Goal: Task Accomplishment & Management: Complete application form

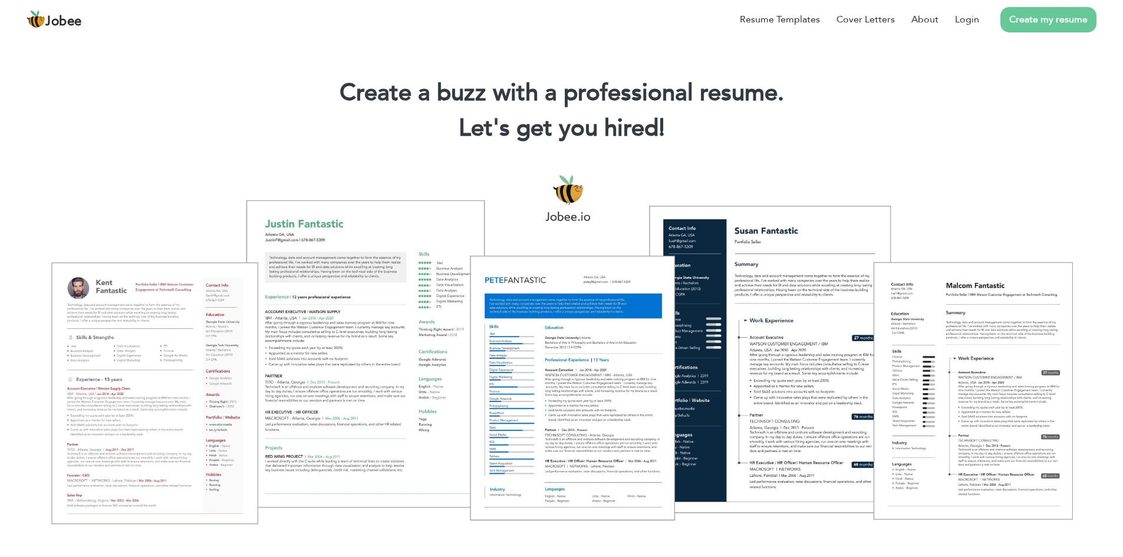
click at [1053, 15] on link "Create my resume" at bounding box center [1049, 19] width 96 height 25
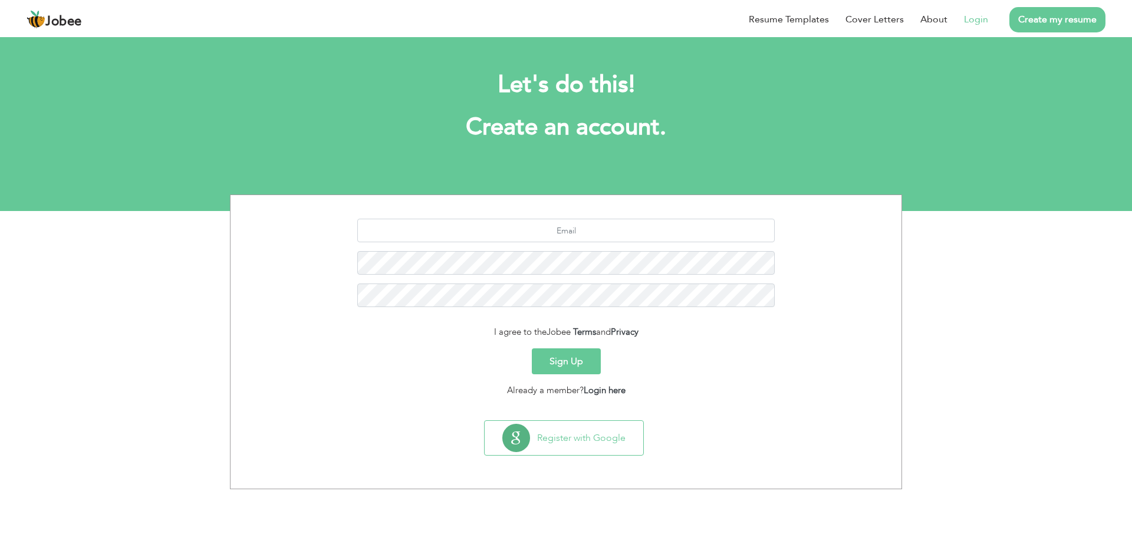
click at [965, 16] on li "Login" at bounding box center [968, 19] width 41 height 31
click at [965, 16] on link "Login" at bounding box center [976, 19] width 24 height 14
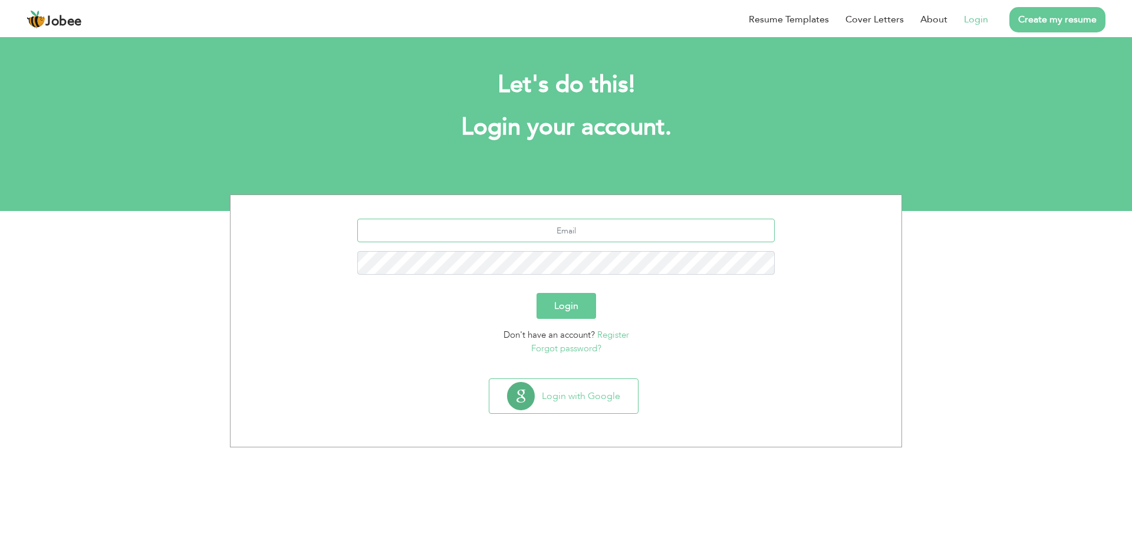
click at [580, 234] on input "text" at bounding box center [566, 231] width 418 height 24
type input "[EMAIL_ADDRESS][DOMAIN_NAME]"
click at [573, 301] on button "Login" at bounding box center [567, 306] width 60 height 26
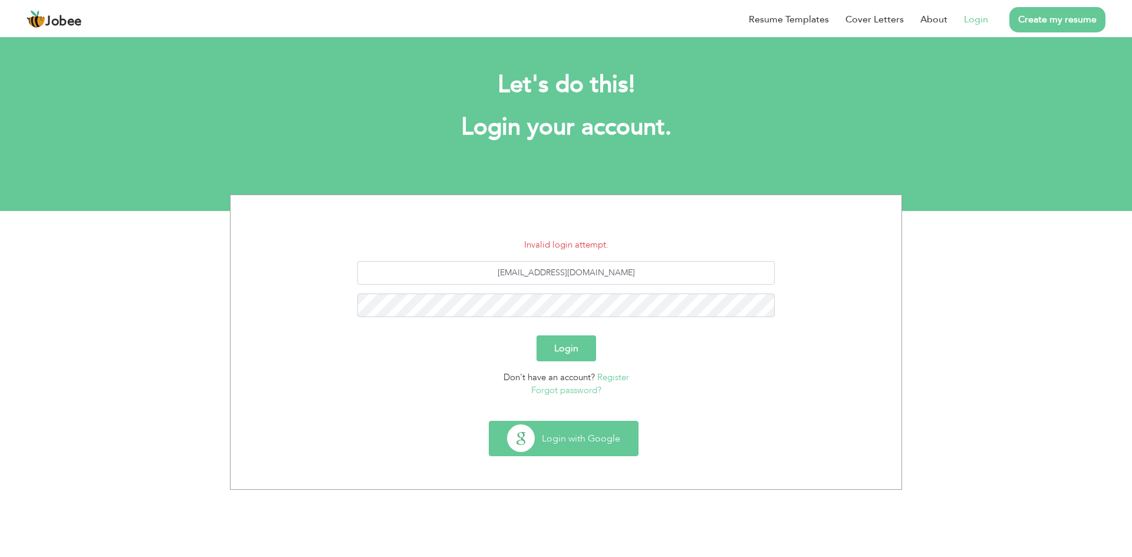
click at [578, 432] on button "Login with Google" at bounding box center [563, 439] width 149 height 34
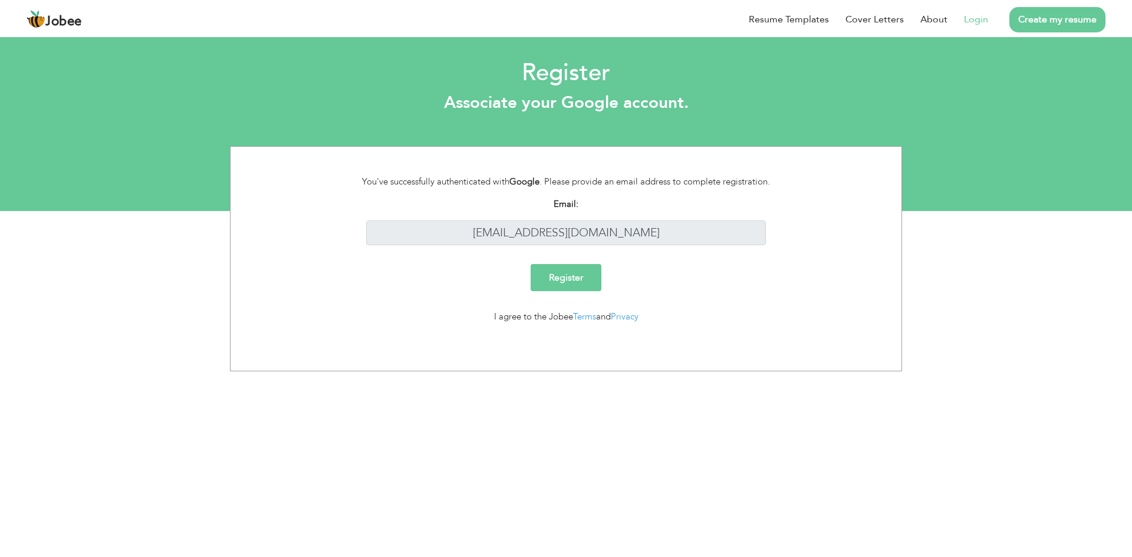
click at [573, 273] on input "Register" at bounding box center [566, 277] width 71 height 27
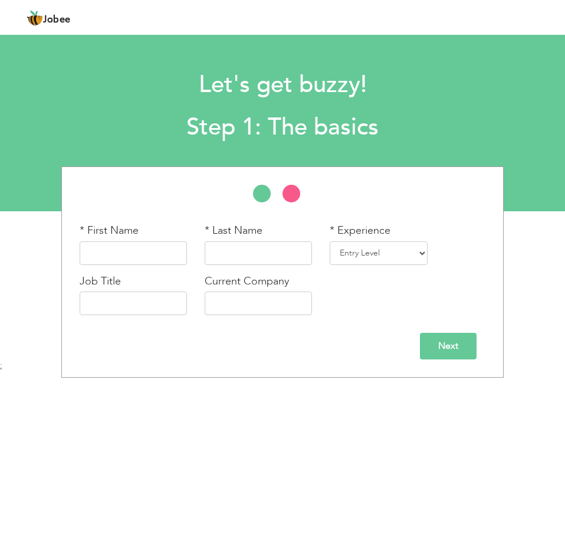
click at [120, 22] on header "Jobee Profile Resume Templates Resume Templates Cover Letters About My Resume W…" at bounding box center [282, 16] width 565 height 35
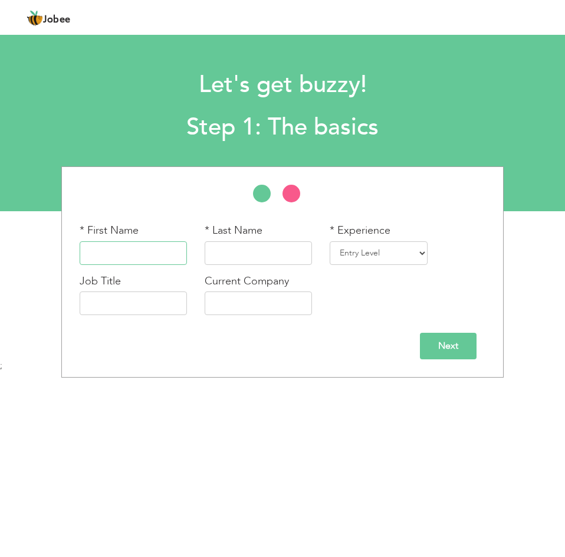
click at [144, 248] on input "text" at bounding box center [133, 253] width 107 height 24
type input "Huma"
click at [236, 255] on input "text" at bounding box center [258, 253] width 107 height 24
type input "Asif"
drag, startPoint x: 378, startPoint y: 247, endPoint x: 366, endPoint y: 438, distance: 191.4
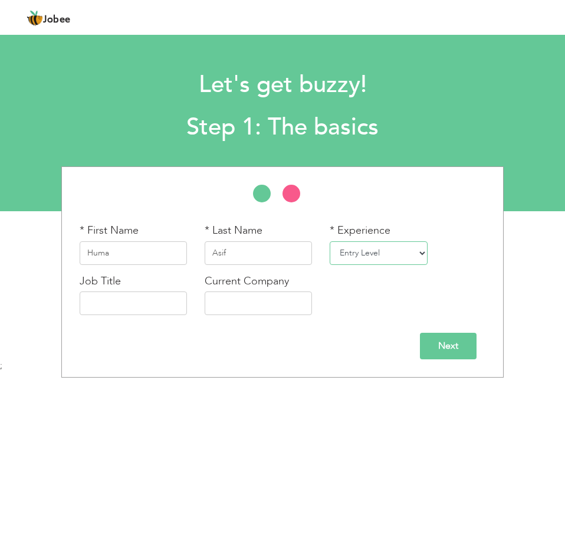
click at [366, 438] on body "Jobee Profile Resume Templates Resume Templates Cover Letters About My Resume W…" at bounding box center [282, 277] width 565 height 554
select select "13"
click at [330, 241] on select "Entry Level Less than 1 Year 1 Year 2 Years 3 Years 4 Years 5 Years 6 Years 7 Y…" at bounding box center [379, 253] width 98 height 24
click at [366, 438] on body "Jobee Profile Resume Templates Resume Templates Cover Letters About My Resume W…" at bounding box center [282, 277] width 565 height 554
click at [147, 303] on input "text" at bounding box center [133, 303] width 107 height 24
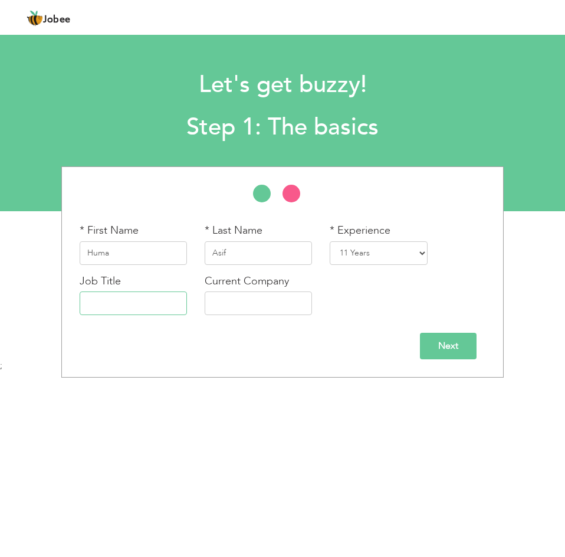
type input "R"
type input "Teacher"
click at [245, 305] on input "text" at bounding box center [258, 303] width 107 height 24
type input "Beaconhouse School System"
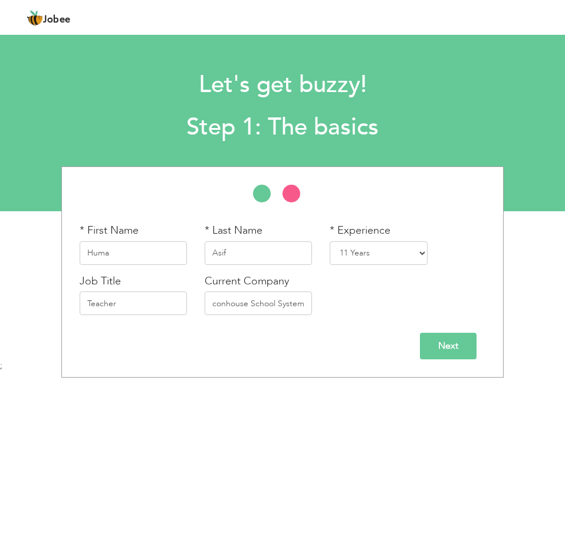
scroll to position [0, 0]
click at [446, 354] on input "Next" at bounding box center [448, 346] width 57 height 27
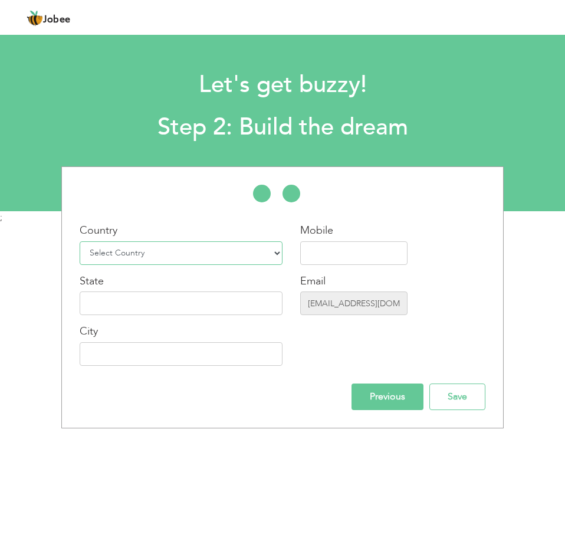
click at [169, 258] on select "Select Country Afghanistan Albania Algeria American Samoa Andorra Angola Anguil…" at bounding box center [181, 253] width 203 height 24
select select "166"
click at [80, 241] on select "Select Country Afghanistan Albania Algeria American Samoa Andorra Angola Anguil…" at bounding box center [181, 253] width 203 height 24
click at [314, 244] on input "text" at bounding box center [353, 253] width 107 height 24
type input "03007349209"
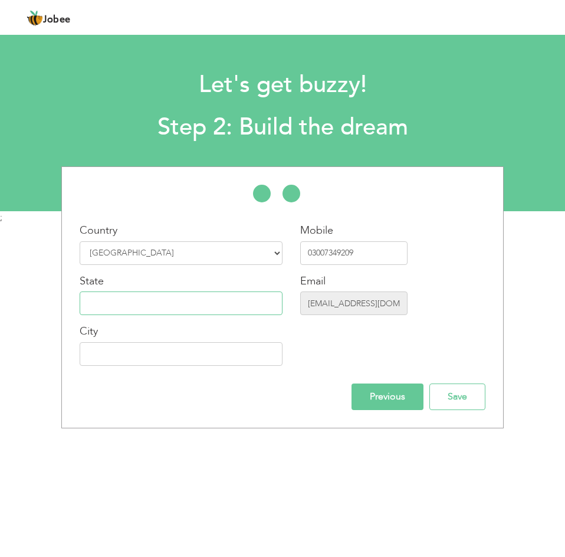
click at [206, 294] on input "text" at bounding box center [181, 303] width 203 height 24
type input "Punjab"
click at [191, 345] on input "text" at bounding box center [181, 354] width 203 height 24
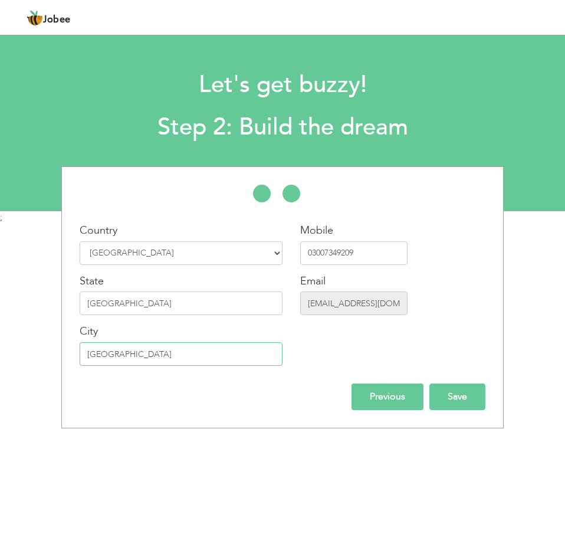
type input "Lahore"
click at [445, 403] on input "Save" at bounding box center [457, 396] width 56 height 27
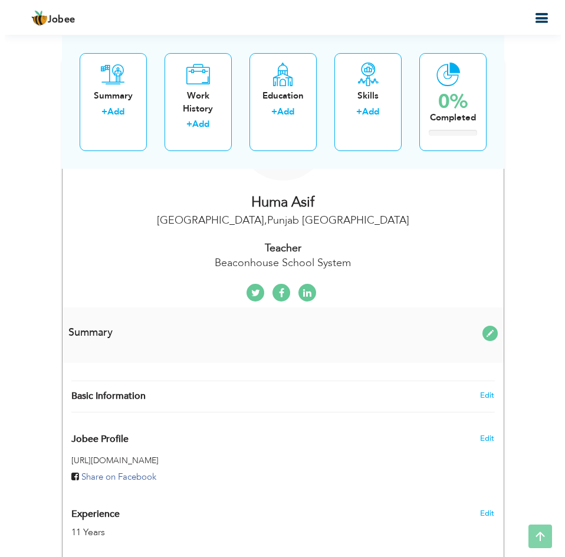
scroll to position [288, 0]
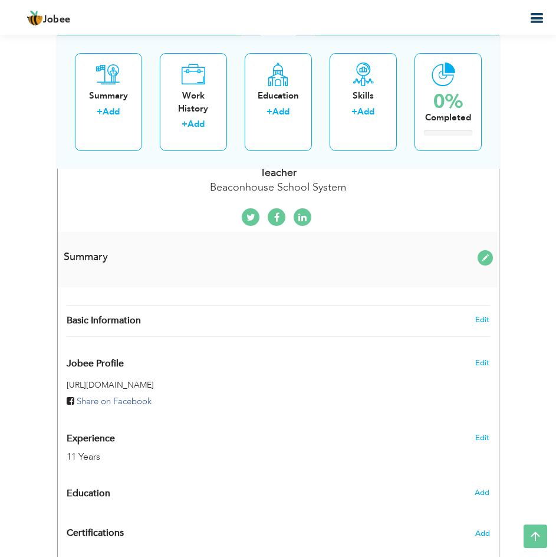
click at [482, 260] on span at bounding box center [485, 257] width 15 height 15
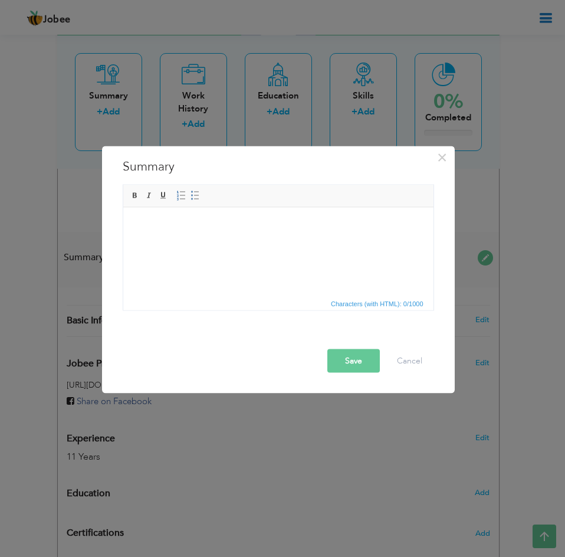
click at [243, 243] on html at bounding box center [278, 225] width 310 height 36
click at [416, 364] on button "Cancel" at bounding box center [409, 361] width 49 height 24
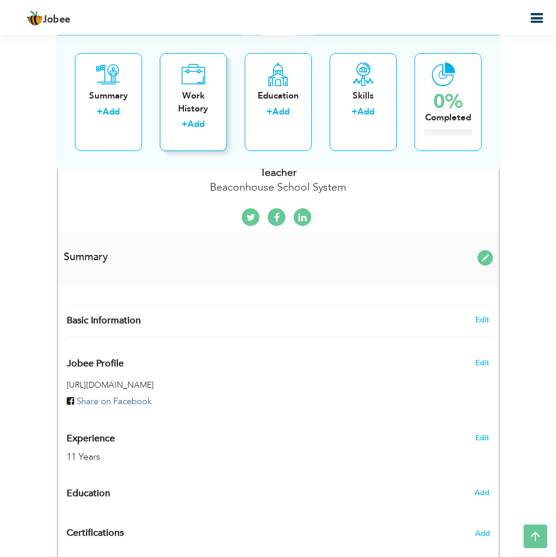
click at [205, 124] on link "Add" at bounding box center [196, 124] width 17 height 12
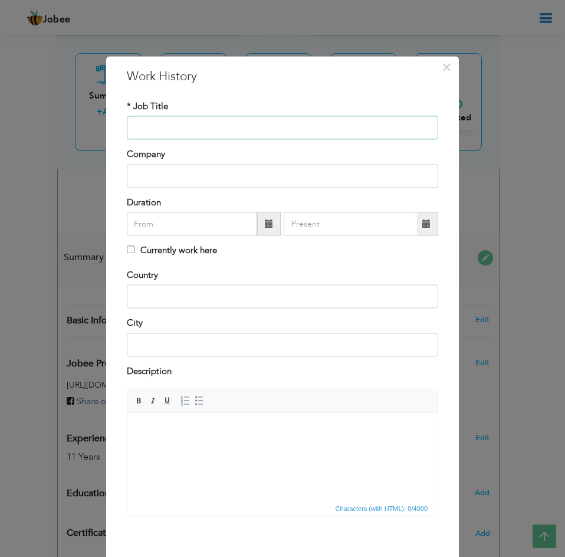
click at [213, 127] on input "text" at bounding box center [282, 128] width 311 height 24
click at [262, 229] on span at bounding box center [269, 224] width 24 height 24
type input "09/2025"
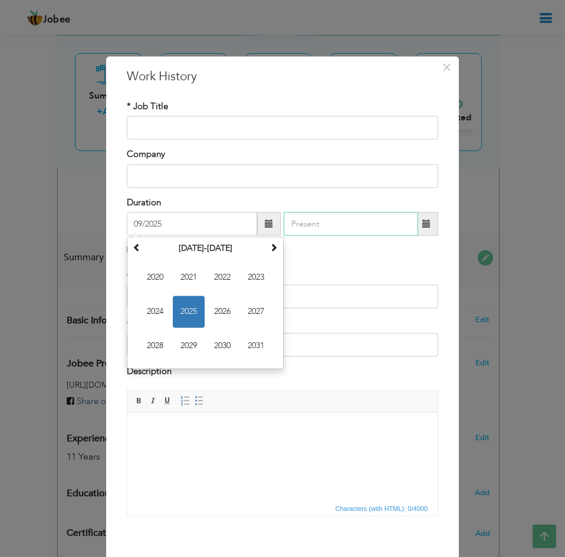
type input "09/2025"
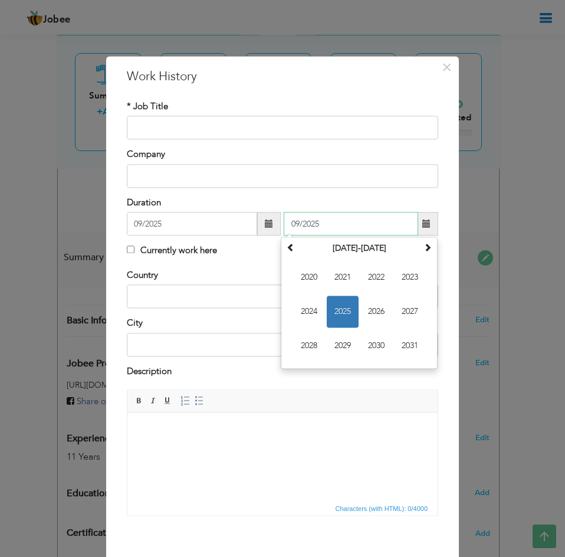
click at [404, 225] on input "09/2025" at bounding box center [351, 224] width 134 height 24
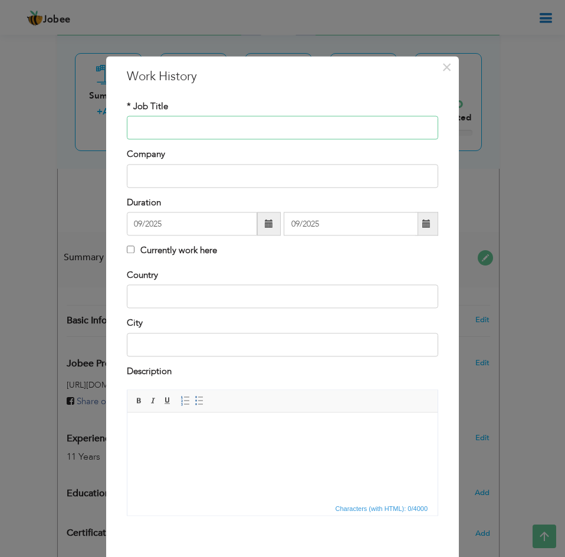
click at [189, 132] on input "text" at bounding box center [282, 128] width 311 height 24
type input "Teacher and Subject Lead"
click at [190, 167] on input "text" at bounding box center [282, 176] width 311 height 24
type input "Bloomfield Hall (senior Boys) [GEOGRAPHIC_DATA]"
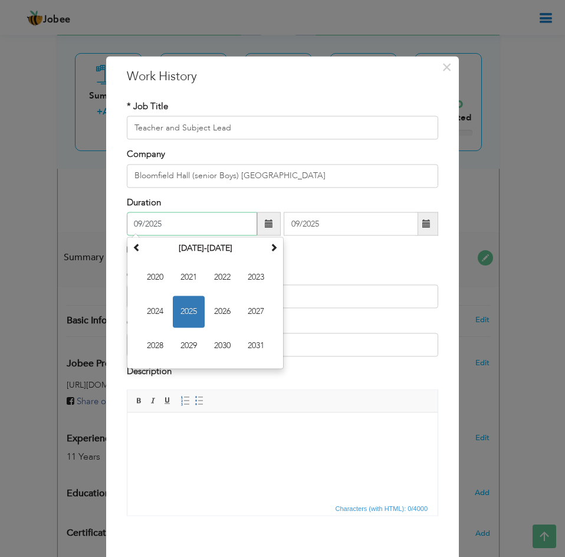
click at [202, 224] on input "09/2025" at bounding box center [192, 224] width 130 height 24
click at [134, 245] on span at bounding box center [137, 248] width 8 height 8
click at [155, 306] on span "2014" at bounding box center [155, 312] width 32 height 32
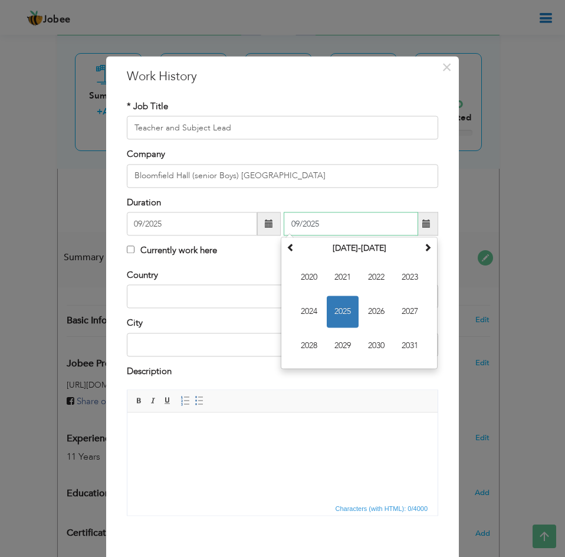
click at [366, 221] on input "09/2025" at bounding box center [351, 224] width 134 height 24
click at [429, 232] on span at bounding box center [426, 224] width 23 height 24
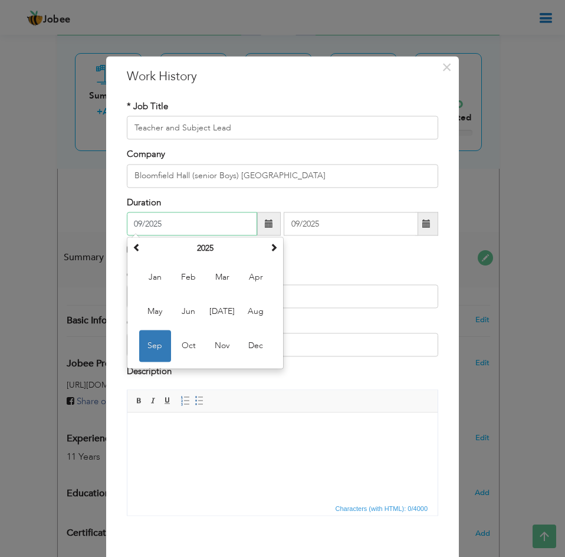
click at [143, 227] on input "09/2025" at bounding box center [192, 224] width 130 height 24
click at [137, 222] on input "09/2025" at bounding box center [192, 224] width 130 height 24
click at [173, 219] on input "03/2025" at bounding box center [192, 224] width 130 height 24
type input "03/2014"
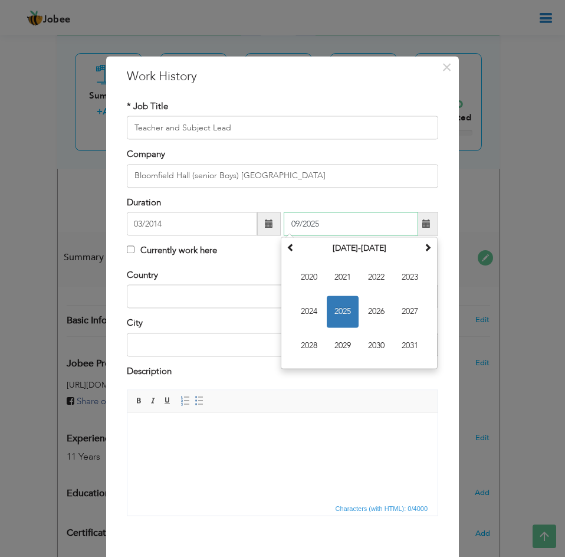
click at [336, 231] on input "09/2025" at bounding box center [351, 224] width 134 height 24
click at [294, 219] on input "09/2025" at bounding box center [351, 224] width 134 height 24
click at [324, 213] on input "12/2025" at bounding box center [351, 224] width 134 height 24
type input "12/2016"
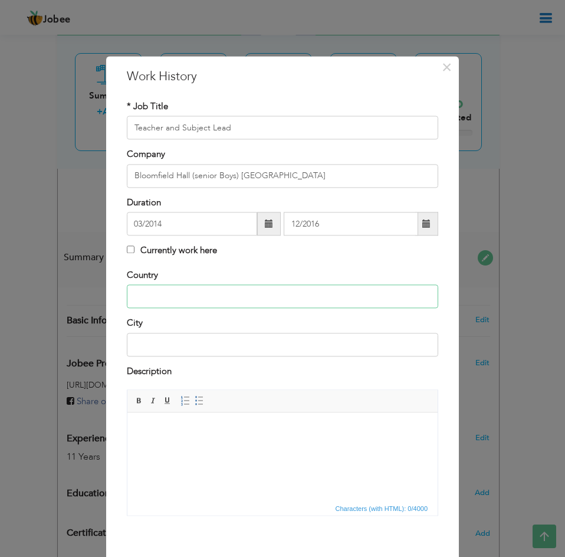
click at [215, 300] on input "text" at bounding box center [282, 297] width 311 height 24
click at [295, 295] on input "text" at bounding box center [282, 297] width 311 height 24
type input "Pakistan"
click at [281, 344] on input "text" at bounding box center [282, 345] width 311 height 24
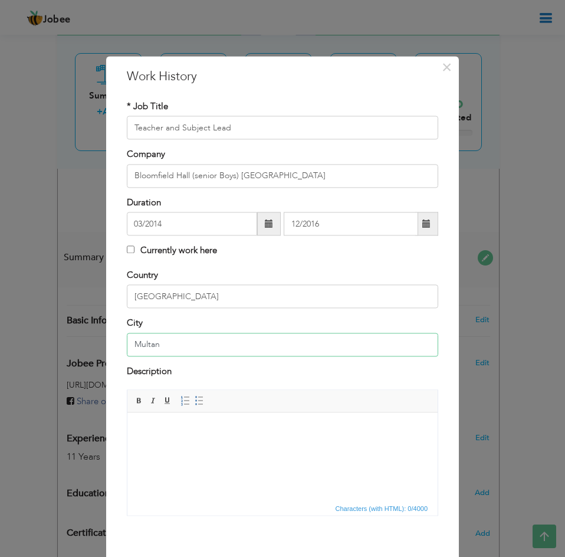
scroll to position [54, 0]
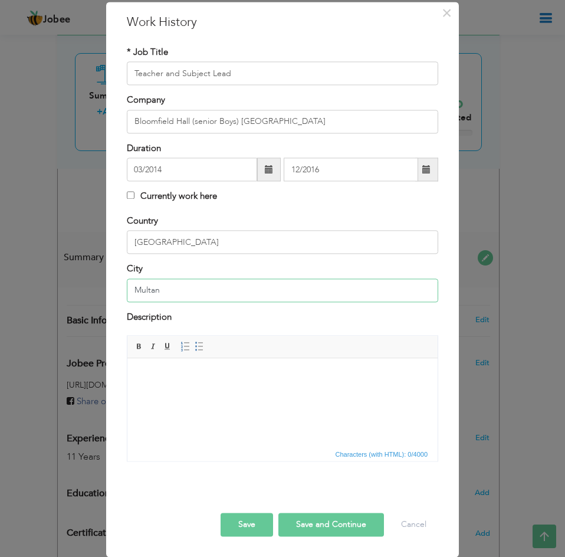
type input "Multan"
drag, startPoint x: 239, startPoint y: 21, endPoint x: 245, endPoint y: 28, distance: 9.7
click at [245, 28] on h3 "Work History" at bounding box center [282, 23] width 311 height 18
click at [196, 380] on body at bounding box center [282, 376] width 287 height 12
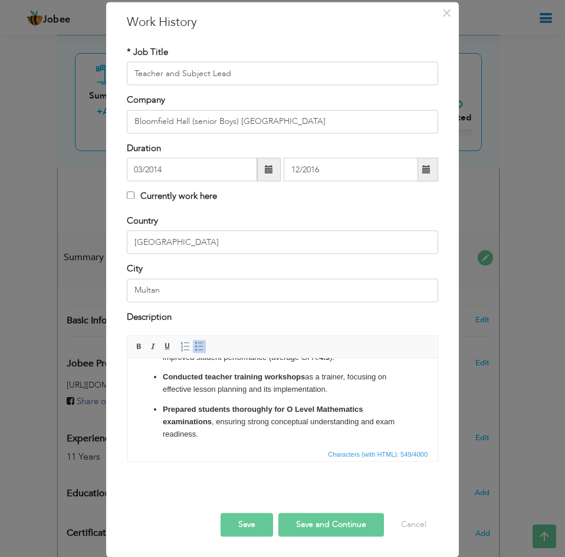
scroll to position [0, 0]
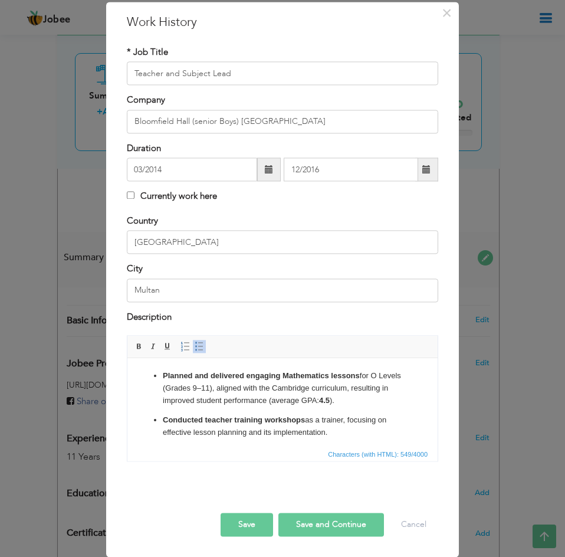
click at [339, 533] on button "Save and Continue" at bounding box center [331, 524] width 106 height 24
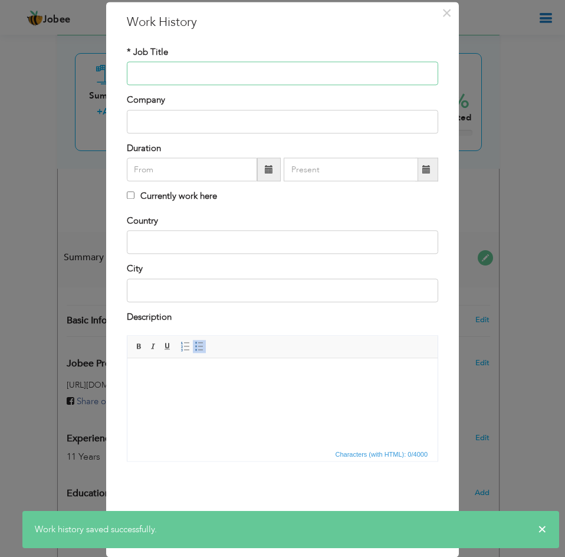
click at [266, 66] on input "text" at bounding box center [282, 74] width 311 height 24
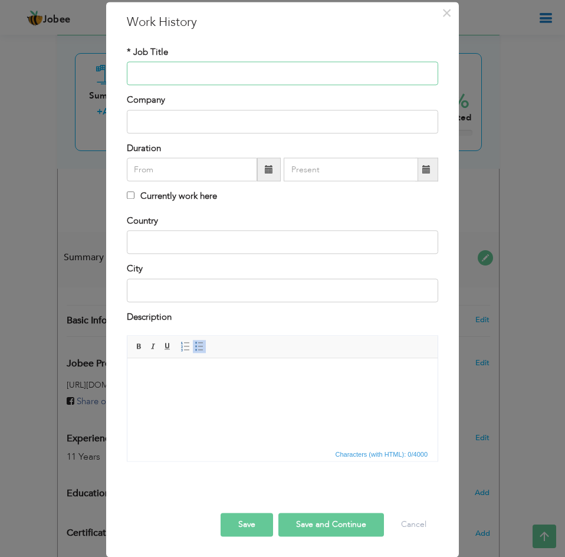
click at [285, 74] on input "text" at bounding box center [282, 74] width 311 height 24
type input "Teacher"
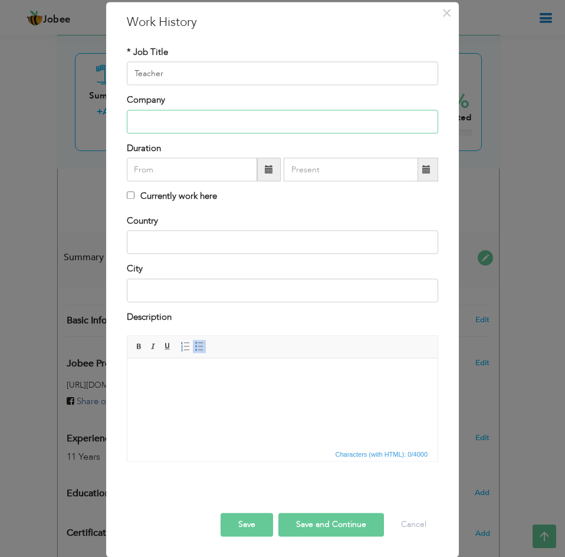
click at [234, 126] on input "text" at bounding box center [282, 122] width 311 height 24
type input "[GEOGRAPHIC_DATA] [GEOGRAPHIC_DATA]"
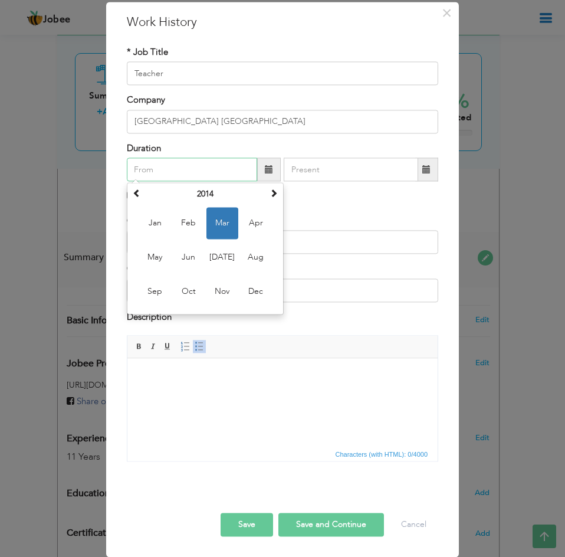
click at [166, 172] on input "text" at bounding box center [192, 170] width 130 height 24
click at [274, 196] on th at bounding box center [274, 195] width 14 height 18
click at [133, 191] on span at bounding box center [137, 193] width 8 height 8
click at [205, 192] on th "2014" at bounding box center [205, 195] width 123 height 18
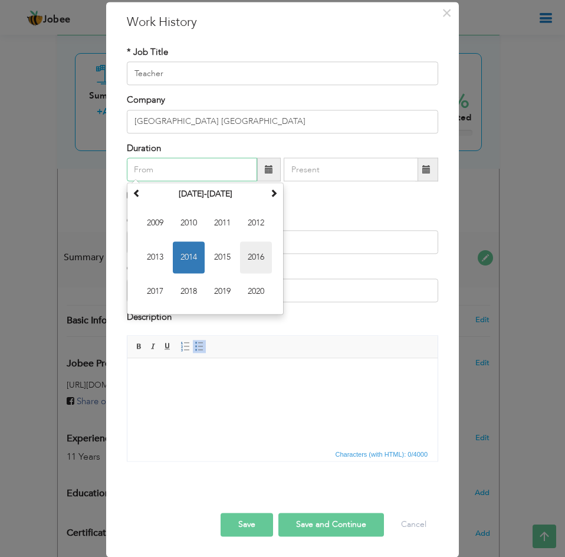
click at [254, 259] on span "2016" at bounding box center [256, 258] width 32 height 32
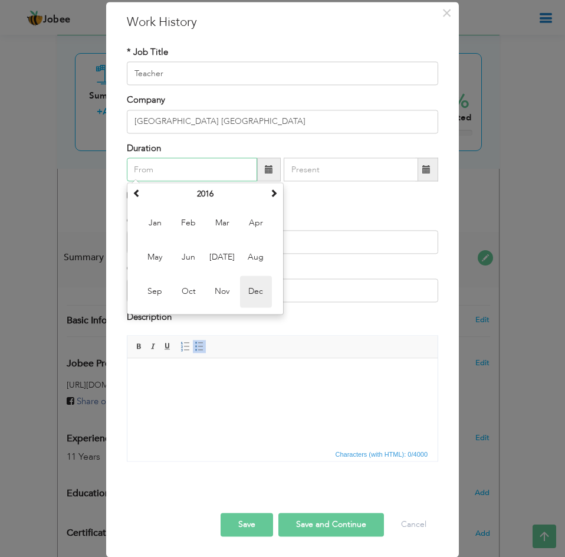
click at [248, 297] on span "Dec" at bounding box center [256, 292] width 32 height 32
type input "12/2016"
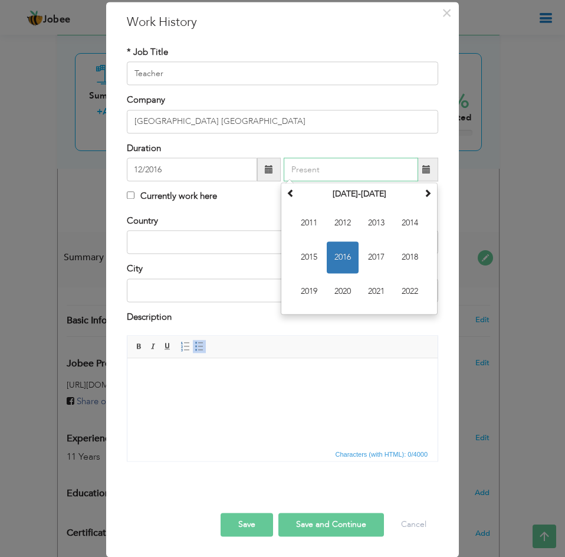
click at [323, 169] on input "text" at bounding box center [351, 170] width 134 height 24
click at [403, 264] on span "2018" at bounding box center [410, 258] width 32 height 32
click at [369, 257] on span "Jul" at bounding box center [376, 258] width 32 height 32
type input "07/2018"
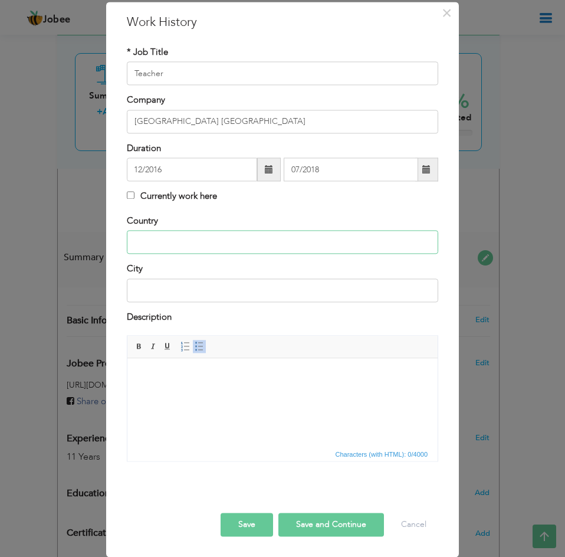
click at [219, 252] on input "text" at bounding box center [282, 243] width 311 height 24
type input "[GEOGRAPHIC_DATA]"
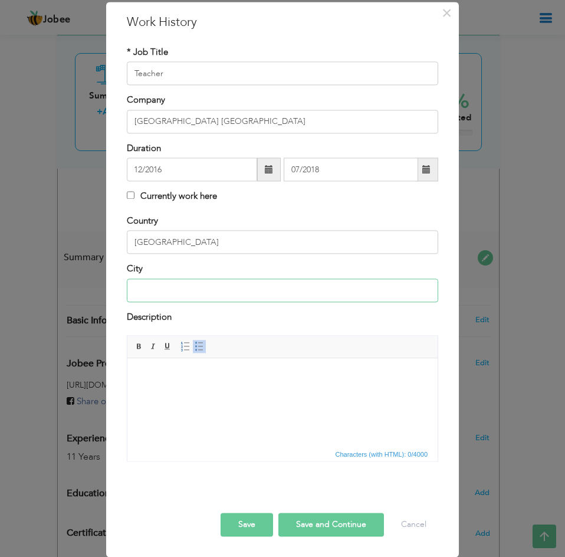
click at [209, 286] on input "text" at bounding box center [282, 290] width 311 height 24
type input "L"
type input "Multan"
click at [216, 388] on html at bounding box center [282, 376] width 310 height 36
click at [206, 359] on html at bounding box center [282, 376] width 310 height 36
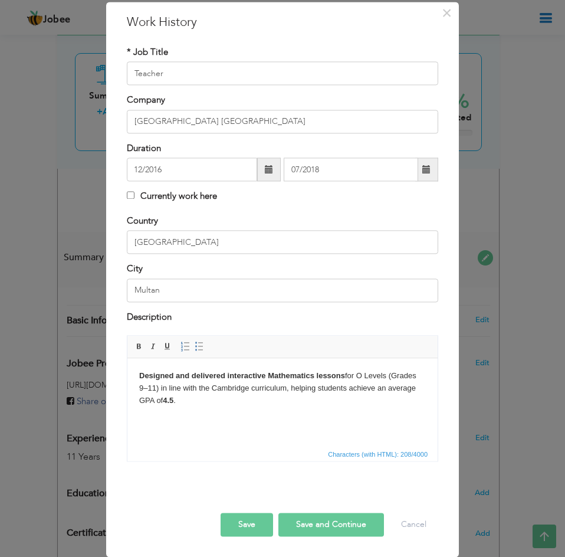
click at [290, 410] on html "Designed and delivered interactive Mathematics lessons for O Levels (Grades 9–1…" at bounding box center [282, 388] width 310 height 60
click at [160, 410] on body "Designed and delivered interactive Mathematics lessons for O Levels (Grades 9–1…" at bounding box center [282, 394] width 287 height 49
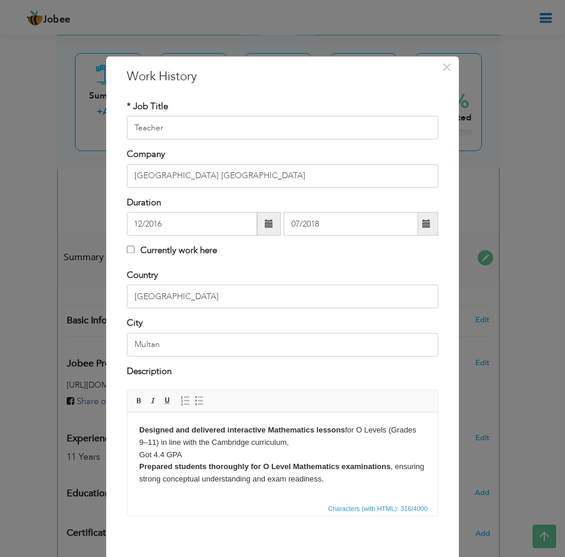
scroll to position [54, 0]
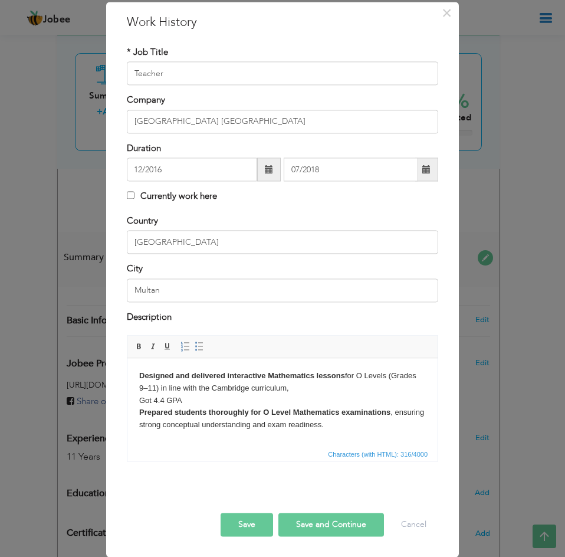
click at [307, 389] on body "Designed and delivered interactive Mathematics lessons for O Levels (Grades 9–1…" at bounding box center [282, 400] width 287 height 61
click at [189, 399] on body "Designed and delivered interactive Mathematics lessons for O Levels (Grades 9–1…" at bounding box center [282, 400] width 287 height 61
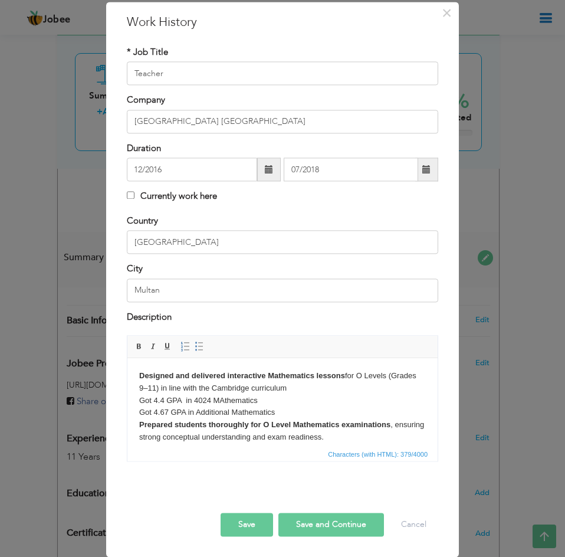
click at [193, 415] on body "Designed and delivered interactive Mathematics lessons for O Levels (Grades 9–1…" at bounding box center [282, 407] width 287 height 74
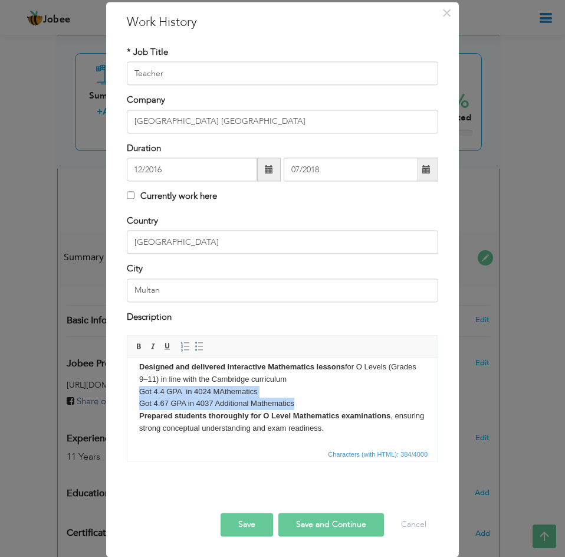
drag, startPoint x: 137, startPoint y: 390, endPoint x: 305, endPoint y: 402, distance: 168.5
click at [305, 402] on html "Designed and delivered interactive Mathematics lessons for O Levels (Grades 9–1…" at bounding box center [282, 397] width 310 height 97
click at [342, 525] on button "Save and Continue" at bounding box center [331, 524] width 106 height 24
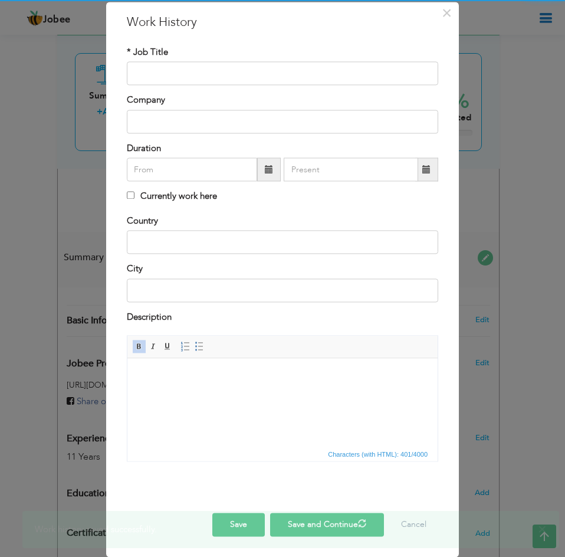
scroll to position [0, 0]
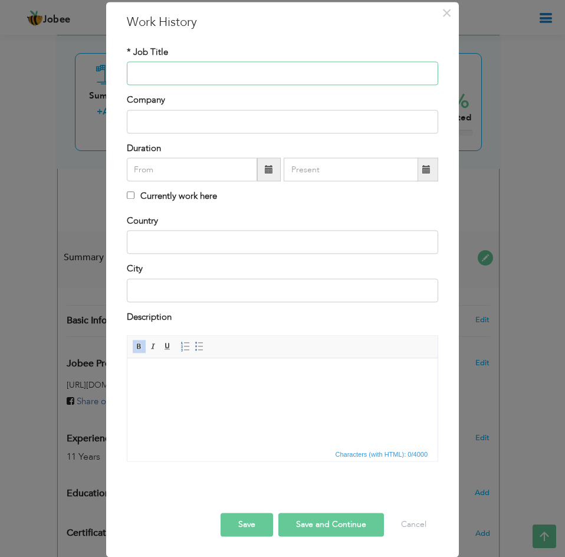
click at [254, 73] on input "text" at bounding box center [282, 74] width 311 height 24
type input "Teacher"
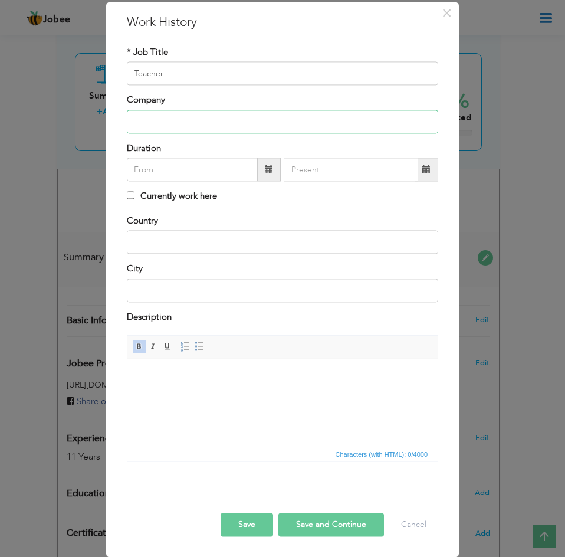
click at [222, 124] on input "text" at bounding box center [282, 122] width 311 height 24
type input "[GEOGRAPHIC_DATA] [GEOGRAPHIC_DATA][PERSON_NAME]"
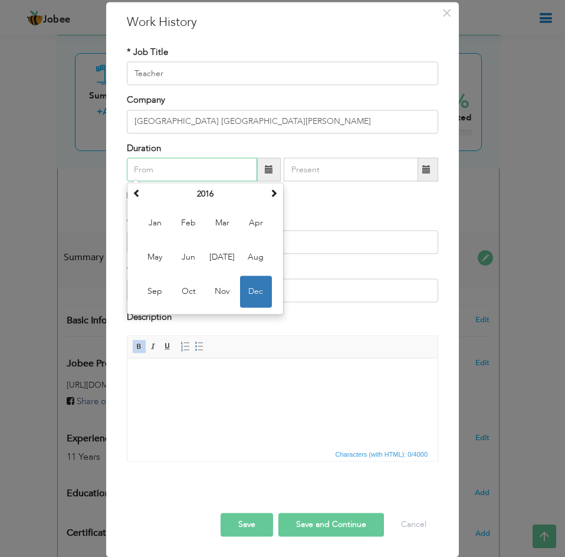
click at [200, 168] on input "text" at bounding box center [192, 170] width 130 height 24
click at [271, 195] on span at bounding box center [274, 193] width 8 height 8
click at [215, 251] on span "Jul" at bounding box center [222, 258] width 32 height 32
type input "07/2018"
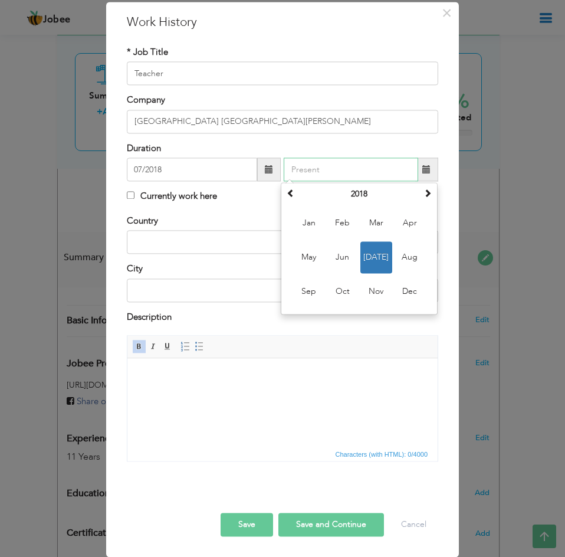
click at [314, 163] on input "text" at bounding box center [351, 170] width 134 height 24
click at [420, 199] on th at bounding box center [427, 195] width 14 height 18
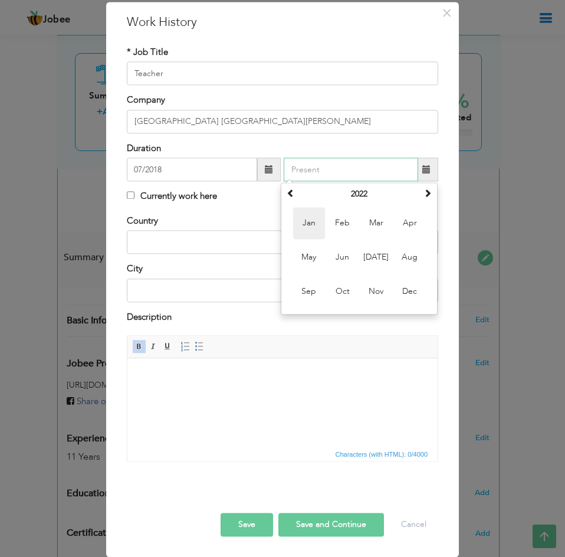
click at [305, 229] on span "Jan" at bounding box center [309, 224] width 32 height 32
type input "01/2022"
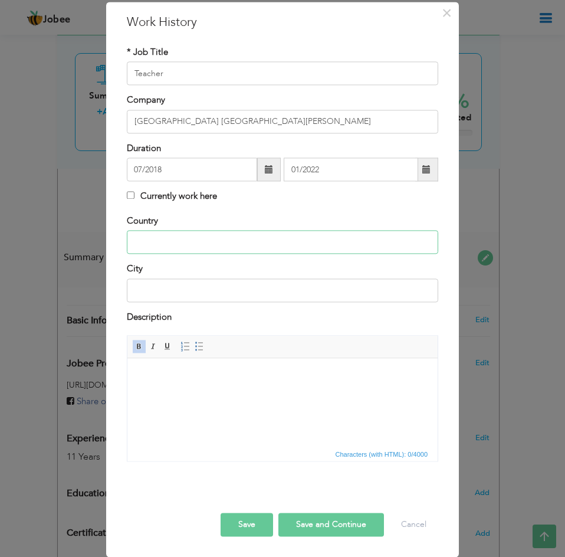
click at [199, 249] on input "text" at bounding box center [282, 243] width 311 height 24
type input "O"
type input "[GEOGRAPHIC_DATA]"
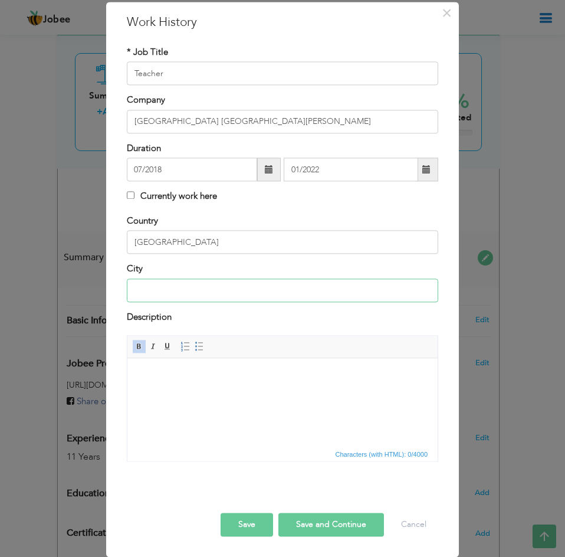
click at [196, 290] on input "text" at bounding box center [282, 290] width 311 height 24
type input "[GEOGRAPHIC_DATA]"
click at [177, 394] on html at bounding box center [282, 376] width 310 height 36
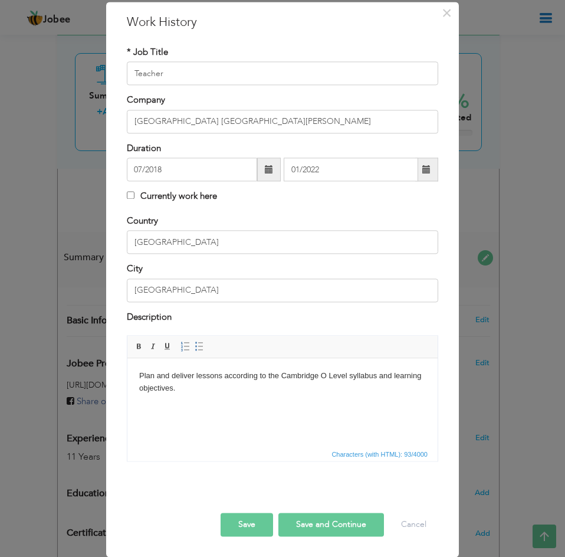
click at [153, 402] on html "Plan and deliver lessons according to the Cambridge O Level syllabus and learni…" at bounding box center [282, 382] width 310 height 48
click at [189, 385] on body "Plan and deliver lessons according to the Cambridge O Level syllabus and learni…" at bounding box center [282, 382] width 287 height 25
click at [175, 422] on body "Plan and deliver lessons according to the Cambridge O Level syllabus and learni…" at bounding box center [282, 400] width 287 height 61
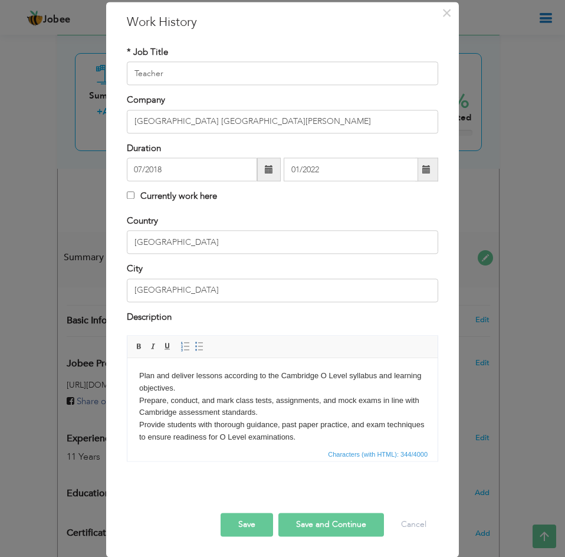
click at [228, 444] on html "Plan and deliver lessons according to the Cambridge O Level syllabus and learni…" at bounding box center [282, 406] width 310 height 97
click at [343, 436] on body "Plan and deliver lessons according to the Cambridge O Level syllabus and learni…" at bounding box center [282, 407] width 287 height 74
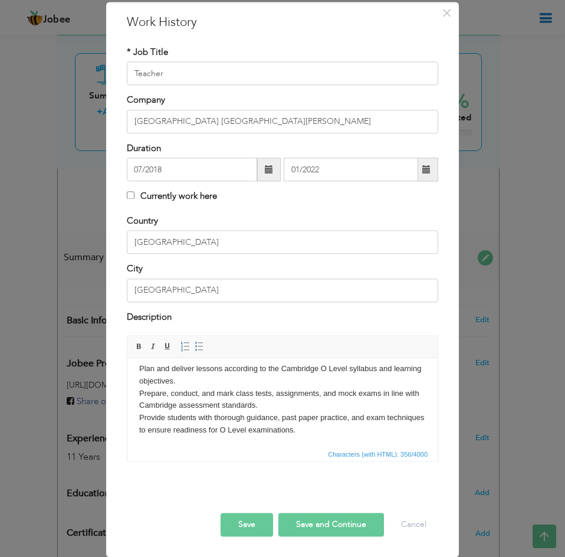
paste body
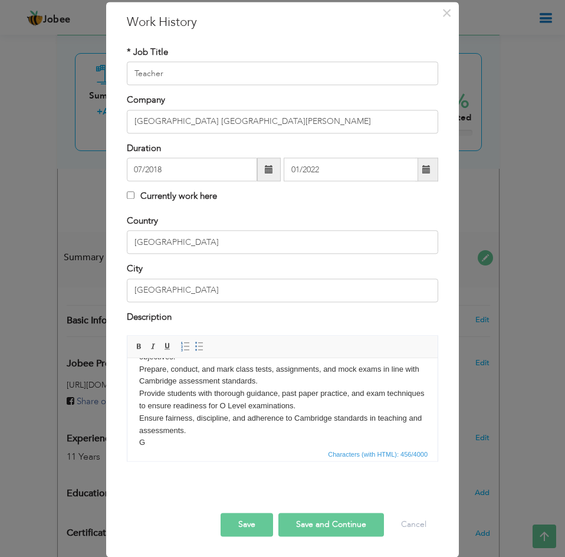
scroll to position [32, 0]
click at [329, 525] on button "Save and Continue" at bounding box center [331, 524] width 106 height 24
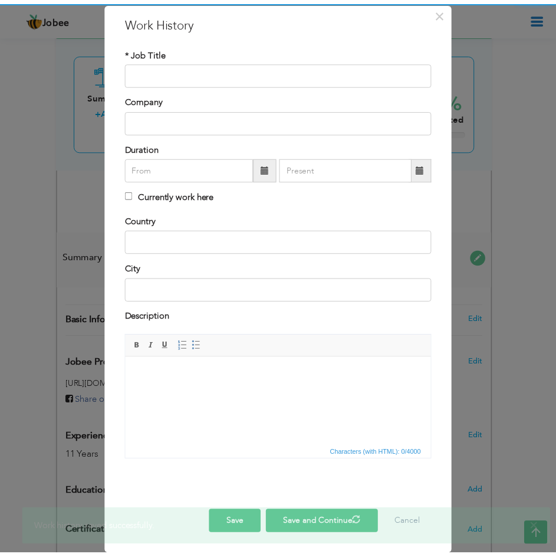
scroll to position [0, 0]
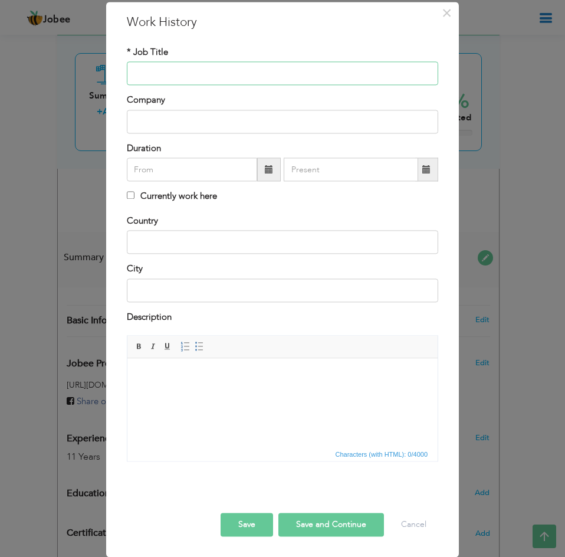
click at [298, 83] on input "text" at bounding box center [282, 74] width 311 height 24
click at [180, 394] on html at bounding box center [282, 376] width 310 height 36
click at [294, 394] on html at bounding box center [282, 376] width 310 height 36
click at [258, 50] on div "* Job Title" at bounding box center [282, 65] width 311 height 39
click at [262, 77] on input "text" at bounding box center [282, 74] width 311 height 24
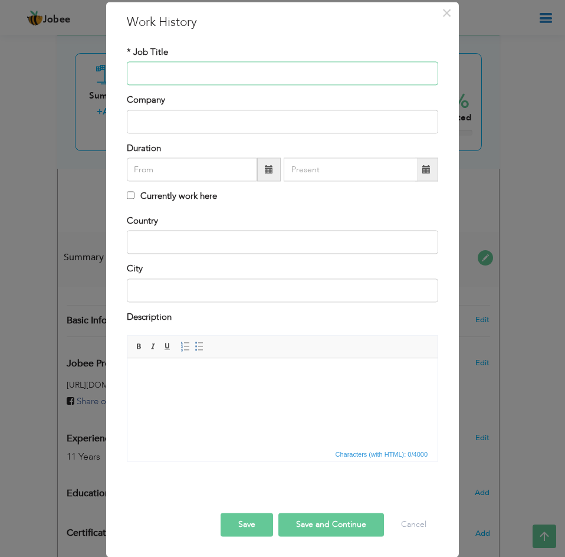
click at [226, 71] on input "text" at bounding box center [282, 74] width 311 height 24
click at [229, 62] on input "text" at bounding box center [282, 74] width 311 height 24
click at [229, 67] on input "text" at bounding box center [282, 74] width 311 height 24
drag, startPoint x: 370, startPoint y: 15, endPoint x: 431, endPoint y: 35, distance: 64.0
click at [431, 35] on div "× Work History * Job Title Company Duration Currently work here Country City Bo…" at bounding box center [282, 279] width 353 height 555
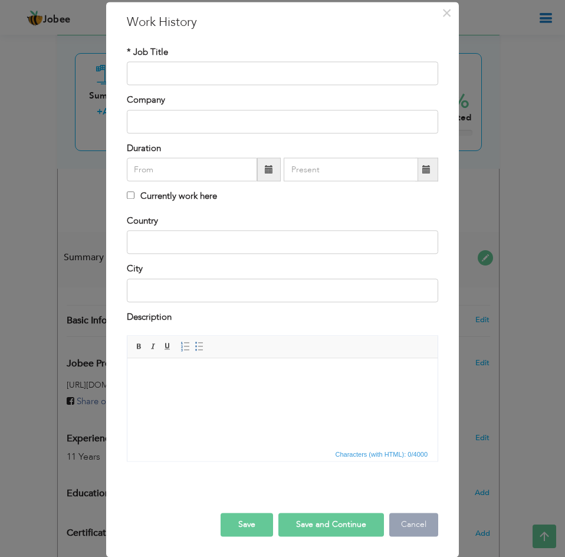
click at [408, 522] on button "Cancel" at bounding box center [413, 524] width 49 height 24
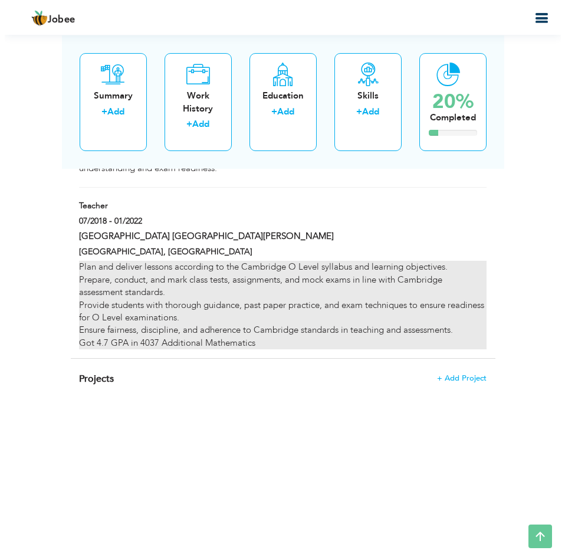
scroll to position [1247, 0]
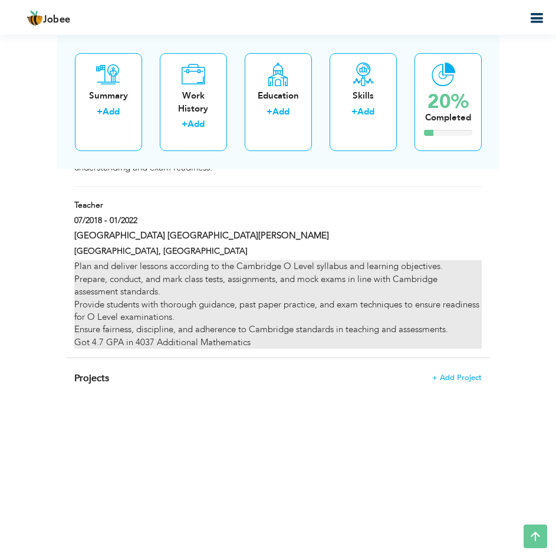
click at [248, 341] on div "Plan and deliver lessons according to the Cambridge O Level syllabus and learni…" at bounding box center [278, 304] width 408 height 88
type input "Teacher"
type input "[GEOGRAPHIC_DATA] [GEOGRAPHIC_DATA][PERSON_NAME]"
type input "07/2018"
type input "01/2022"
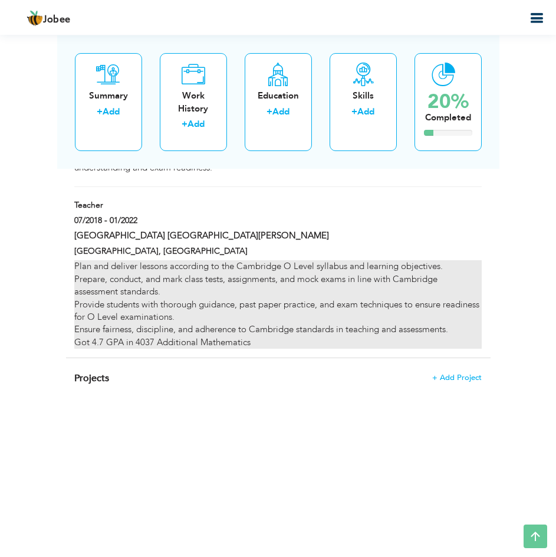
type input "[GEOGRAPHIC_DATA]"
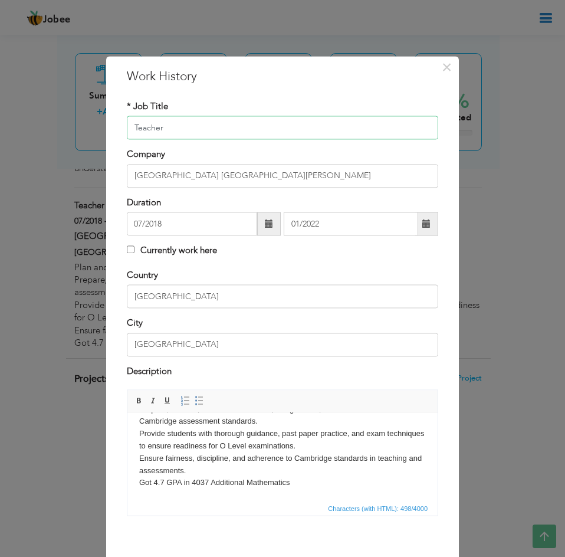
scroll to position [54, 0]
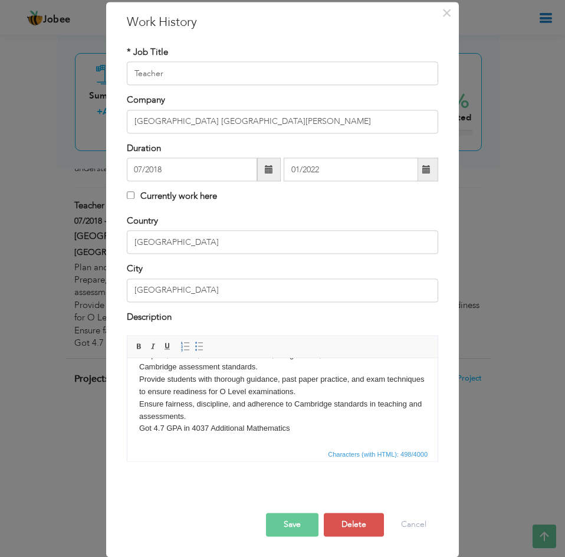
drag, startPoint x: 296, startPoint y: 431, endPoint x: 137, endPoint y: 429, distance: 158.7
click at [137, 429] on html "Plan and deliver lessons according to the Cambridge O Level syllabus and learni…" at bounding box center [282, 380] width 310 height 134
click at [339, 420] on body "Plan and deliver lessons according to the Cambridge O Level syllabus and learni…" at bounding box center [282, 379] width 287 height 110
click at [300, 519] on button "Save" at bounding box center [292, 524] width 52 height 24
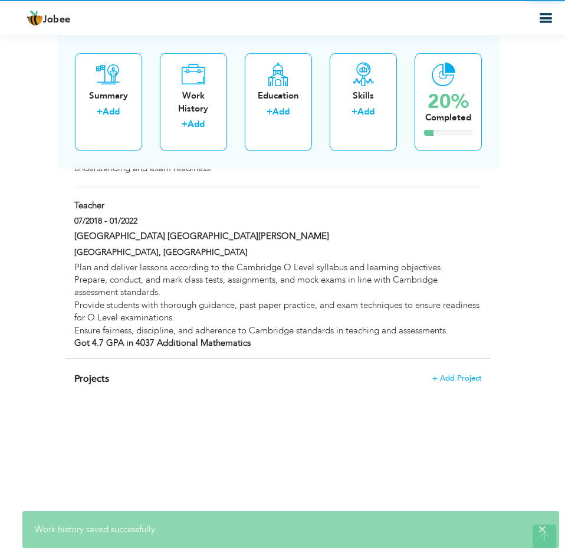
scroll to position [0, 0]
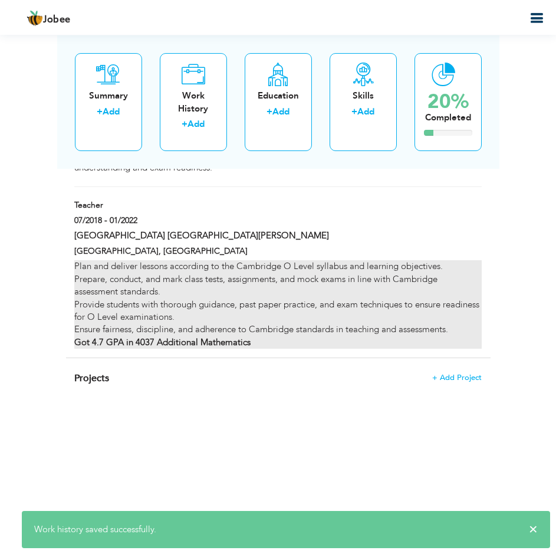
click at [281, 341] on div "Plan and deliver lessons according to the Cambridge O Level syllabus and learni…" at bounding box center [278, 304] width 408 height 88
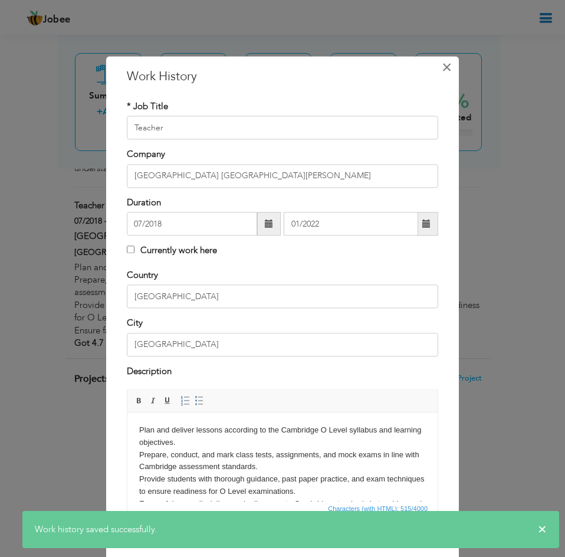
click at [446, 72] on span "×" at bounding box center [447, 67] width 10 height 21
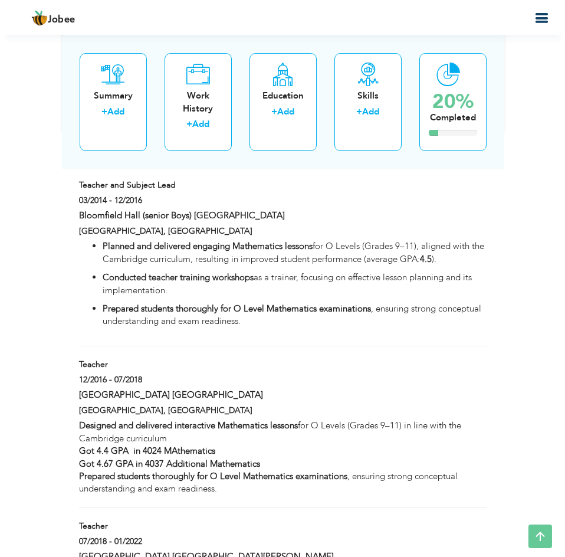
scroll to position [925, 0]
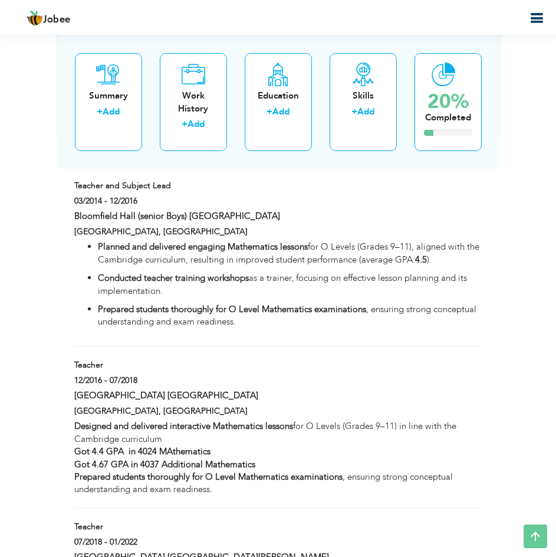
click at [356, 288] on p "Conducted teacher training workshops as a trainer, focusing on effective lesson…" at bounding box center [290, 284] width 384 height 25
type input "Teacher and Subject Lead"
type input "Bloomfield Hall (senior Boys) [GEOGRAPHIC_DATA]"
type input "03/2014"
type input "12/2016"
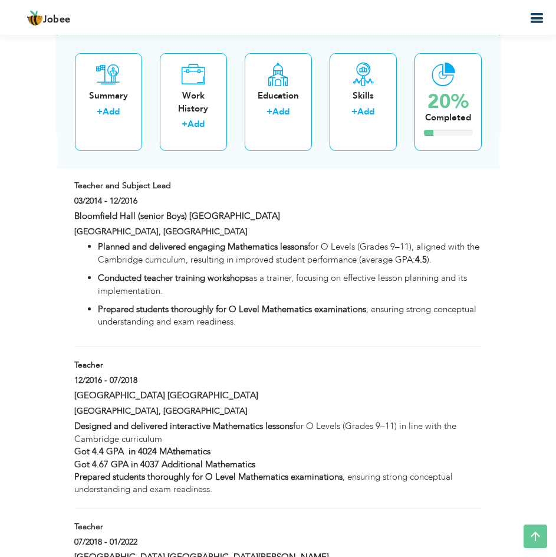
type input "Multan"
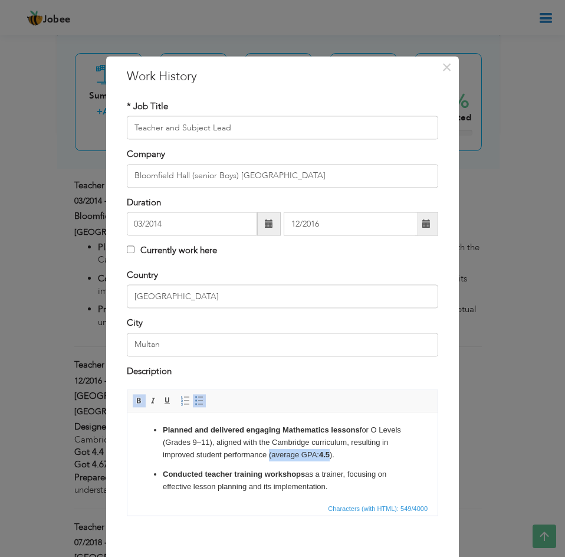
drag, startPoint x: 372, startPoint y: 453, endPoint x: 305, endPoint y: 453, distance: 66.6
click at [305, 453] on p "Planned and delivered engaging Mathematics lessons for O Levels (Grades 9–11), …" at bounding box center [282, 442] width 239 height 37
click at [393, 452] on ul "Planned and delivered engaging Mathematics lessons for O Levels (Grades 9–11), …" at bounding box center [282, 480] width 287 height 113
drag, startPoint x: 393, startPoint y: 452, endPoint x: 313, endPoint y: 455, distance: 80.8
click at [313, 455] on ul "Planned and delivered engaging Mathematics lessons for O Levels (Grades 9–11), …" at bounding box center [282, 480] width 287 height 113
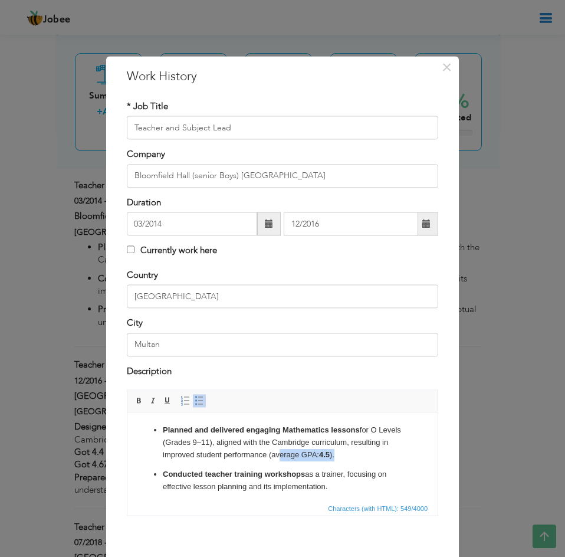
click at [382, 449] on p "Planned and delivered engaging Mathematics lessons for O Levels (Grades 9–11), …" at bounding box center [282, 442] width 239 height 37
click at [307, 454] on p "Planned and delivered engaging Mathematics lessons for O Levels (Grades 9–11), …" at bounding box center [282, 442] width 239 height 37
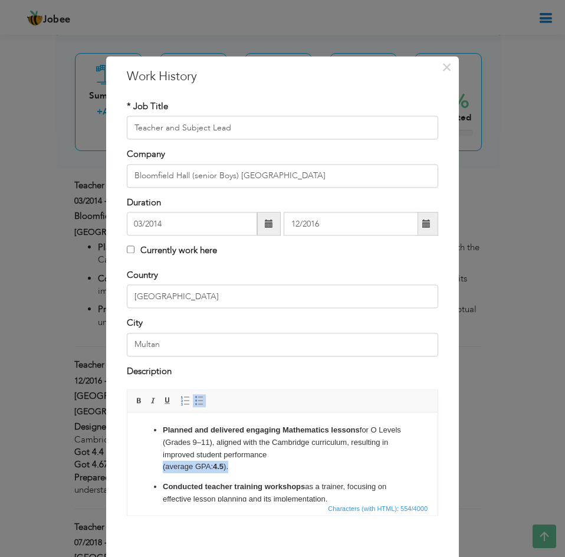
drag, startPoint x: 239, startPoint y: 469, endPoint x: 161, endPoint y: 461, distance: 78.8
click at [161, 461] on ul "Planned and delivered engaging Mathematics lessons for O Levels (Grades 9–11), …" at bounding box center [282, 487] width 287 height 126
click at [244, 478] on ul "Planned and delivered engaging Mathematics lessons for O Levels (Grades 9–11), …" at bounding box center [282, 487] width 287 height 126
click at [235, 459] on p "Planned and delivered engaging Mathematics lessons for O Levels (Grades 9–11), …" at bounding box center [282, 448] width 239 height 49
click at [234, 464] on p "Planned and delivered engaging Mathematics lessons for O Levels (Grades 9–11), …" at bounding box center [282, 448] width 239 height 49
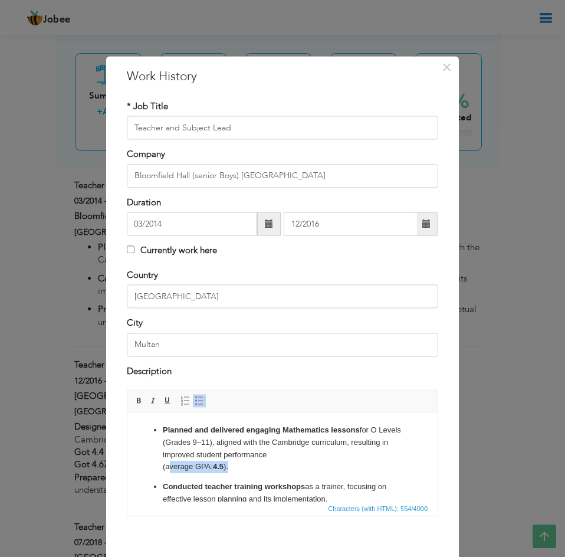
drag, startPoint x: 234, startPoint y: 464, endPoint x: 165, endPoint y: 461, distance: 69.1
click at [165, 461] on p "Planned and delivered engaging Mathematics lessons for O Levels (Grades 9–11), …" at bounding box center [282, 448] width 239 height 49
click at [171, 465] on p "Planned and delivered engaging Mathematics lessons for O Levels (Grades 9–11), …" at bounding box center [282, 448] width 239 height 49
drag, startPoint x: 239, startPoint y: 462, endPoint x: 161, endPoint y: 465, distance: 77.9
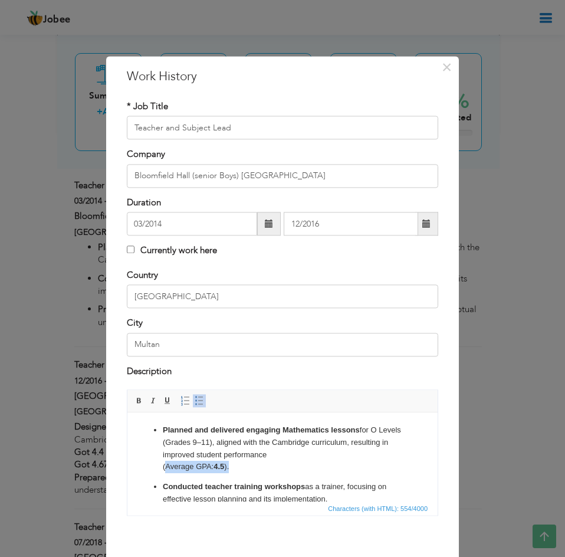
click at [161, 465] on ul "Planned and delivered engaging Mathematics lessons for O Levels (Grades 9–11), …" at bounding box center [282, 487] width 287 height 126
click at [256, 474] on ul "Planned and delivered engaging Mathematics lessons for O Levels (Grades 9–11), …" at bounding box center [282, 487] width 287 height 126
click at [268, 464] on p "Planned and delivered engaging Mathematics lessons for O Levels (Grades 9–11), …" at bounding box center [282, 448] width 239 height 49
click at [320, 465] on p "Planned and delivered engaging Mathematics lessons for O Levels (Grades 9–11), …" at bounding box center [282, 448] width 239 height 49
click at [247, 465] on p "Planned and delivered engaging Mathematics lessons for O Levels (Grades 9–11), …" at bounding box center [282, 448] width 239 height 49
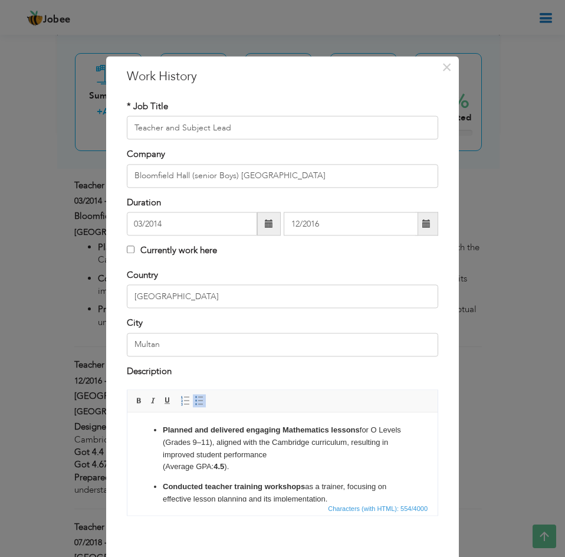
drag, startPoint x: 239, startPoint y: 461, endPoint x: 235, endPoint y: 466, distance: 7.1
click at [235, 466] on p "Planned and delivered engaging Mathematics lessons for O Levels (Grades 9–11), …" at bounding box center [282, 448] width 239 height 49
drag, startPoint x: 235, startPoint y: 466, endPoint x: 152, endPoint y: 468, distance: 83.2
click at [152, 468] on ul "Planned and delivered engaging Mathematics lessons for O Levels (Grades 9–11), …" at bounding box center [282, 487] width 287 height 126
click at [247, 476] on ul "Planned and delivered engaging Mathematics lessons for O Levels (Grades 9–11), …" at bounding box center [282, 487] width 287 height 126
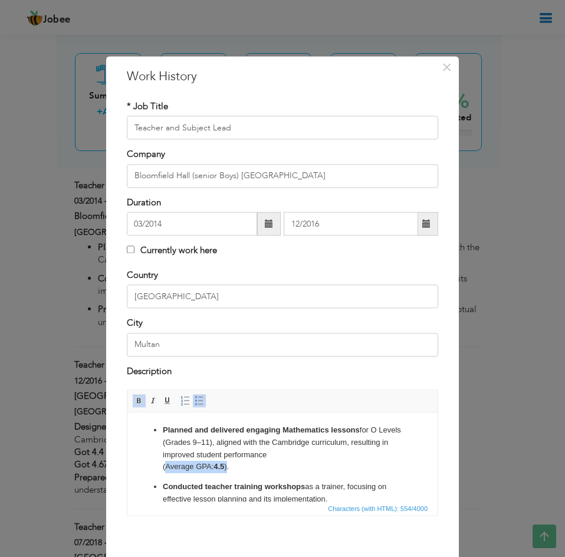
drag, startPoint x: 229, startPoint y: 468, endPoint x: 162, endPoint y: 466, distance: 66.7
click at [163, 466] on p "Planned and delivered engaging Mathematics lessons for O Levels (Grades 9–11), …" at bounding box center [282, 448] width 239 height 49
drag, startPoint x: 311, startPoint y: 63, endPoint x: 378, endPoint y: 44, distance: 69.4
click at [378, 44] on div "× Work History * Job Title Teacher and Subject Lead Company Bloomfield Hall (se…" at bounding box center [282, 278] width 565 height 557
drag, startPoint x: 395, startPoint y: 71, endPoint x: 403, endPoint y: 42, distance: 29.3
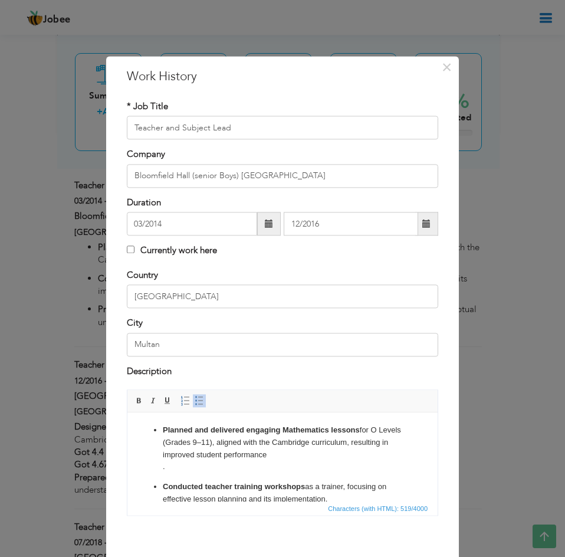
click at [403, 42] on div "× Work History * Job Title Teacher and Subject Lead Company Bloomfield Hall (se…" at bounding box center [282, 278] width 565 height 557
click at [324, 461] on p "Planned and delivered engaging Mathematics lessons for O Levels (Grades 9–11), …" at bounding box center [282, 448] width 239 height 49
drag, startPoint x: 163, startPoint y: 468, endPoint x: 218, endPoint y: 466, distance: 54.3
click at [218, 466] on p "Planned and delivered engaging Mathematics lessons for O Levels (Grades 9–11), …" at bounding box center [282, 448] width 239 height 49
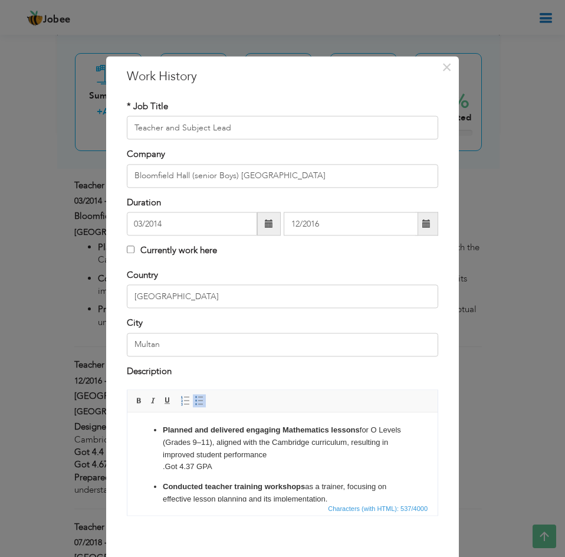
click at [219, 465] on p "Planned and delivered engaging Mathematics lessons for O Levels (Grades 9–11), …" at bounding box center [282, 448] width 239 height 49
click at [219, 470] on p "Planned and delivered engaging Mathematics lessons for O Levels (Grades 9–11), …" at bounding box center [282, 448] width 239 height 49
drag, startPoint x: 302, startPoint y: 468, endPoint x: 163, endPoint y: 465, distance: 138.6
click at [163, 465] on p "Planned and delivered engaging Mathematics lessons for O Levels (Grades 9–11), …" at bounding box center [282, 448] width 239 height 49
click at [254, 466] on strong ".Got 4.37 GPA in 4024 mathematics" at bounding box center [228, 466] width 130 height 9
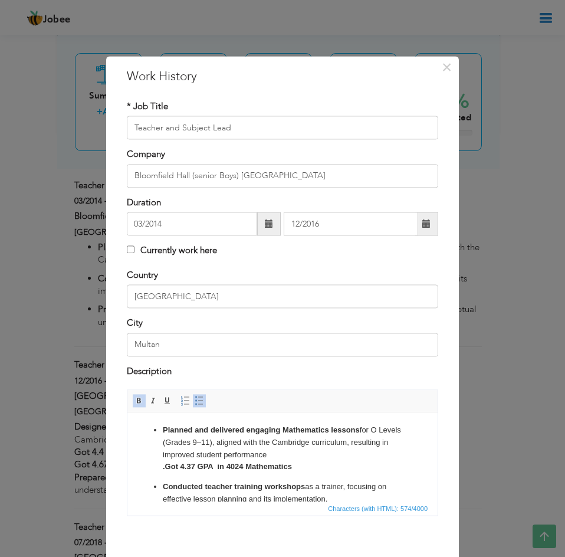
click at [299, 461] on p "Planned and delivered engaging Mathematics lessons for O Levels (Grades 9–11), …" at bounding box center [282, 448] width 239 height 49
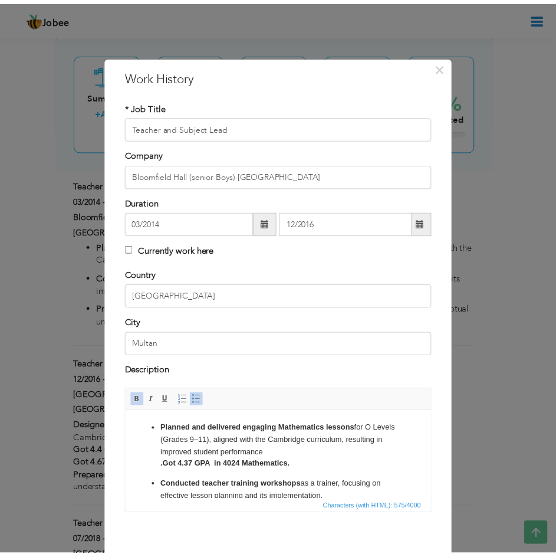
scroll to position [54, 0]
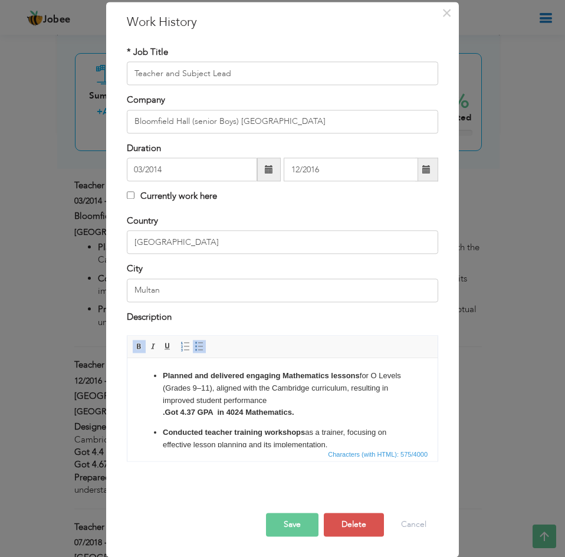
click at [292, 526] on button "Save" at bounding box center [292, 524] width 52 height 24
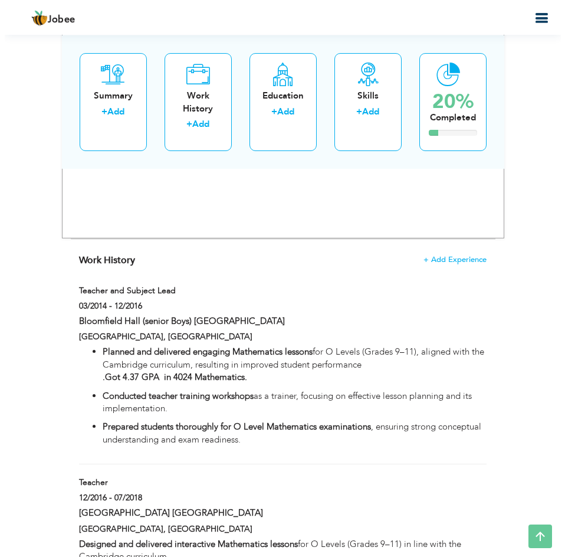
scroll to position [820, 0]
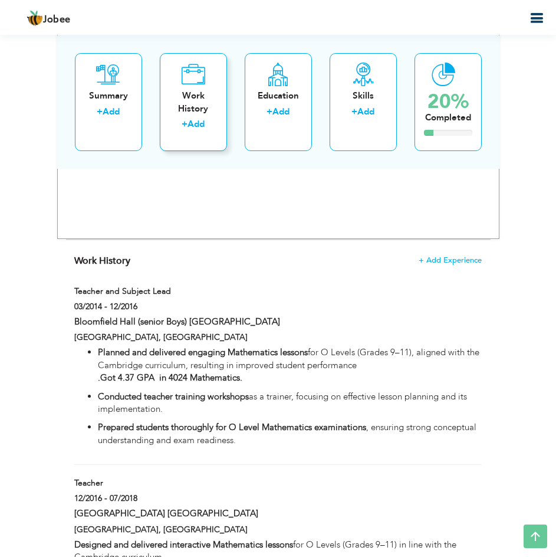
click at [183, 105] on div "Work History" at bounding box center [193, 102] width 48 height 25
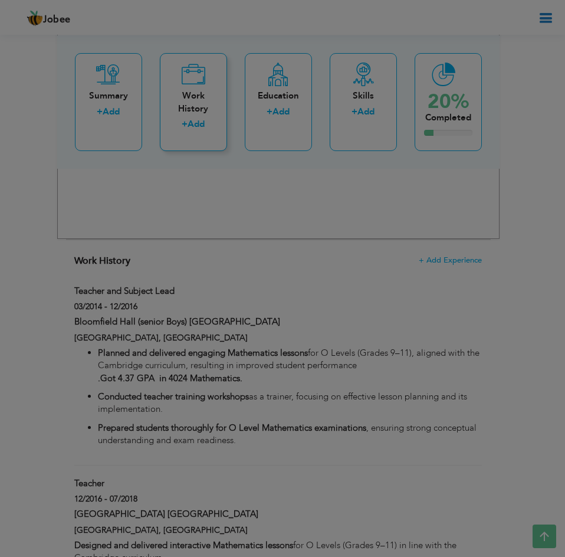
scroll to position [0, 0]
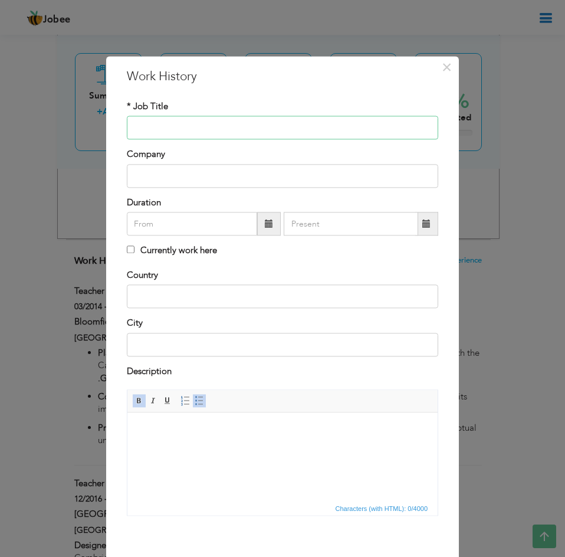
click at [196, 136] on input "text" at bounding box center [282, 128] width 311 height 24
click at [135, 127] on input "visiting" at bounding box center [282, 128] width 311 height 24
click at [189, 131] on input "Visiting" at bounding box center [282, 128] width 311 height 24
click at [160, 127] on input "Visiting A'level" at bounding box center [282, 128] width 311 height 24
click at [190, 126] on input "Visiting A 'level" at bounding box center [282, 128] width 311 height 24
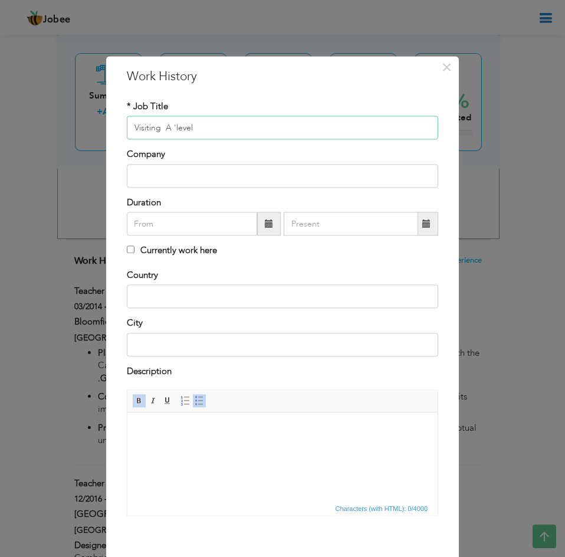
click at [159, 125] on input "Visiting A 'level" at bounding box center [282, 128] width 311 height 24
click at [199, 124] on input "Visiting O !@#$%^& A 'level" at bounding box center [282, 128] width 311 height 24
click at [217, 131] on input "Visiting O & A 'level" at bounding box center [282, 128] width 311 height 24
click at [255, 182] on input "text" at bounding box center [282, 176] width 311 height 24
click at [234, 127] on input "Visiting O & A 'level Online Mathematics Teacher" at bounding box center [282, 128] width 311 height 24
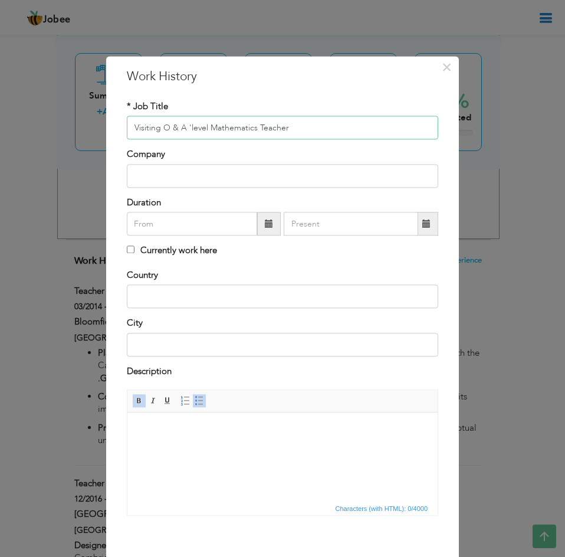
type input "Visiting O & A 'level Mathematics Teacher"
click at [209, 173] on input "text" at bounding box center [282, 176] width 311 height 24
type input "HOJ (House of Junior) Hybrid School"
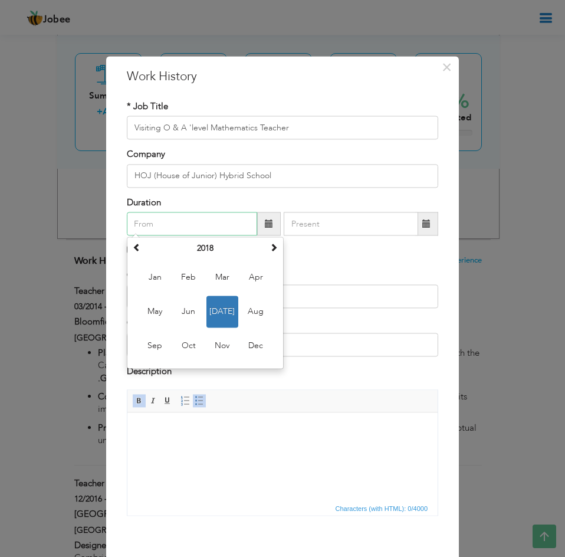
click at [186, 225] on input "text" at bounding box center [192, 224] width 130 height 24
click at [270, 250] on span at bounding box center [274, 248] width 8 height 8
click at [209, 313] on span "Jul" at bounding box center [222, 312] width 32 height 32
type input "07/2020"
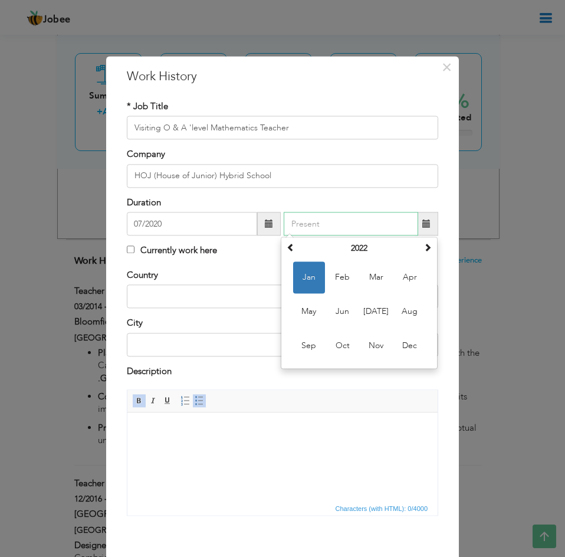
click at [331, 223] on input "text" at bounding box center [351, 224] width 134 height 24
click at [425, 249] on span at bounding box center [427, 248] width 8 height 8
click at [423, 250] on span at bounding box center [427, 248] width 8 height 8
click at [377, 309] on span "Jul" at bounding box center [376, 312] width 32 height 32
type input "07/2024"
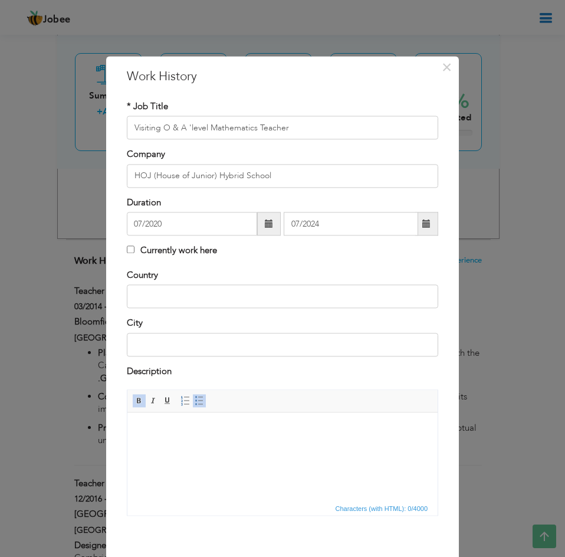
click at [285, 196] on div "Duration 07/2020 07/2024" at bounding box center [282, 215] width 311 height 39
click at [265, 293] on input "text" at bounding box center [282, 297] width 311 height 24
type input "[GEOGRAPHIC_DATA]"
click at [247, 340] on input "text" at bounding box center [282, 345] width 311 height 24
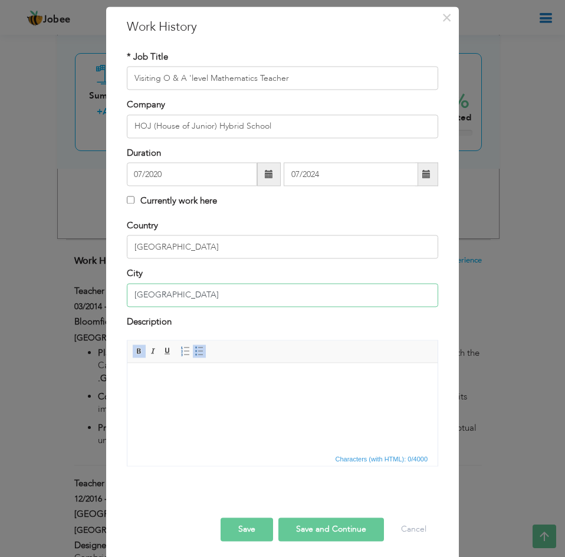
scroll to position [54, 0]
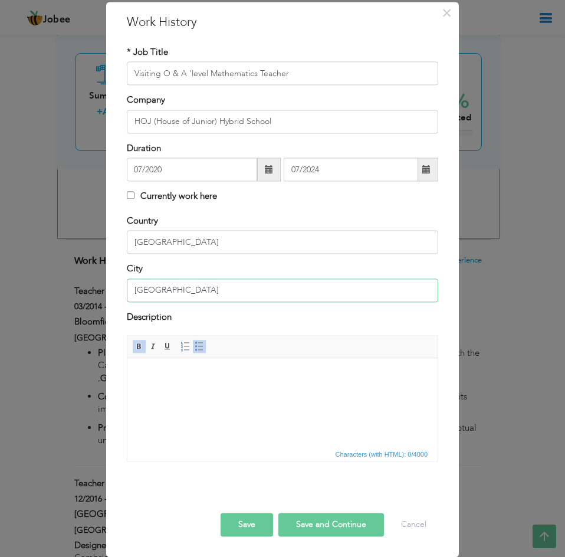
type input "[GEOGRAPHIC_DATA]"
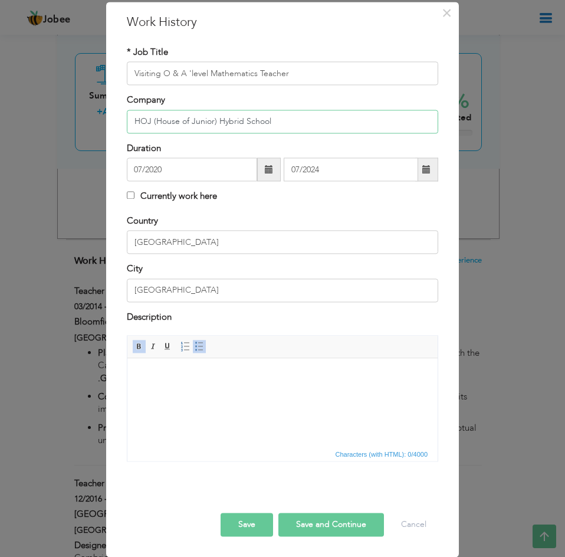
click at [239, 119] on input "HOJ (House of Junior) Hybrid School" at bounding box center [282, 122] width 311 height 24
type input "HOJ (House of Junior) Online School"
click at [249, 374] on body at bounding box center [282, 376] width 287 height 12
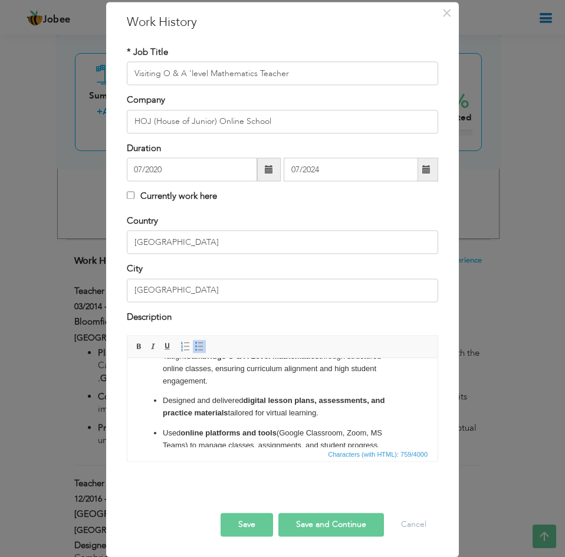
scroll to position [0, 0]
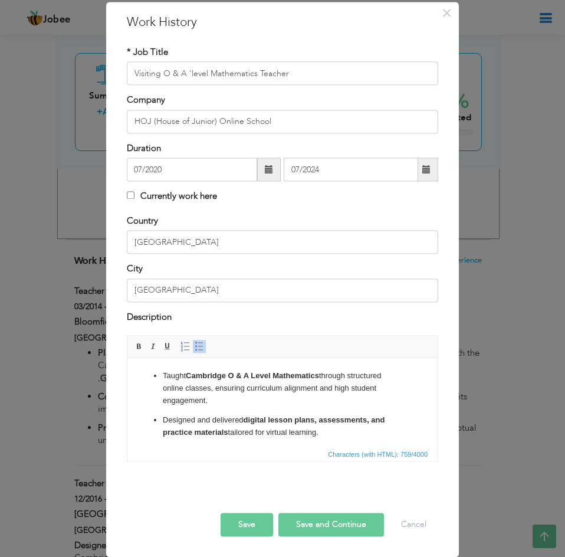
click at [287, 407] on ul "Taught Cambridge O & A Level Mathematics through structured online classes, ens…" at bounding box center [282, 453] width 287 height 166
click at [327, 430] on p "Designed and delivered digital lesson plans, assessments, and practice material…" at bounding box center [282, 426] width 239 height 25
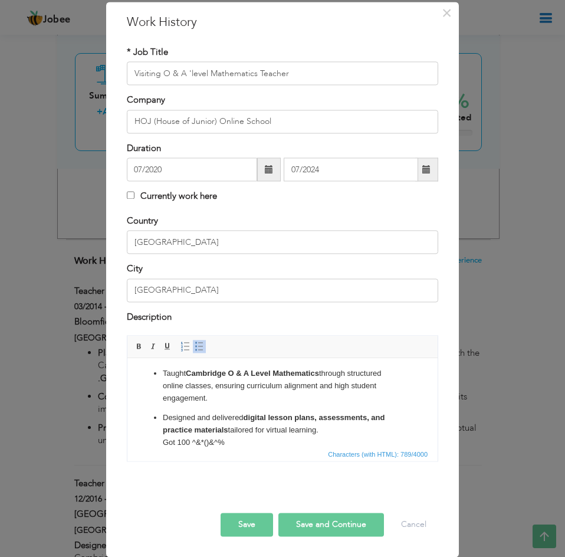
click at [218, 437] on p "Designed and delivered digital lesson plans, assessments, and practice material…" at bounding box center [282, 430] width 239 height 37
click at [208, 439] on p "Designed and delivered digital lesson plans, assessments, and practice material…" at bounding box center [282, 430] width 239 height 37
click at [229, 441] on p "Designed and delivered digital lesson plans, assessments, and practice material…" at bounding box center [282, 430] width 239 height 37
click at [294, 441] on p "Designed and delivered digital lesson plans, assessments, and practice material…" at bounding box center [282, 430] width 239 height 37
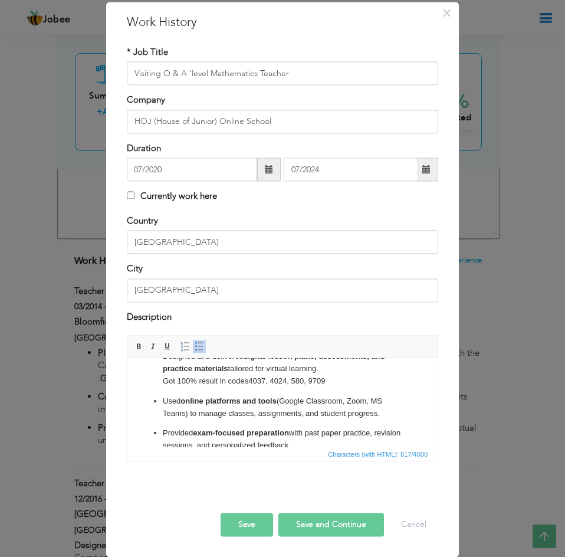
scroll to position [113, 0]
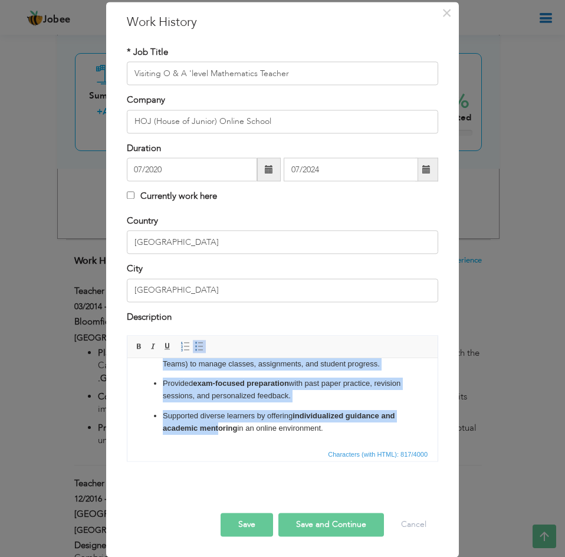
drag, startPoint x: 165, startPoint y: 440, endPoint x: 235, endPoint y: 443, distance: 70.2
click at [235, 443] on html "Taught Cambridge O & A Level Mathematics through structured online classes, ens…" at bounding box center [282, 346] width 310 height 202
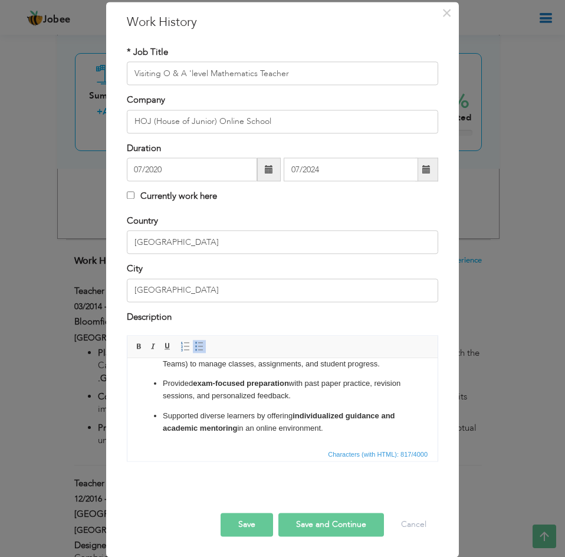
click at [334, 427] on p "Supported diverse learners by offering individualized guidance and academic men…" at bounding box center [282, 422] width 239 height 25
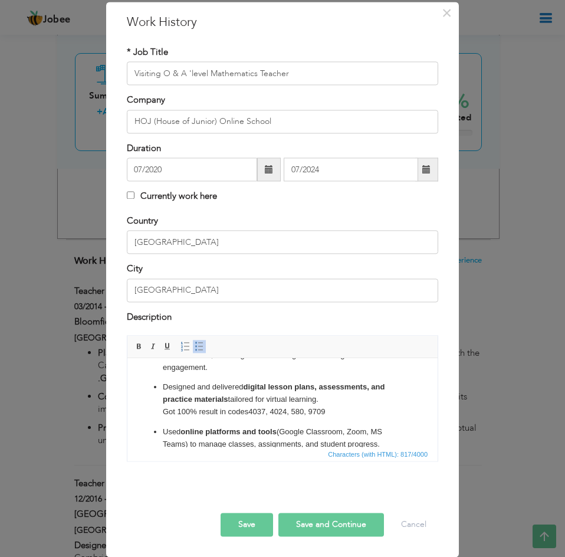
scroll to position [32, 0]
drag, startPoint x: 335, startPoint y: 406, endPoint x: 159, endPoint y: 414, distance: 176.5
click at [159, 414] on ul "Taught Cambridge O & A Level Mathematics through structured online classes, ens…" at bounding box center [282, 426] width 287 height 178
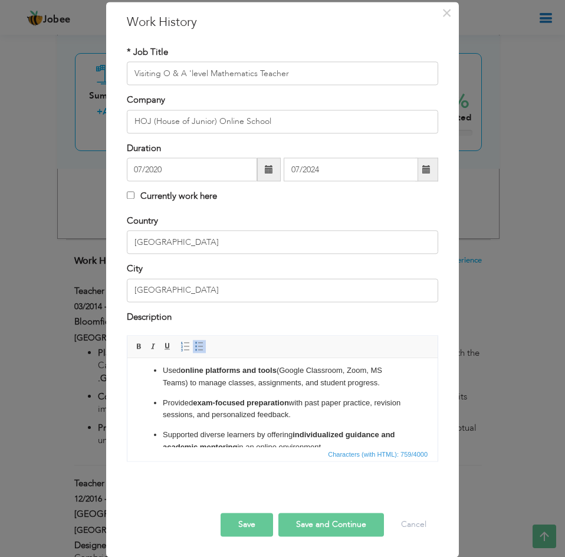
scroll to position [101, 0]
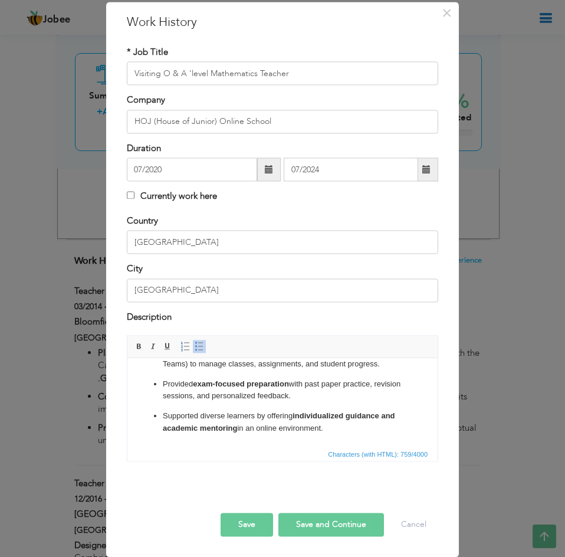
click at [355, 429] on p "Supported diverse learners by offering individualized guidance and academic men…" at bounding box center [282, 422] width 239 height 25
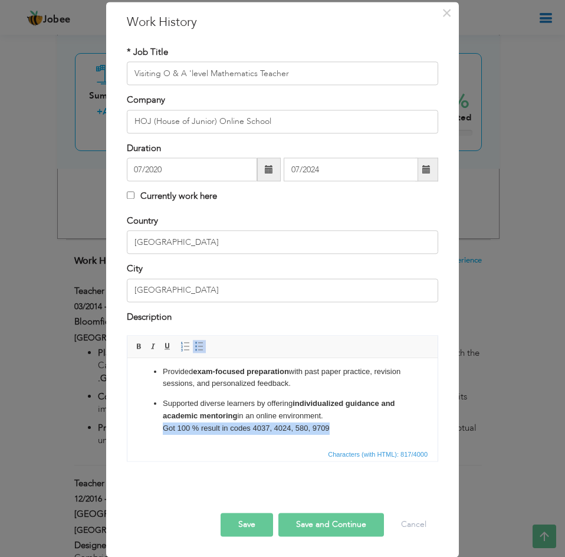
drag, startPoint x: 354, startPoint y: 434, endPoint x: 157, endPoint y: 428, distance: 197.7
click at [157, 428] on ul "Taught Cambridge O & A Level Mathematics through structured online classes, ens…" at bounding box center [282, 346] width 287 height 178
click at [330, 527] on button "Save and Continue" at bounding box center [331, 524] width 106 height 24
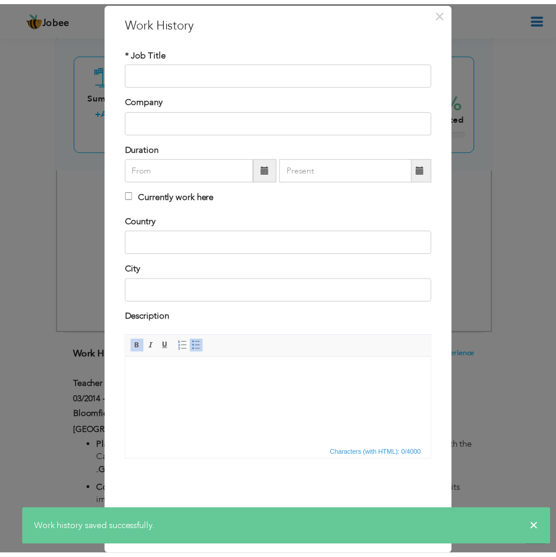
scroll to position [0, 0]
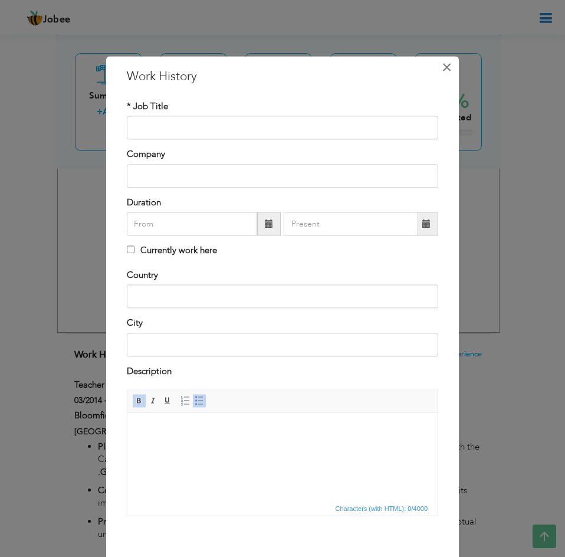
click at [442, 72] on span "×" at bounding box center [447, 67] width 10 height 21
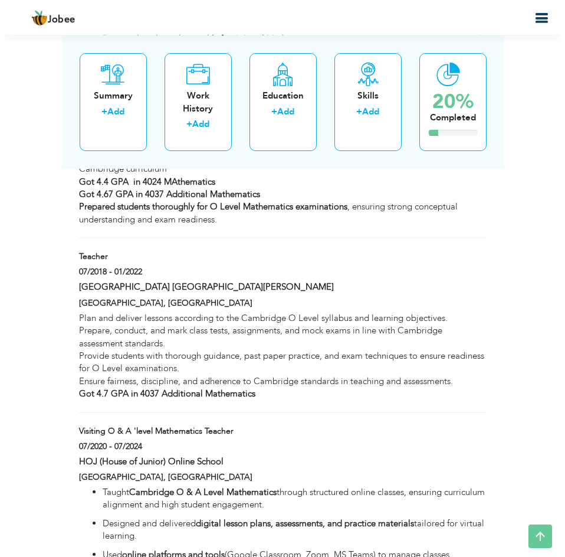
scroll to position [1299, 0]
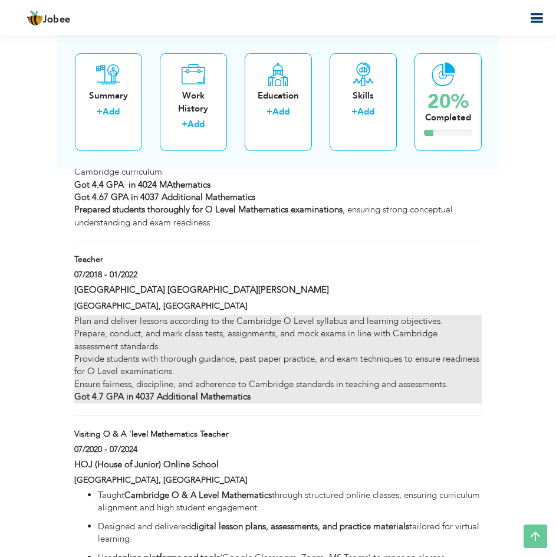
click at [305, 376] on div "Plan and deliver lessons according to the Cambridge O Level syllabus and learni…" at bounding box center [278, 359] width 408 height 88
type input "Teacher"
type input "[GEOGRAPHIC_DATA] [GEOGRAPHIC_DATA][PERSON_NAME]"
type input "07/2018"
type input "01/2022"
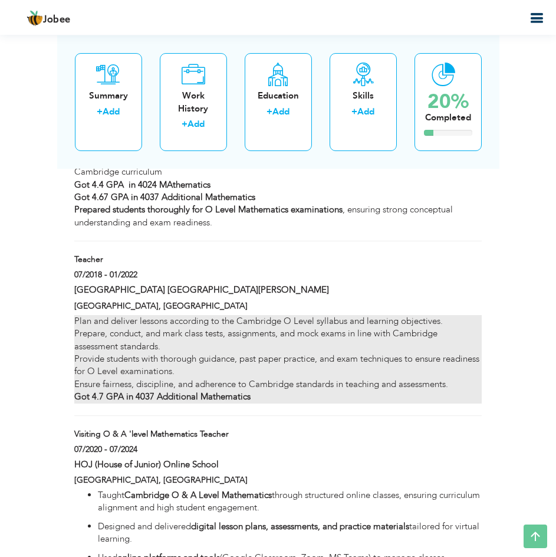
type input "[GEOGRAPHIC_DATA]"
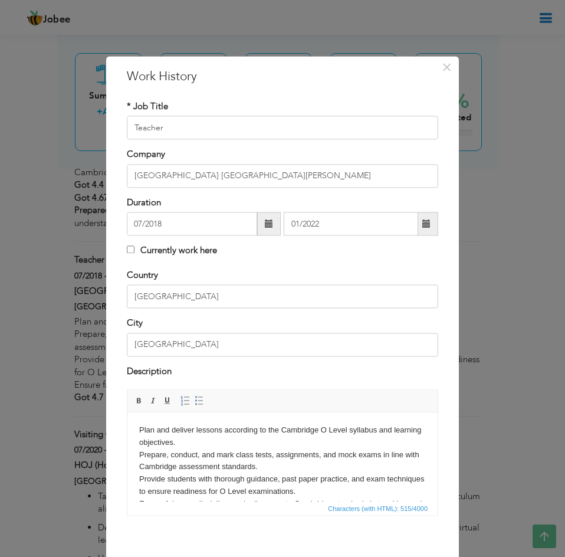
click at [139, 429] on body "Plan and deliver lessons according to the Cambridge O Level syllabus and learni…" at bounding box center [282, 479] width 287 height 110
click at [198, 402] on span at bounding box center [199, 400] width 9 height 9
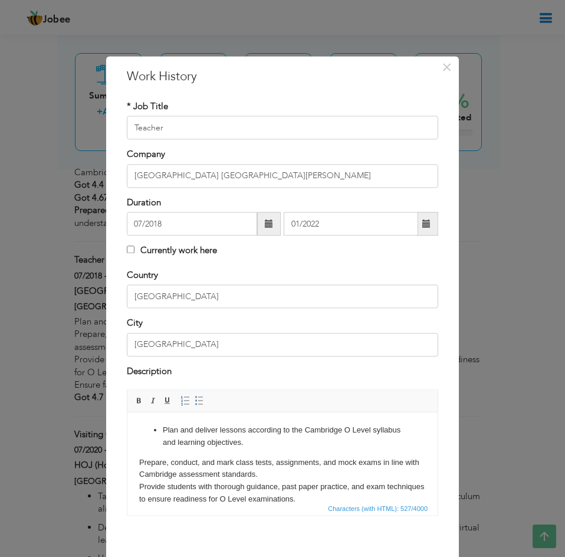
click at [138, 462] on html "Plan and deliver lessons according to the Cambridge O Level syllabus and learni…" at bounding box center [282, 483] width 310 height 142
click at [197, 403] on span at bounding box center [199, 400] width 9 height 9
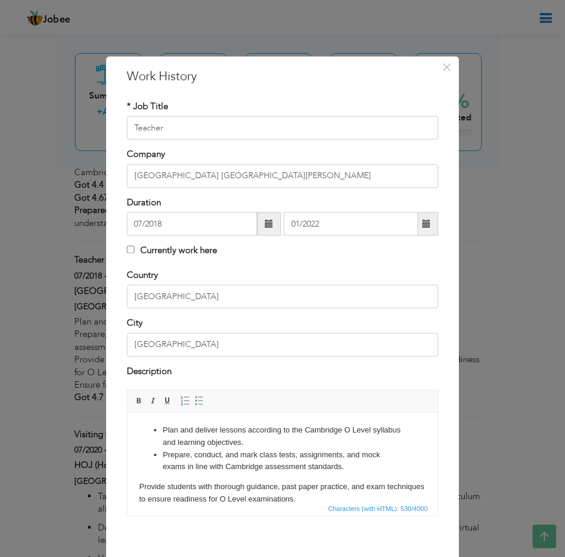
click at [135, 484] on html "Plan and deliver lessons according to the Cambridge O Level syllabus and learni…" at bounding box center [282, 483] width 310 height 142
click at [195, 402] on span at bounding box center [199, 400] width 9 height 9
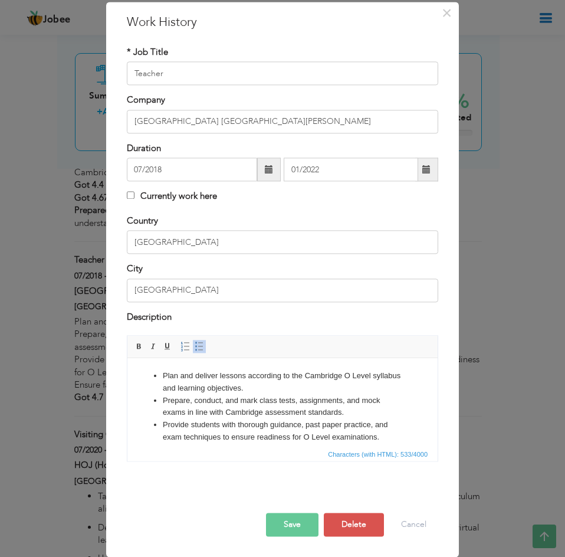
scroll to position [53, 0]
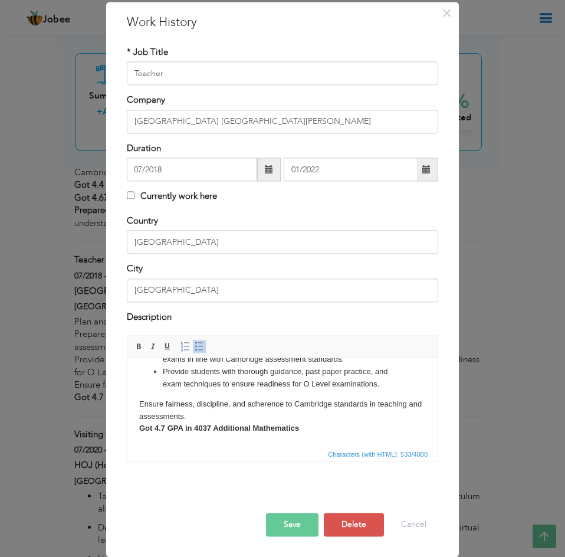
click at [139, 403] on body "Plan and deliver lessons according to the Cambridge O Level syllabus and learni…" at bounding box center [282, 376] width 287 height 118
click at [196, 340] on link "Insert/Remove Bulleted List" at bounding box center [199, 346] width 13 height 13
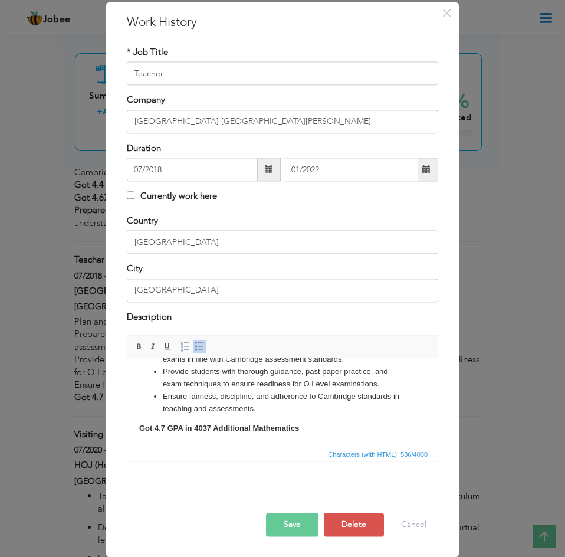
click at [294, 524] on button "Save" at bounding box center [292, 524] width 52 height 24
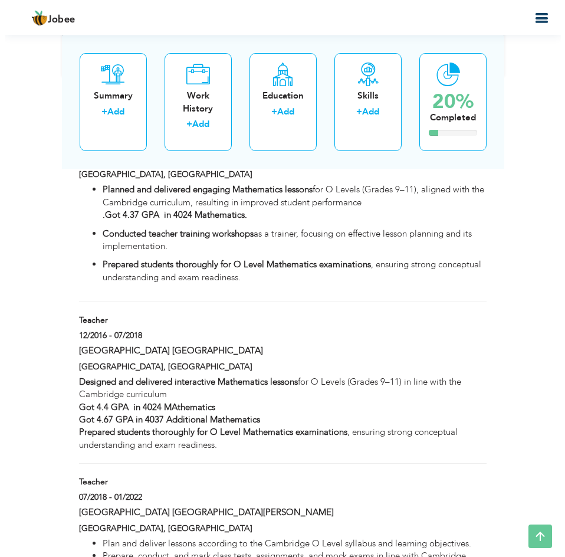
scroll to position [1082, 0]
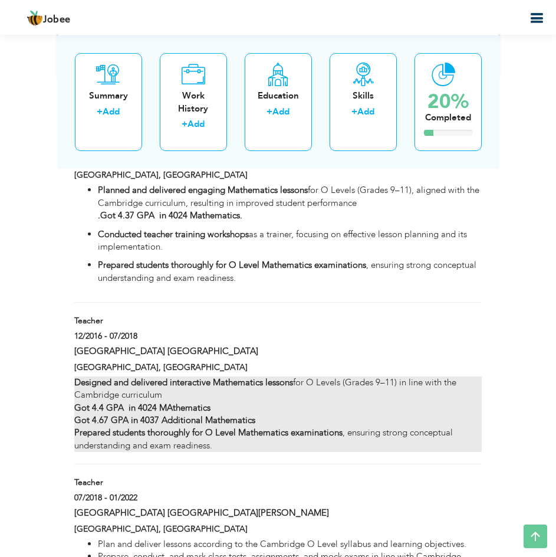
click at [271, 425] on div "Designed and delivered interactive Mathematics lessons for O Levels (Grades 9–1…" at bounding box center [278, 414] width 408 height 76
type input "[GEOGRAPHIC_DATA] [GEOGRAPHIC_DATA]"
type input "12/2016"
type input "07/2018"
type input "Multan"
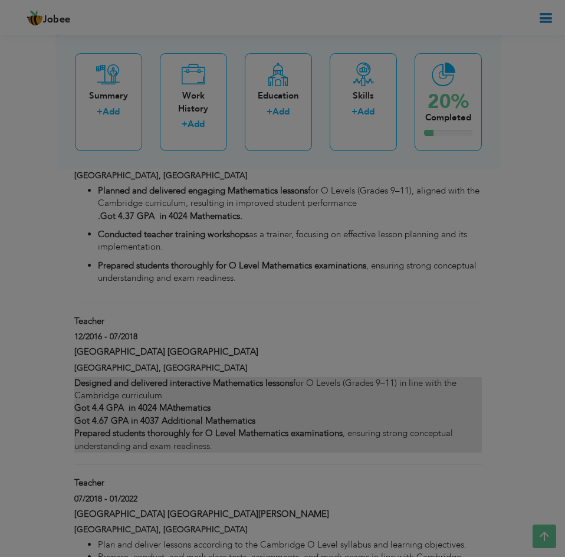
scroll to position [0, 0]
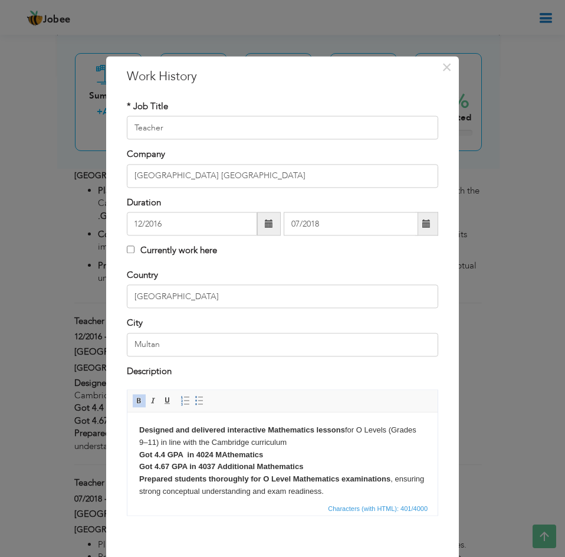
click at [134, 426] on html "Designed and delivered interactive Mathematics lessons for O Levels (Grades 9–1…" at bounding box center [282, 460] width 310 height 97
click at [196, 400] on span at bounding box center [199, 400] width 9 height 9
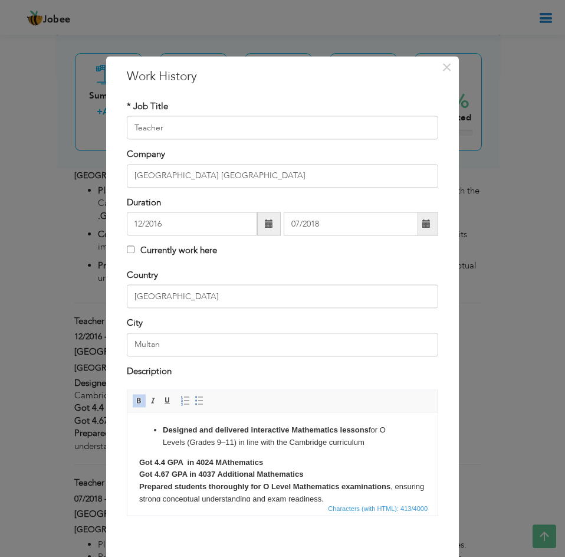
click at [137, 485] on html "Designed and delivered interactive Mathematics lessons for O Levels (Grades 9–1…" at bounding box center [282, 464] width 310 height 105
click at [195, 402] on span at bounding box center [199, 400] width 9 height 9
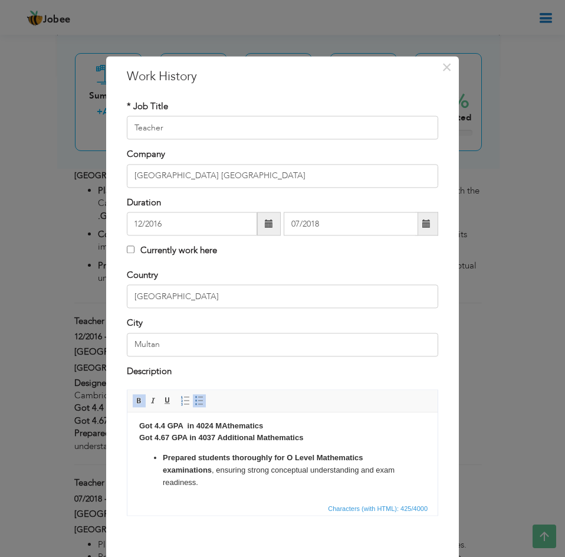
scroll to position [54, 0]
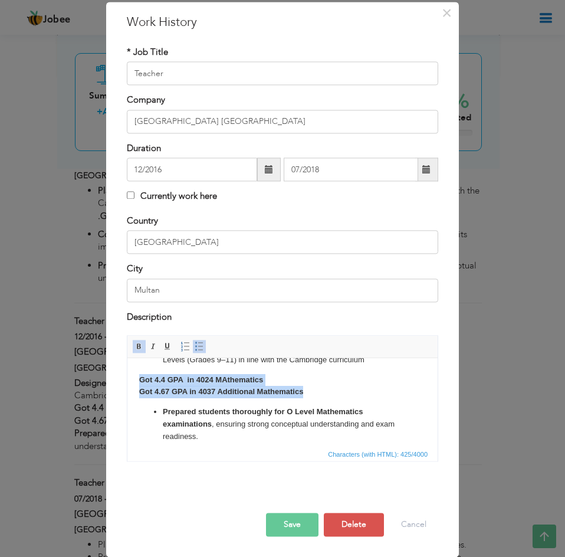
drag, startPoint x: 316, startPoint y: 382, endPoint x: 124, endPoint y: 368, distance: 192.7
click at [127, 368] on html "Designed and delivered interactive Mathematics lessons for O Levels (Grades 9–1…" at bounding box center [282, 392] width 310 height 125
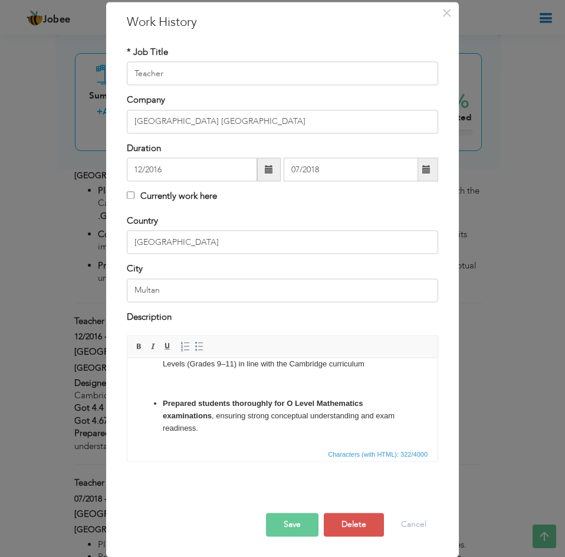
scroll to position [0, 0]
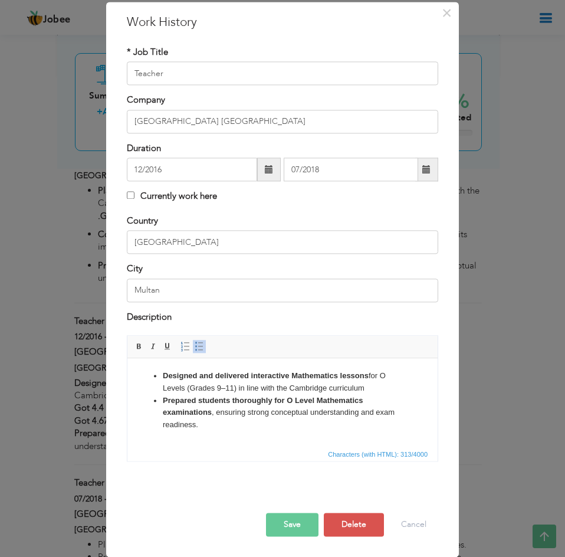
click at [206, 423] on li "Prepared students thoroughly for O Level Mathematics examinations , ensuring st…" at bounding box center [282, 413] width 239 height 37
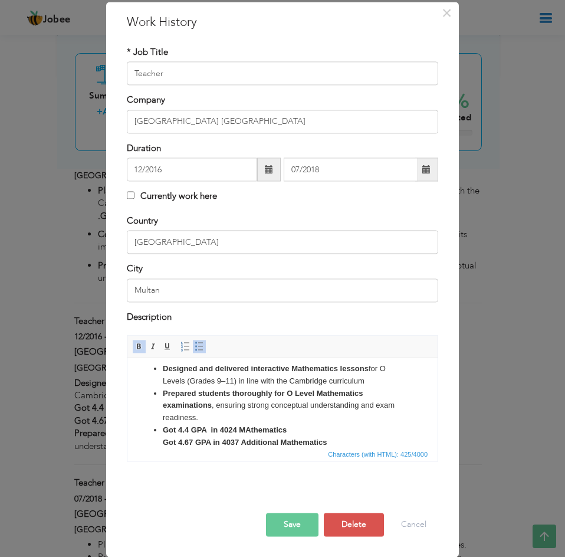
click at [280, 528] on button "Save" at bounding box center [292, 524] width 52 height 24
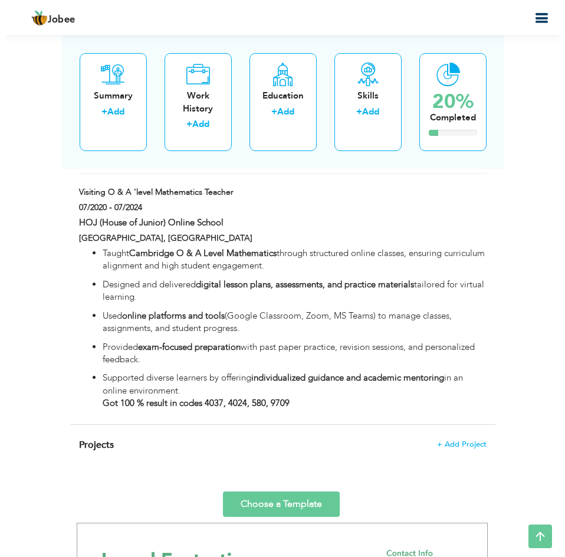
scroll to position [1563, 0]
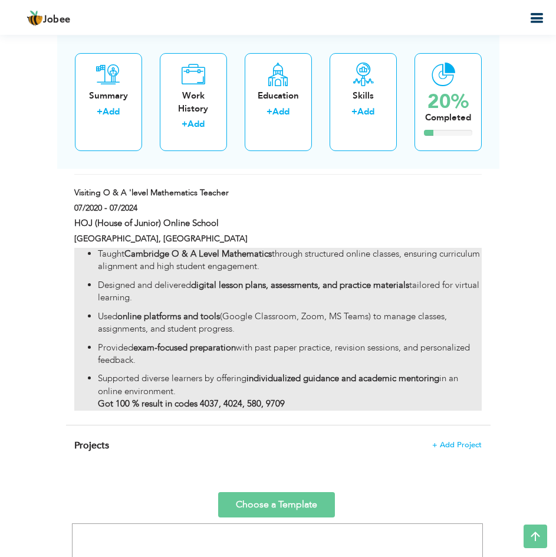
click at [301, 400] on p "Supported diverse learners by offering individualized guidance and academic men…" at bounding box center [290, 391] width 384 height 38
type input "Visiting O & A 'level Mathematics Teacher"
type input "HOJ (House of Junior) Online School"
type input "07/2020"
type input "07/2024"
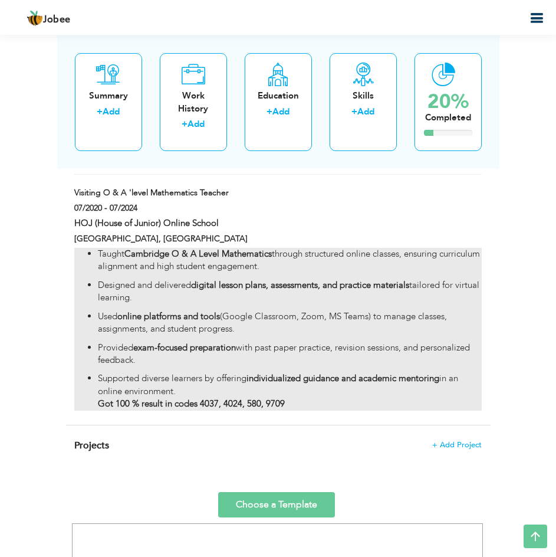
type input "[GEOGRAPHIC_DATA]"
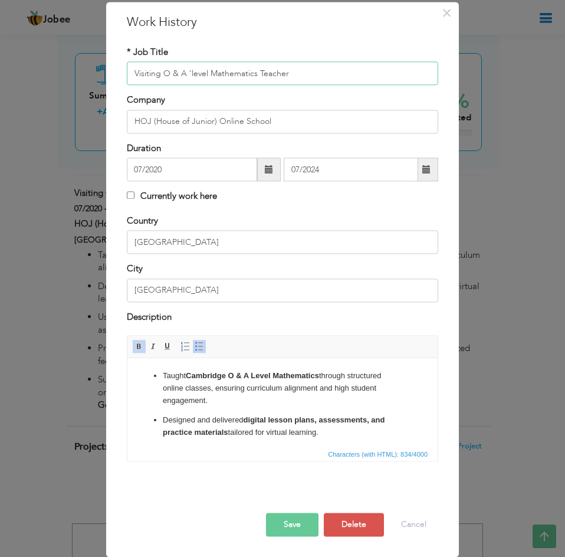
scroll to position [113, 0]
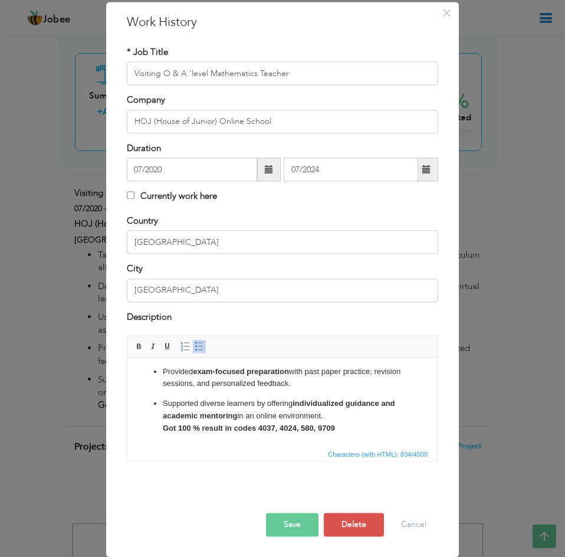
click at [350, 430] on p "Supported diverse learners by offering individualized guidance and academic men…" at bounding box center [282, 415] width 239 height 37
click at [339, 425] on strong "Got 100 % result in codes 4037, 4024, 580, 9709 Mathematics)" at bounding box center [275, 427] width 224 height 9
click at [288, 525] on button "Save" at bounding box center [292, 524] width 52 height 24
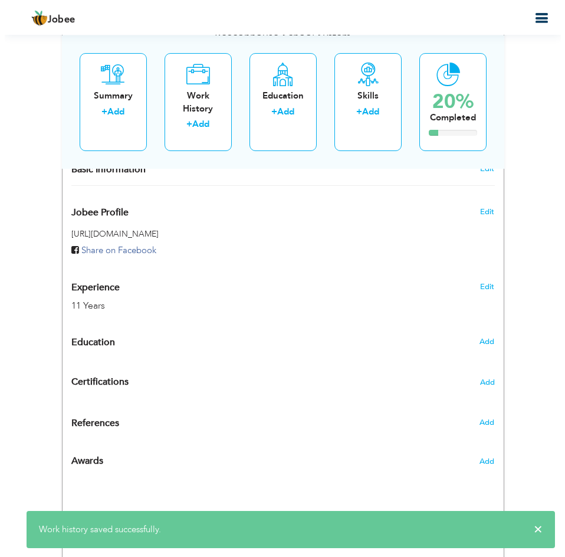
scroll to position [381, 0]
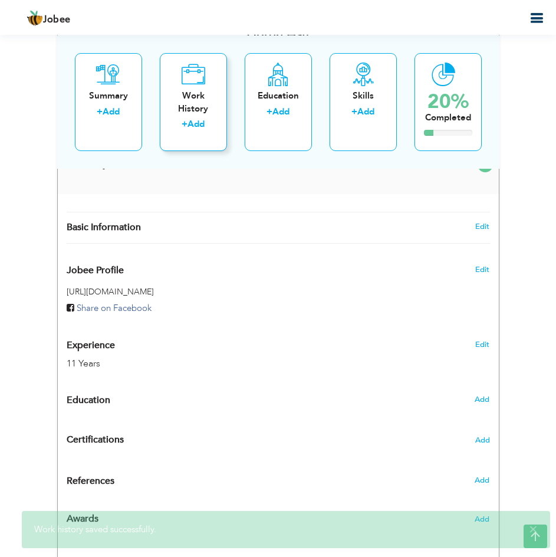
click at [199, 114] on div "Work History" at bounding box center [193, 102] width 48 height 25
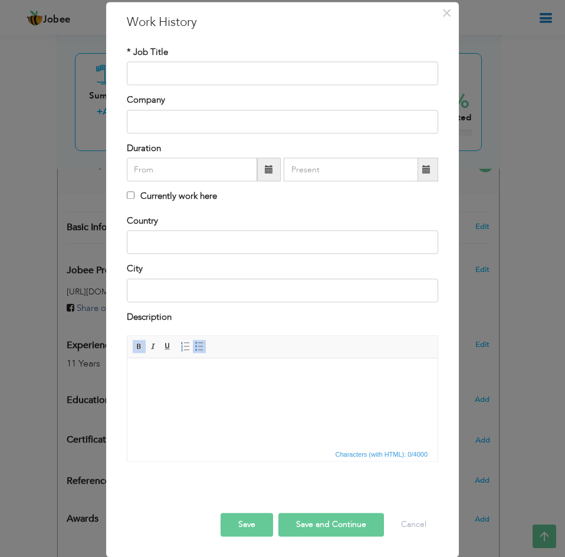
scroll to position [0, 0]
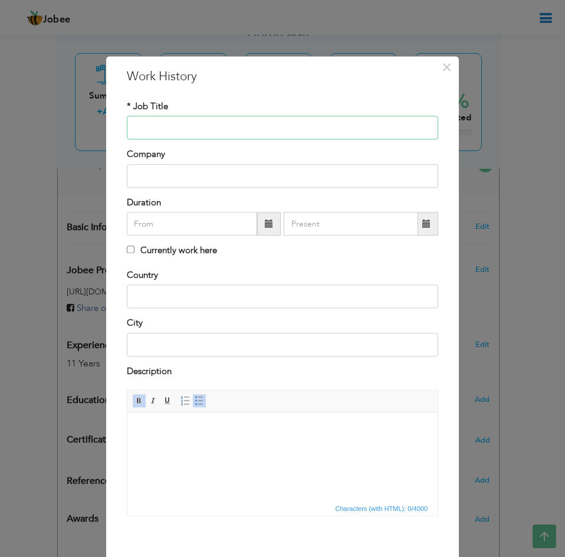
click at [291, 136] on input "text" at bounding box center [282, 128] width 311 height 24
type input "M"
type input "Mathematics Lead"
click at [229, 173] on input "text" at bounding box center [282, 176] width 311 height 24
type input "SCIL"
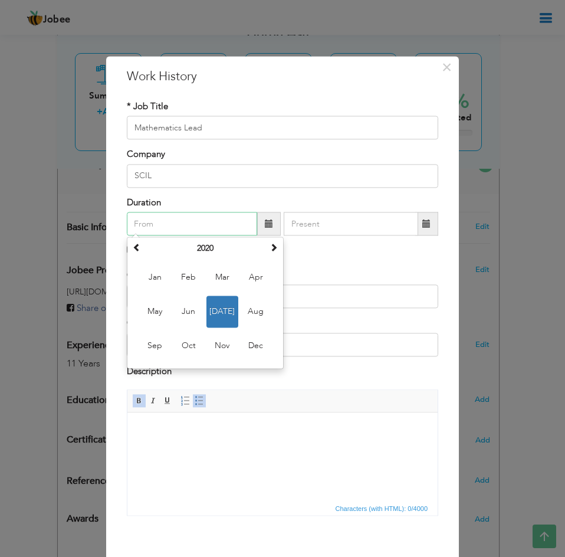
click at [214, 229] on input "text" at bounding box center [192, 224] width 130 height 24
click at [222, 313] on span "Jul" at bounding box center [222, 312] width 32 height 32
click at [190, 222] on input "07/2020" at bounding box center [192, 224] width 130 height 24
click at [267, 248] on th at bounding box center [274, 249] width 14 height 18
click at [227, 316] on span "Jul" at bounding box center [222, 312] width 32 height 32
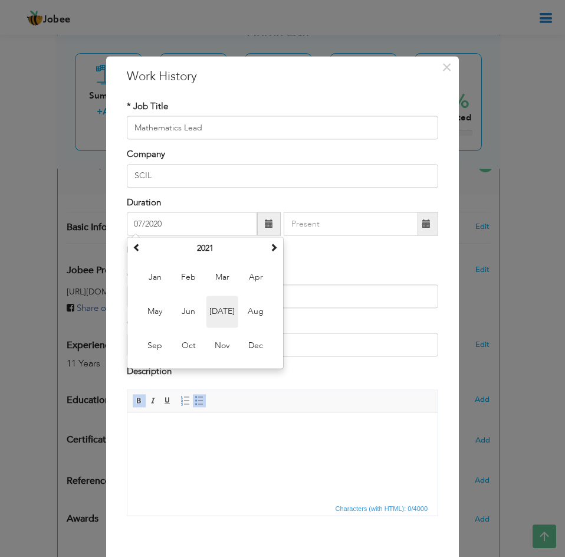
type input "07/2021"
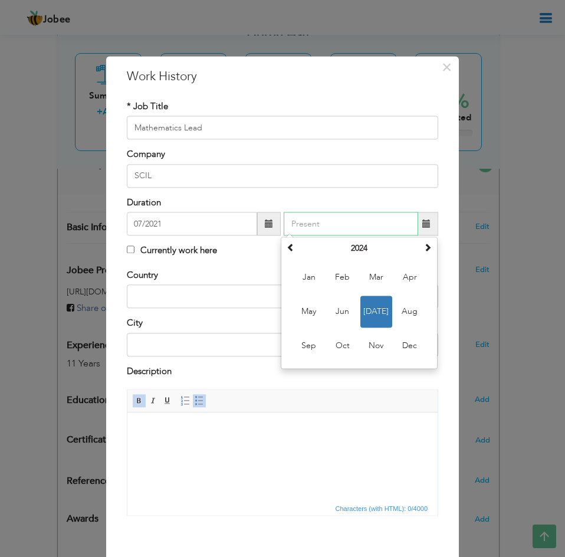
click at [319, 228] on input "text" at bounding box center [351, 224] width 134 height 24
click at [287, 244] on span at bounding box center [291, 248] width 8 height 8
click at [398, 311] on span "Aug" at bounding box center [410, 312] width 32 height 32
type input "08/2022"
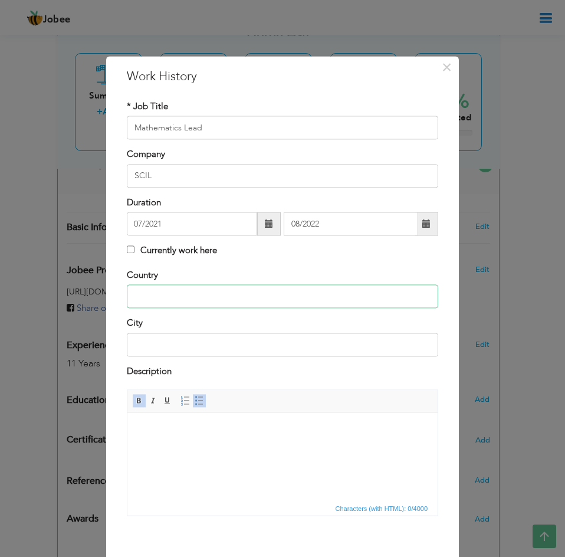
click at [208, 303] on input "text" at bounding box center [282, 297] width 311 height 24
type input "[GEOGRAPHIC_DATA]"
click at [208, 341] on input "text" at bounding box center [282, 345] width 311 height 24
type input ":"
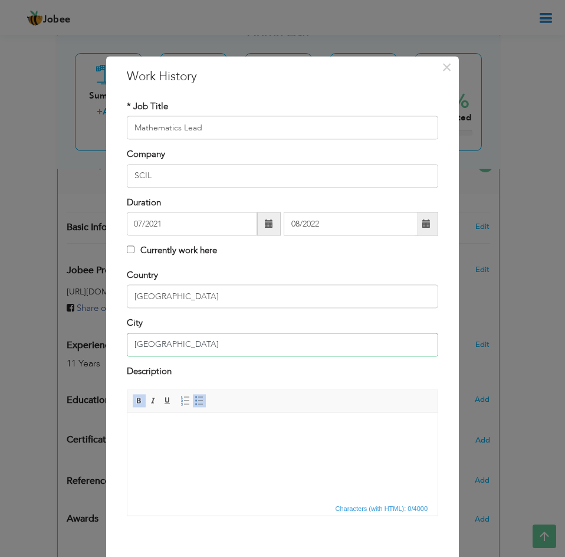
type input "[GEOGRAPHIC_DATA]"
click at [217, 181] on input "SCIL" at bounding box center [282, 176] width 311 height 24
type input "[GEOGRAPHIC_DATA]"
click at [199, 441] on html at bounding box center [282, 430] width 310 height 36
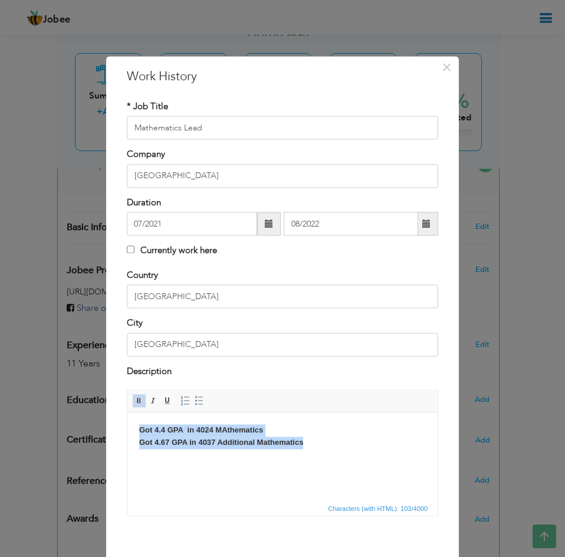
drag, startPoint x: 310, startPoint y: 445, endPoint x: 113, endPoint y: 390, distance: 203.9
click at [127, 412] on html "Got 4.4 GPA in 4024 MAthematics Got 4.67 GPA in 4037 Additional Mathematics" at bounding box center [282, 436] width 310 height 48
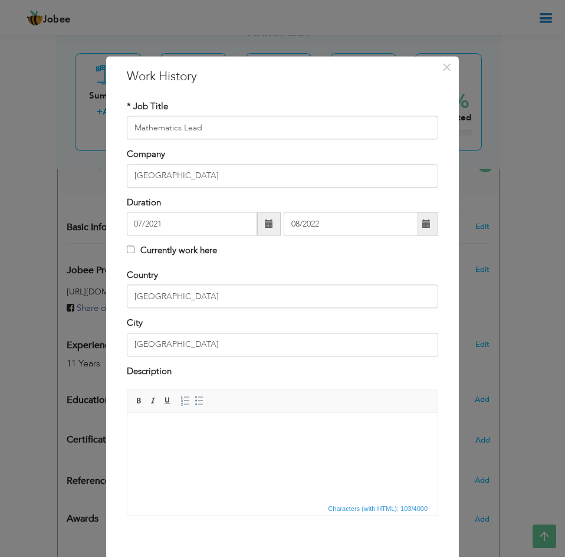
click at [198, 439] on html at bounding box center [282, 430] width 310 height 36
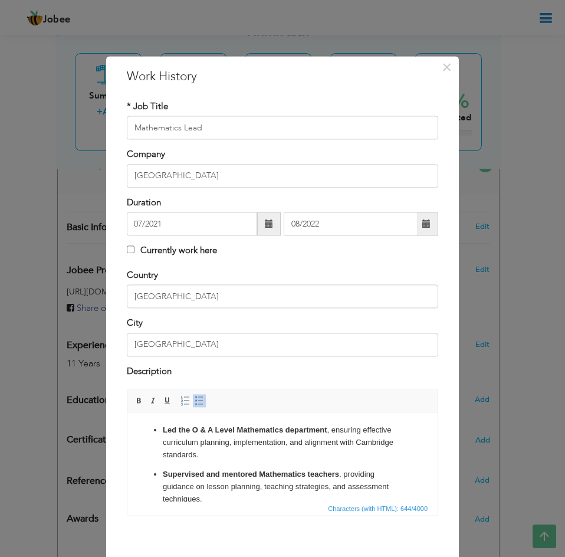
scroll to position [79, 0]
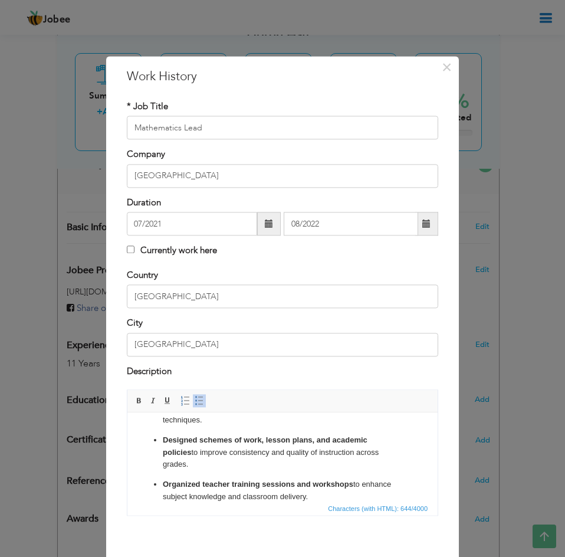
drag, startPoint x: 200, startPoint y: 87, endPoint x: 320, endPoint y: 501, distance: 431.1
click at [320, 501] on span "Characters (with HTML): 644/4000" at bounding box center [282, 508] width 310 height 14
click at [319, 494] on p "Organized teacher training sessions and workshops to enhance subject knowledge …" at bounding box center [282, 490] width 239 height 25
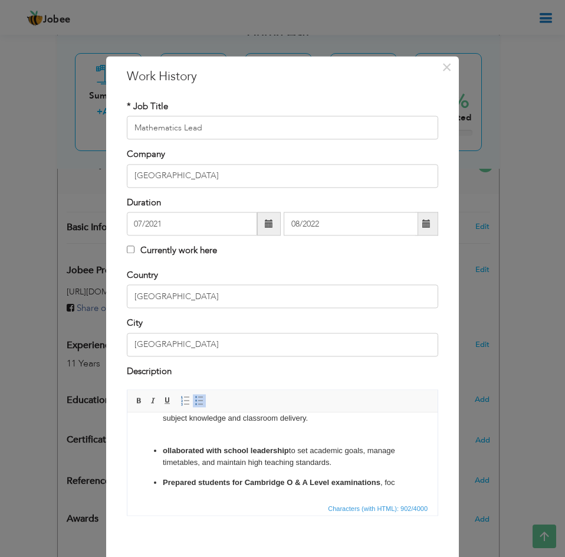
scroll to position [157, 0]
drag, startPoint x: 369, startPoint y: 462, endPoint x: 167, endPoint y: 465, distance: 201.1
click at [167, 465] on p "ollaborated with school leadership to set academic goals, manage timetables, an…" at bounding box center [282, 457] width 239 height 25
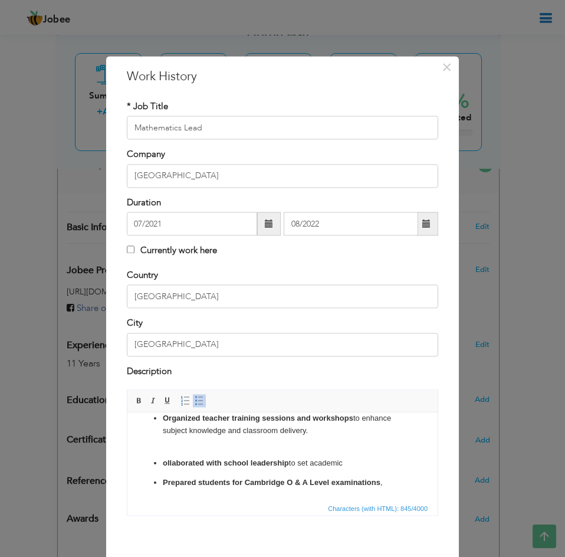
click at [160, 458] on ul "Led the O & A Level Mathematics department , ensuring effective curriculum plan…" at bounding box center [282, 384] width 287 height 210
click at [347, 466] on p "Collaborated with school leadership to set academic" at bounding box center [282, 463] width 239 height 12
click at [360, 454] on ul "Led the O & A Level Mathematics department , ensuring effective curriculum plan…" at bounding box center [282, 384] width 287 height 210
click at [351, 465] on p "Collaborated with school leadership to set academ c" at bounding box center [282, 463] width 239 height 12
click at [286, 444] on p "Organized teacher training sessions and workshops to enhance subject knowledge …" at bounding box center [282, 430] width 239 height 37
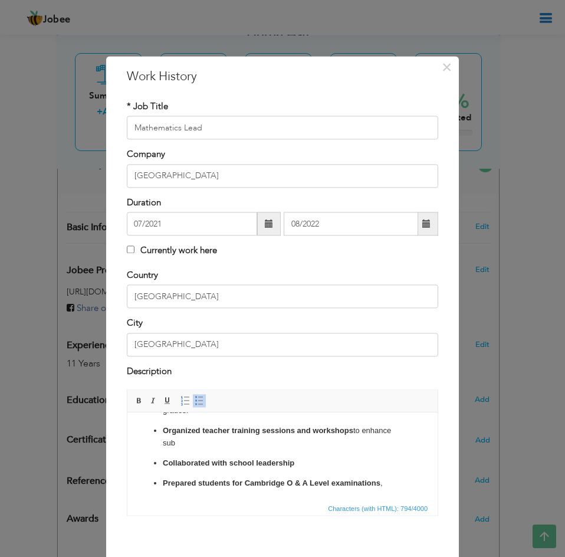
scroll to position [121, 0]
drag, startPoint x: 360, startPoint y: 443, endPoint x: 382, endPoint y: 443, distance: 21.8
click at [382, 443] on p "Organized teacher training sessions and workshops to enha" at bounding box center [282, 442] width 239 height 12
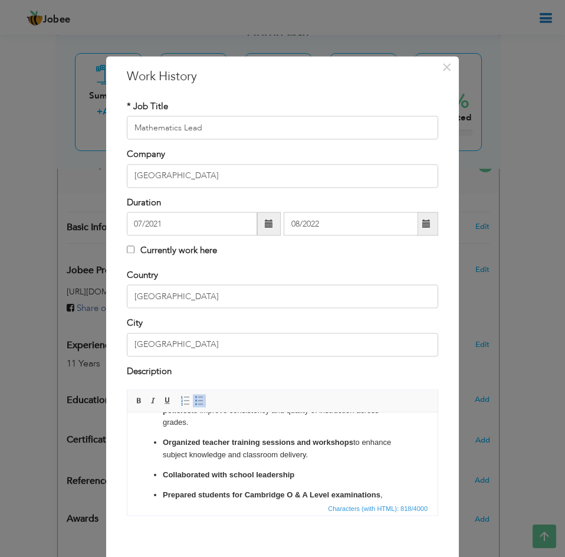
scroll to position [133, 0]
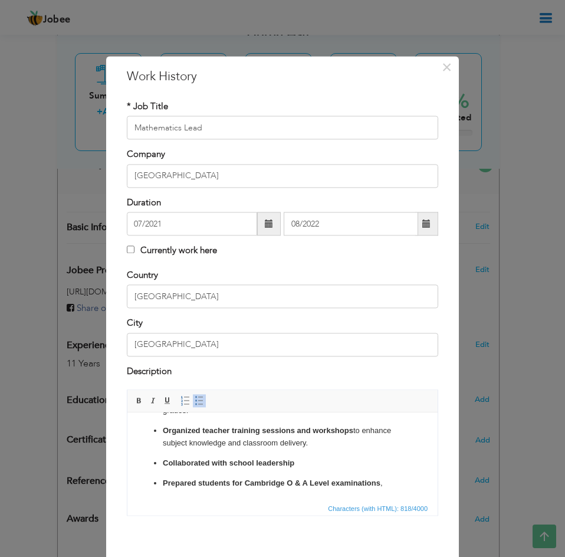
click at [305, 464] on p "Collaborated with school leadership" at bounding box center [282, 463] width 239 height 12
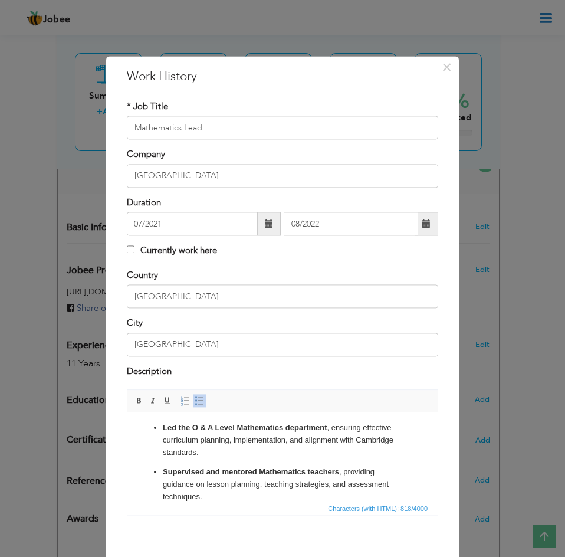
scroll to position [0, 0]
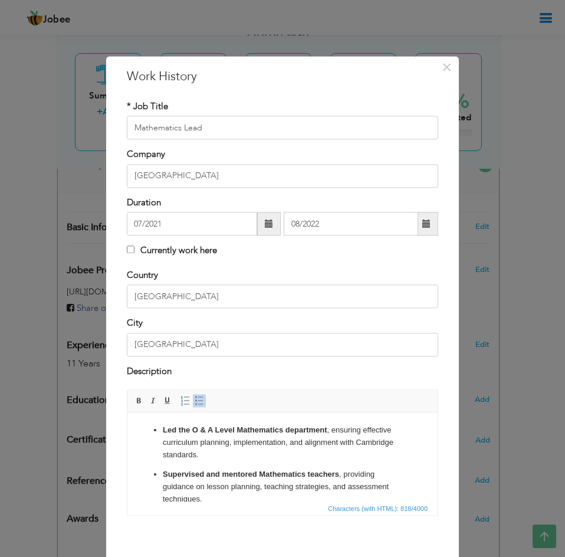
click at [228, 463] on ul "Led the O & A Level Mathematics department , ensuring effective curriculum plan…" at bounding box center [282, 523] width 287 height 198
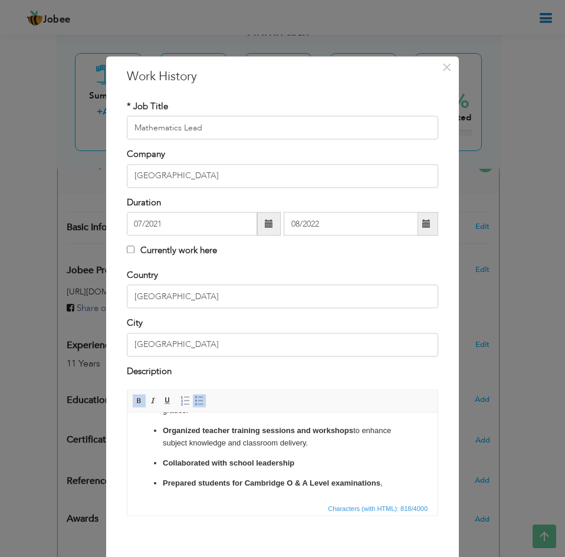
scroll to position [54, 0]
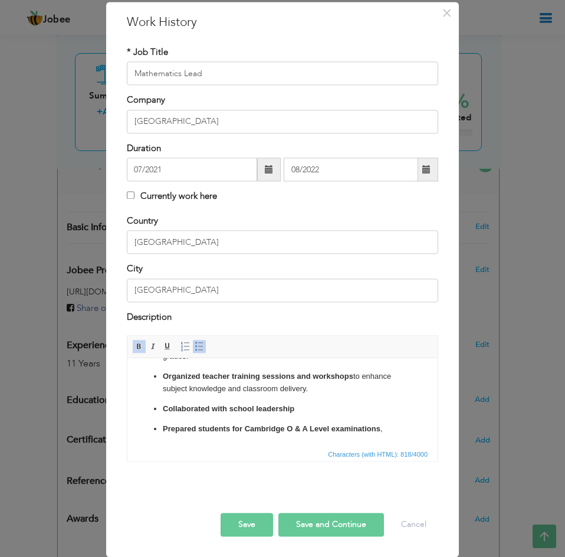
click at [325, 526] on button "Save and Continue" at bounding box center [331, 524] width 106 height 24
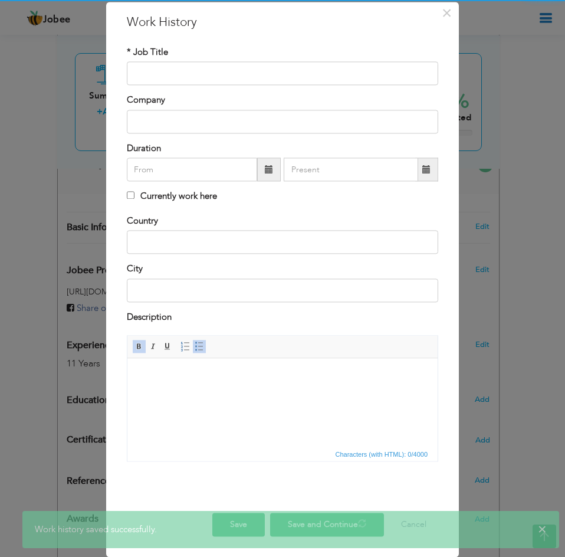
scroll to position [0, 0]
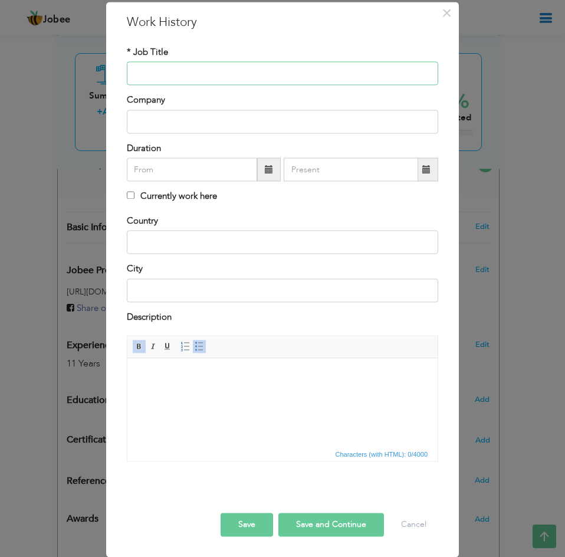
click at [180, 68] on input "text" at bounding box center [282, 74] width 311 height 24
type input "Teacher"
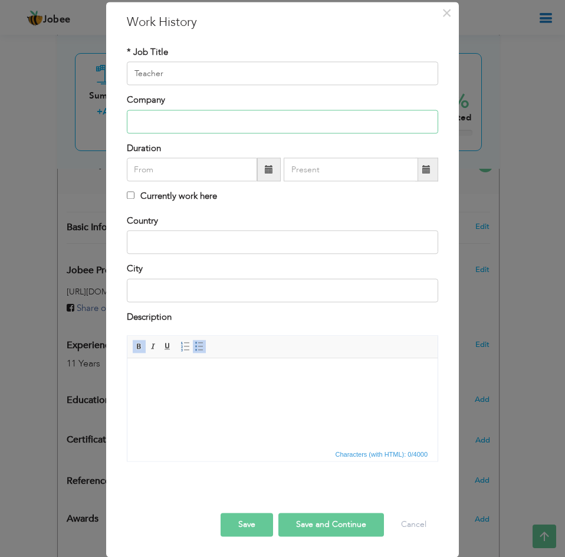
click at [182, 117] on input "text" at bounding box center [282, 122] width 311 height 24
click at [181, 119] on input "Beaconhouse Gardentown" at bounding box center [282, 122] width 311 height 24
click at [288, 123] on input "Beaconhouse School System Gardentown" at bounding box center [282, 122] width 311 height 24
type input "[GEOGRAPHIC_DATA] [GEOGRAPHIC_DATA] town [GEOGRAPHIC_DATA]"
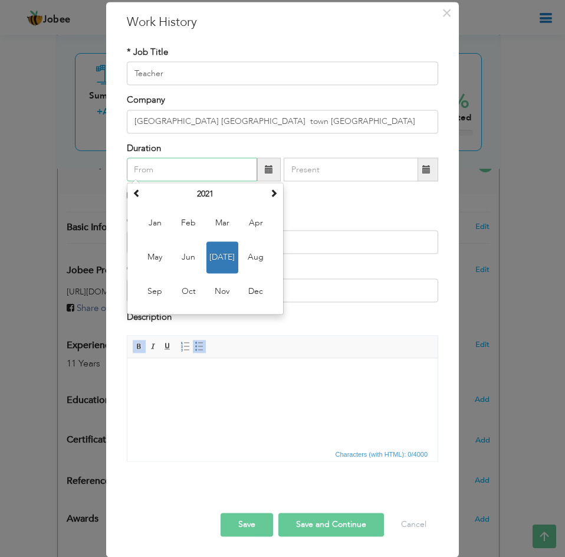
click at [208, 170] on input "text" at bounding box center [192, 170] width 130 height 24
click at [270, 196] on span at bounding box center [274, 193] width 8 height 8
click at [257, 253] on span "Aug" at bounding box center [256, 258] width 32 height 32
type input "08/2022"
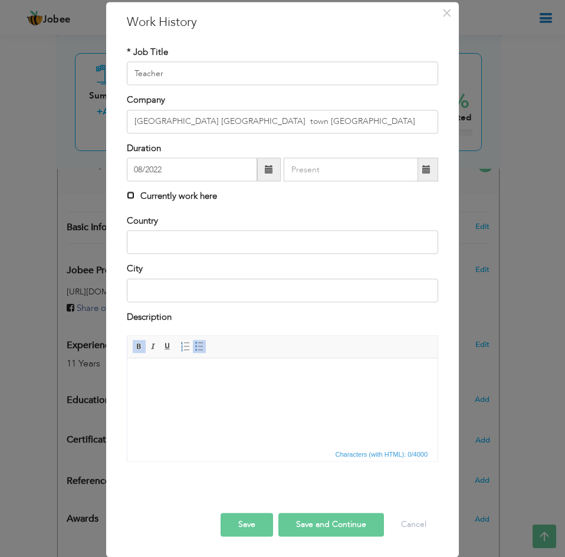
click at [127, 196] on input "Currently work here" at bounding box center [131, 196] width 8 height 8
checkbox input "true"
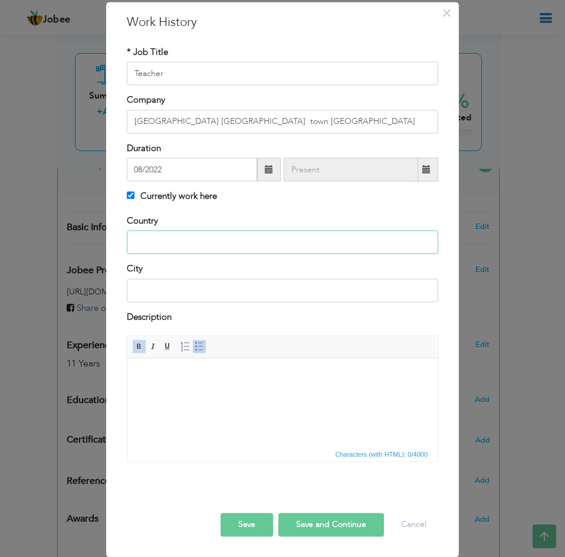
click at [160, 241] on input "text" at bounding box center [282, 243] width 311 height 24
type input "[GEOGRAPHIC_DATA]"
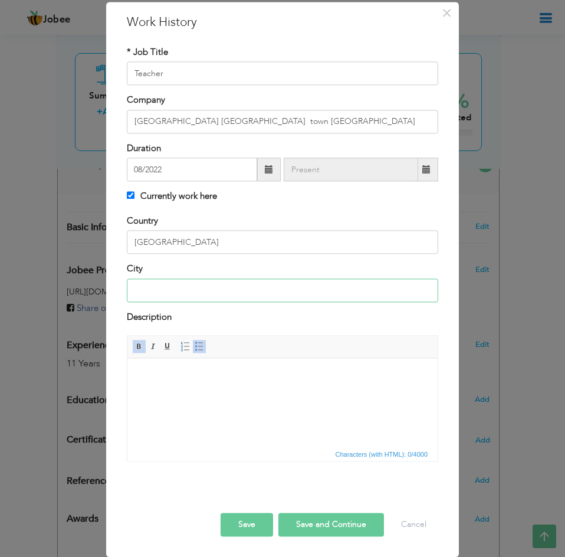
click at [213, 293] on input "text" at bounding box center [282, 290] width 311 height 24
type input "[GEOGRAPHIC_DATA]"
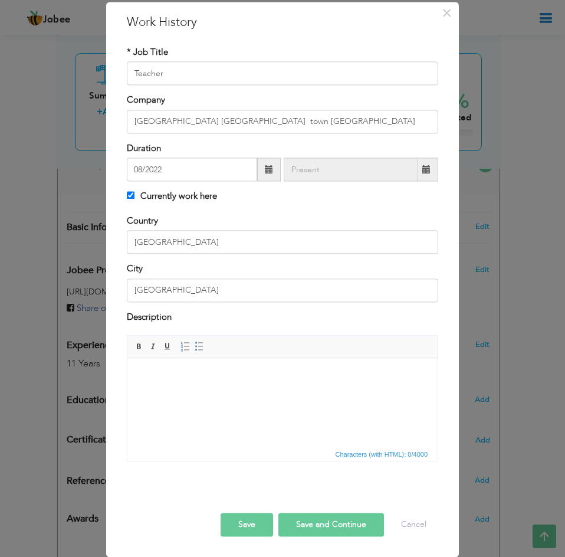
click at [201, 381] on body at bounding box center [282, 376] width 287 height 12
click at [173, 388] on html at bounding box center [282, 376] width 310 height 36
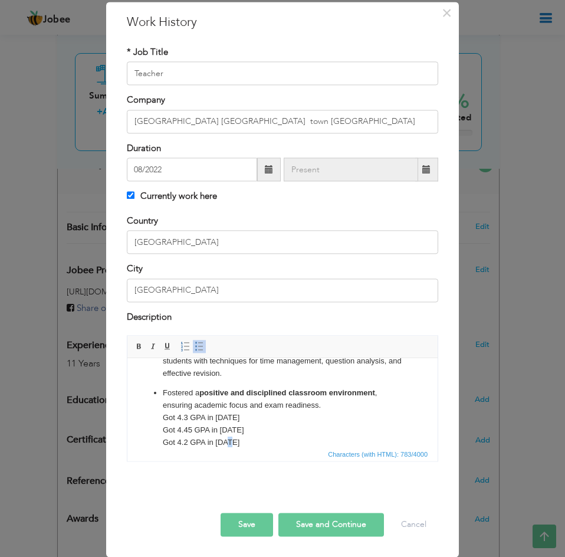
scroll to position [117, 0]
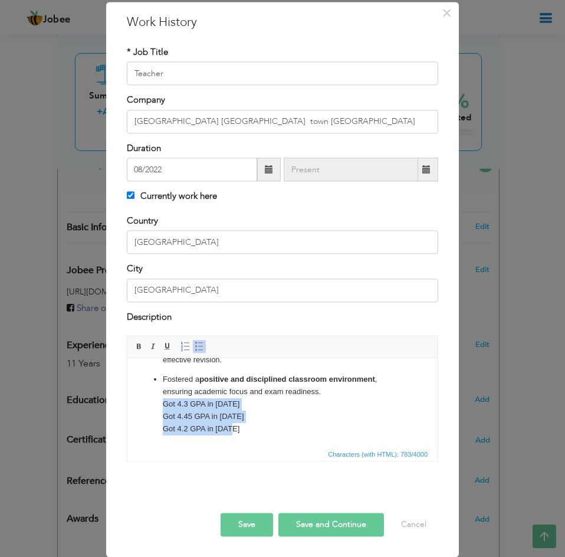
drag, startPoint x: 263, startPoint y: 438, endPoint x: 159, endPoint y: 404, distance: 109.7
click at [159, 404] on ul "Served as class teacher for outgoing O Level 11C batches , consistently produci…" at bounding box center [282, 343] width 287 height 182
click at [291, 418] on p "Fostered a positive and disciplined classroom environment , ensuring academic f…" at bounding box center [282, 403] width 239 height 61
click at [336, 523] on button "Save and Continue" at bounding box center [331, 524] width 106 height 24
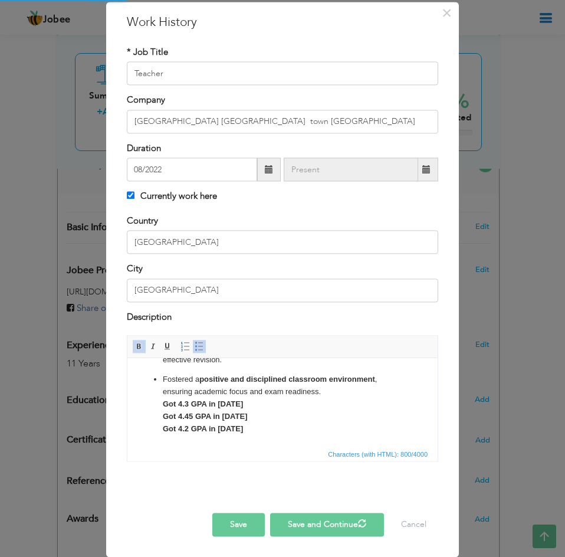
checkbox input "false"
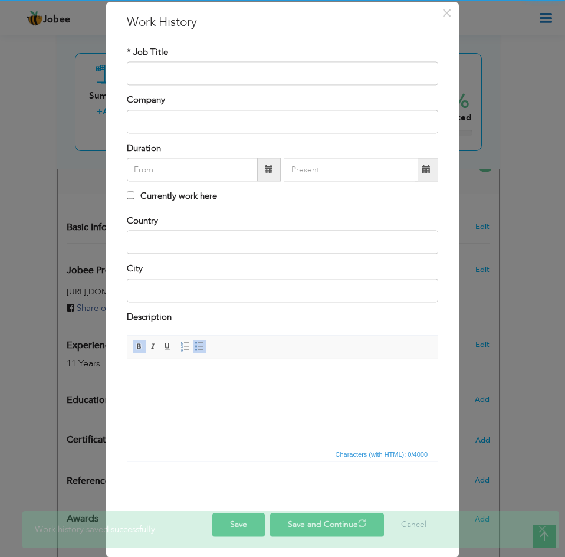
scroll to position [0, 0]
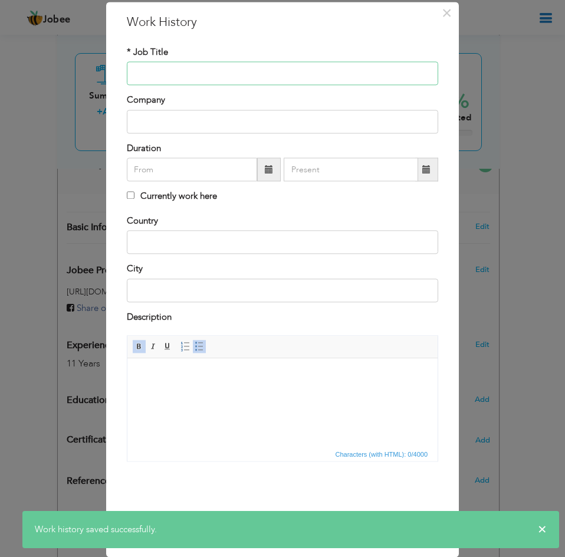
click at [259, 68] on input "text" at bounding box center [282, 74] width 311 height 24
type input "I"
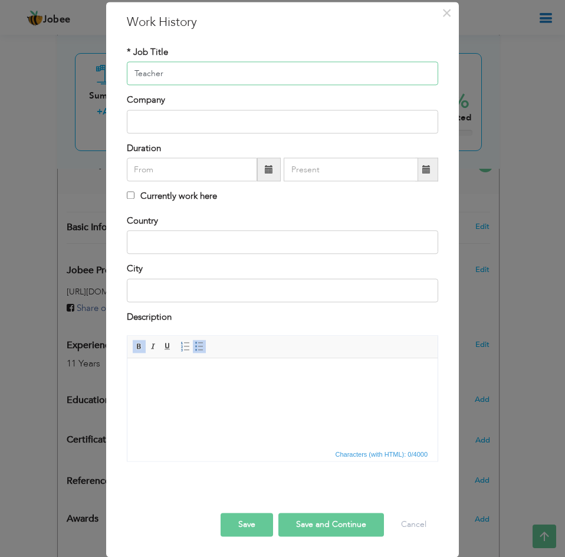
type input "Teacher"
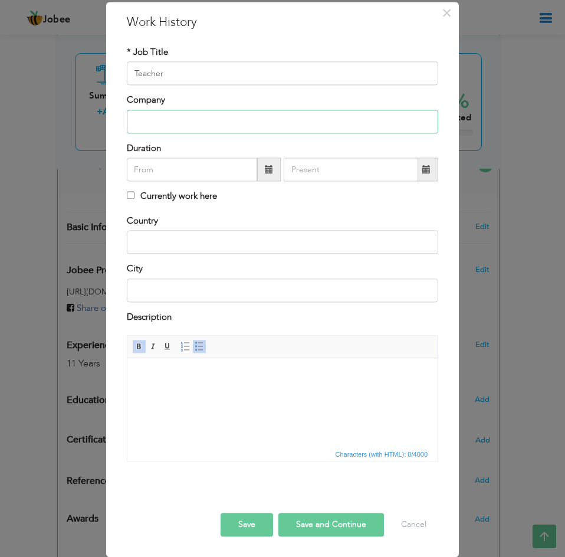
click at [242, 127] on input "text" at bounding box center [282, 122] width 311 height 24
type input "i"
type input "ischool Online School Uk"
click at [212, 176] on input "text" at bounding box center [192, 170] width 130 height 24
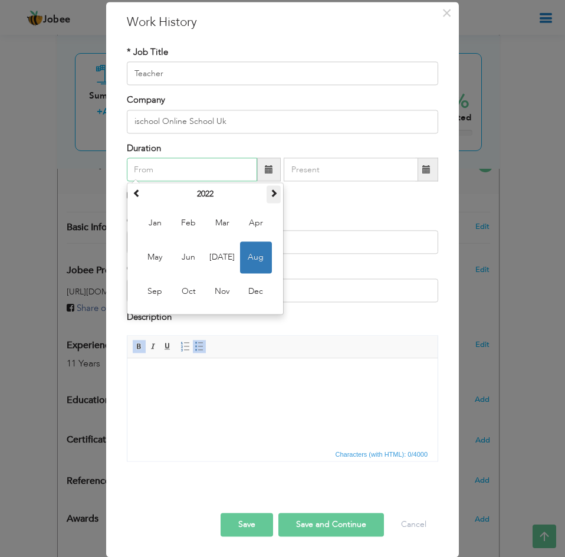
click at [271, 200] on th at bounding box center [274, 195] width 14 height 18
click at [251, 266] on span "Aug" at bounding box center [256, 258] width 32 height 32
type input "08/2025"
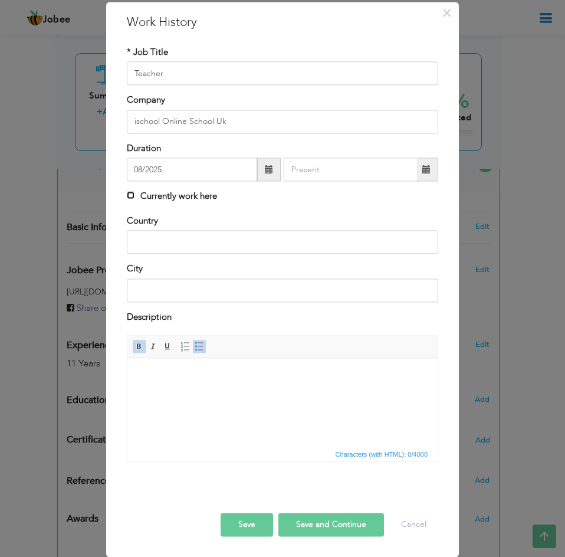
click at [127, 199] on input "Currently work here" at bounding box center [131, 196] width 8 height 8
checkbox input "true"
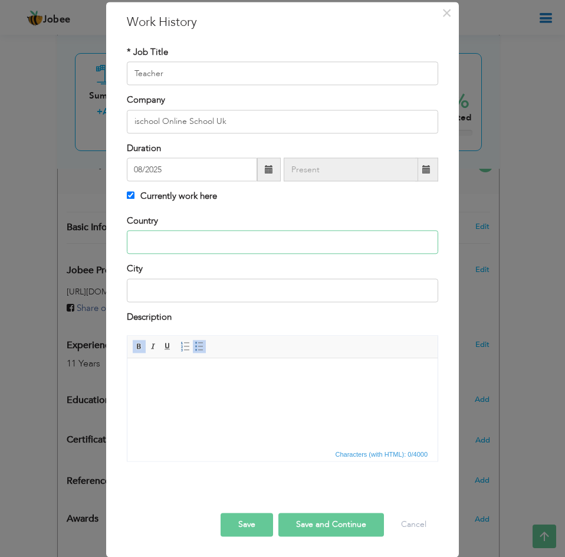
click at [158, 246] on input "text" at bounding box center [282, 243] width 311 height 24
type input "[GEOGRAPHIC_DATA]"
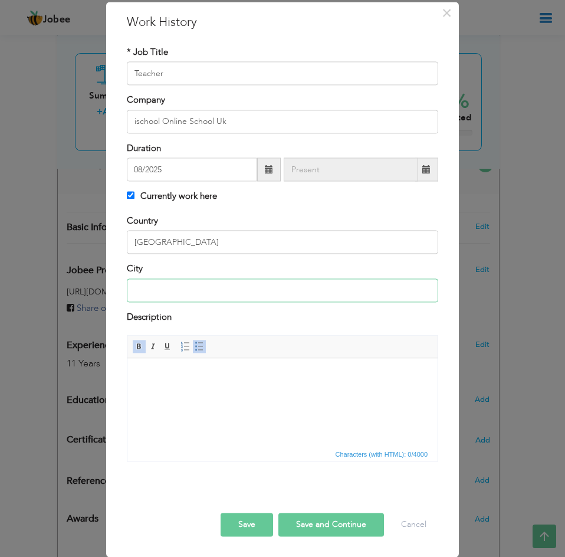
click at [172, 290] on input "text" at bounding box center [282, 290] width 311 height 24
type input "[GEOGRAPHIC_DATA]"
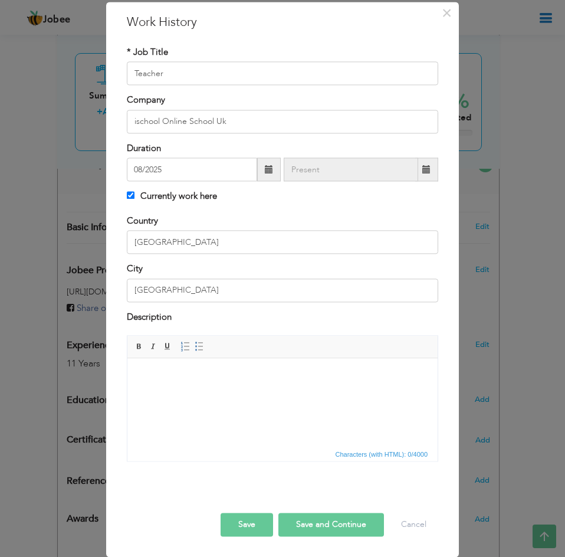
click at [229, 383] on html at bounding box center [282, 376] width 310 height 36
click at [133, 121] on input "ischool Online School Uk" at bounding box center [282, 122] width 311 height 24
type input "Ischool Online School Uk"
click at [127, 72] on input "Teacher" at bounding box center [282, 74] width 311 height 24
click at [197, 76] on input "Online Teacher" at bounding box center [282, 74] width 311 height 24
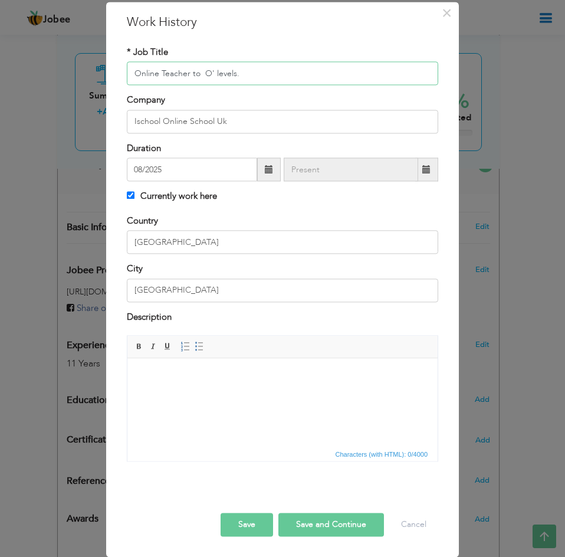
click at [158, 71] on input "Online Teacher to O' levels." at bounding box center [282, 74] width 311 height 24
click at [251, 78] on input "Online Teacher to O' levels." at bounding box center [282, 74] width 311 height 24
type input "Online Teacher to O' levels."
drag, startPoint x: 191, startPoint y: 380, endPoint x: 673, endPoint y: 742, distance: 602.8
click at [191, 380] on body at bounding box center [282, 376] width 287 height 12
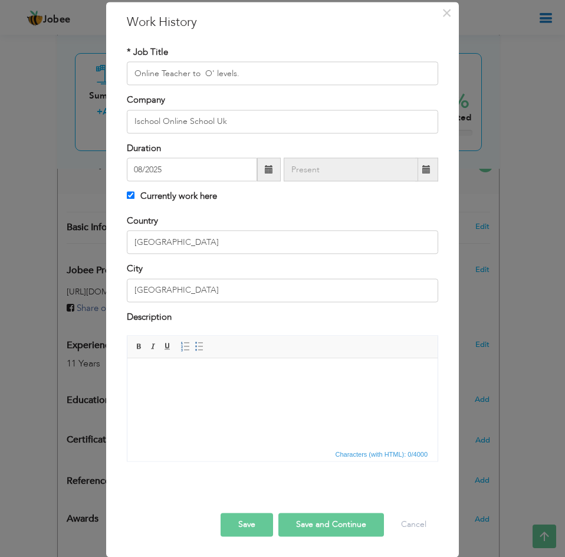
click at [202, 394] on html at bounding box center [282, 376] width 310 height 36
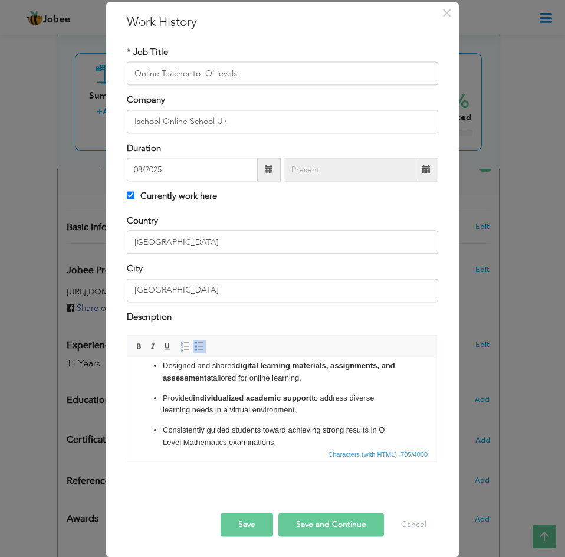
scroll to position [101, 0]
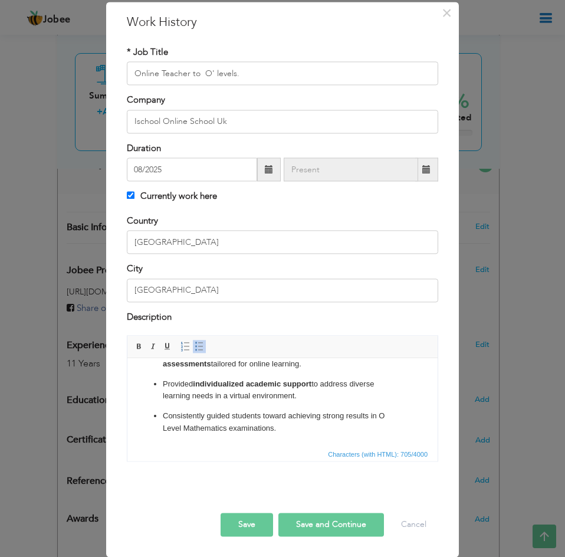
click at [356, 526] on button "Save and Continue" at bounding box center [331, 524] width 106 height 24
checkbox input "false"
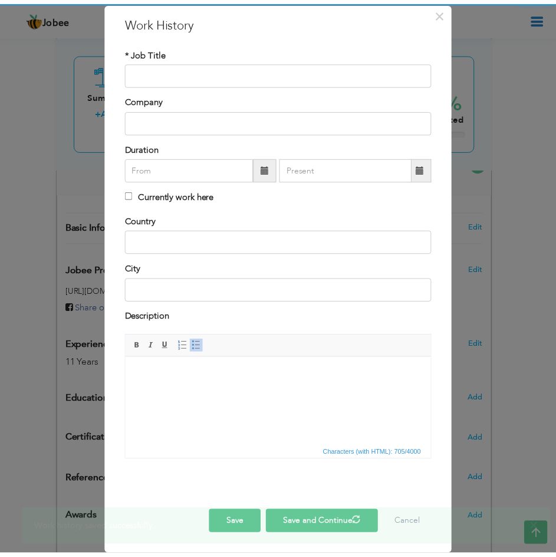
scroll to position [0, 0]
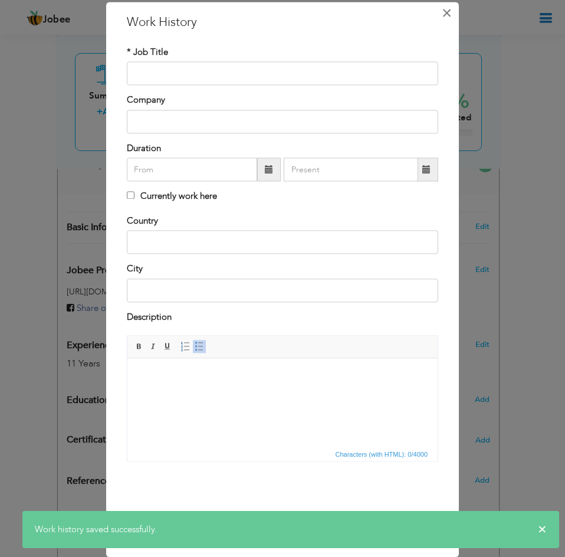
click at [442, 9] on span "×" at bounding box center [447, 12] width 10 height 21
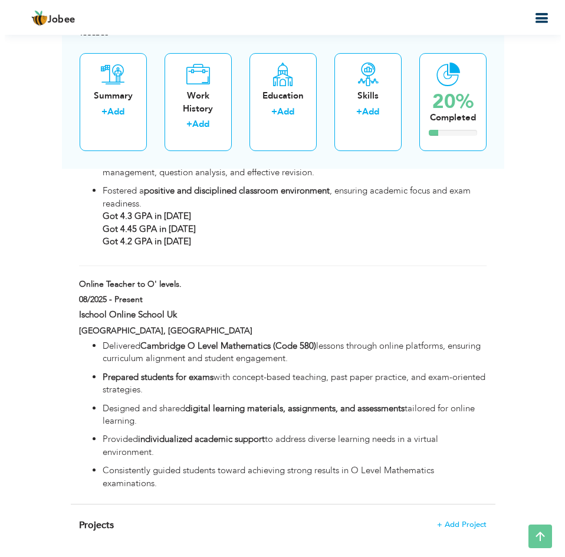
scroll to position [2958, 0]
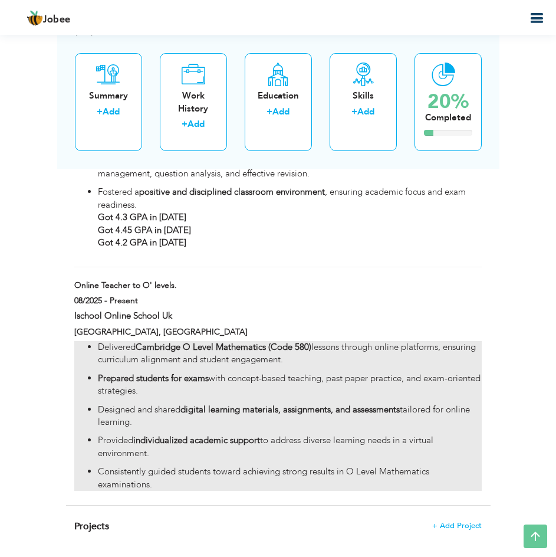
click at [198, 382] on strong "Prepared students for exams" at bounding box center [153, 378] width 111 height 12
type input "Online Teacher to O' levels."
type input "Ischool Online School Uk"
type input "08/2025"
checkbox input "true"
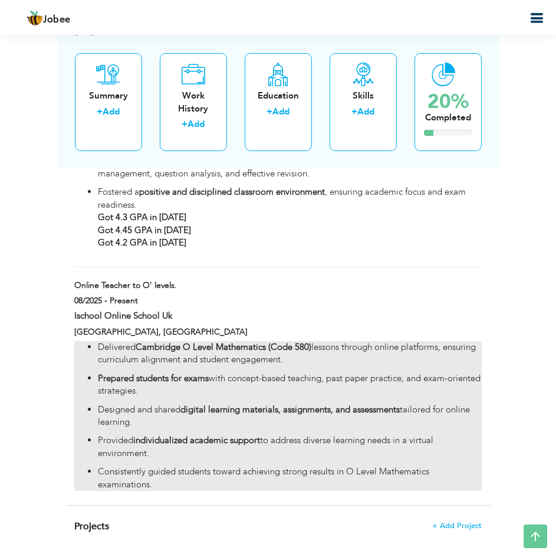
type input "[GEOGRAPHIC_DATA]"
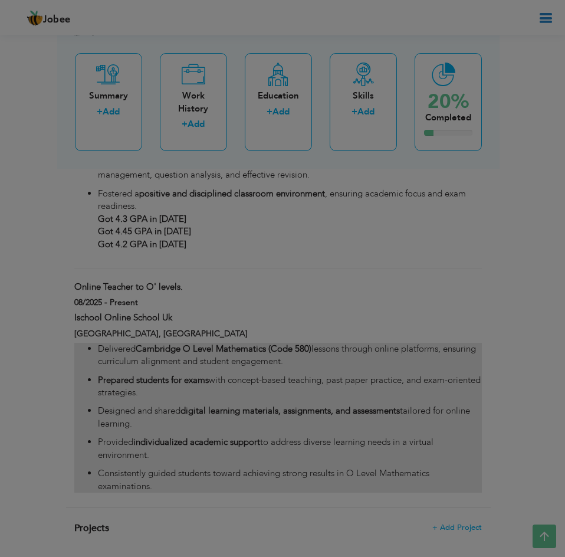
scroll to position [0, 0]
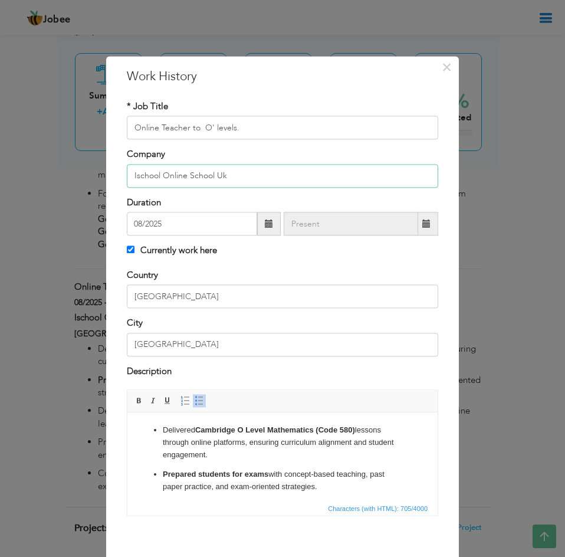
click at [183, 174] on input "Ischool Online School Uk" at bounding box center [282, 176] width 311 height 24
click at [129, 173] on input "Ischool ) School Uk" at bounding box center [282, 176] width 311 height 24
click at [236, 179] on input "(Ischool ) School Uk" at bounding box center [282, 176] width 311 height 24
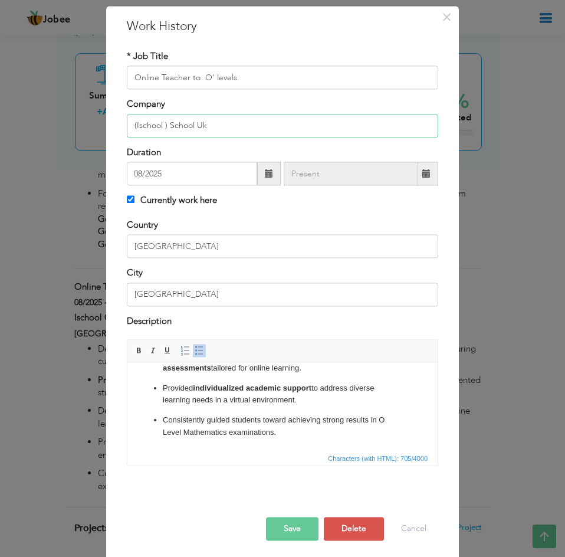
scroll to position [51, 0]
type input "(Ischool ) School Uk"
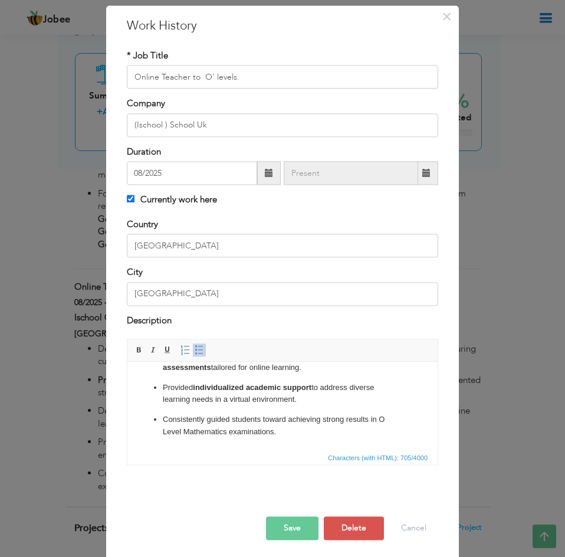
click at [288, 526] on button "Save" at bounding box center [292, 528] width 52 height 24
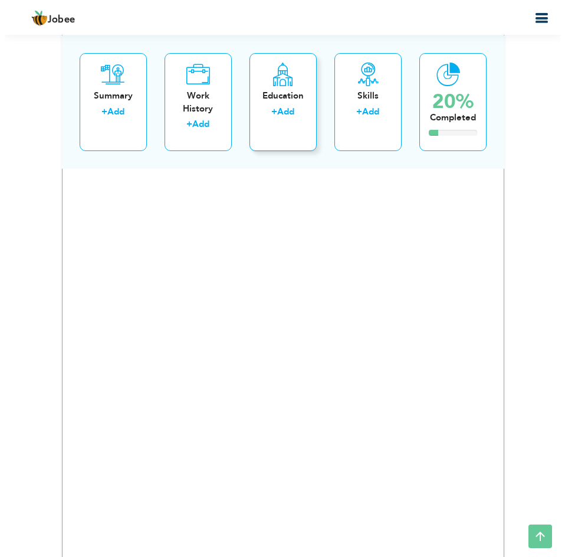
scroll to position [1122, 0]
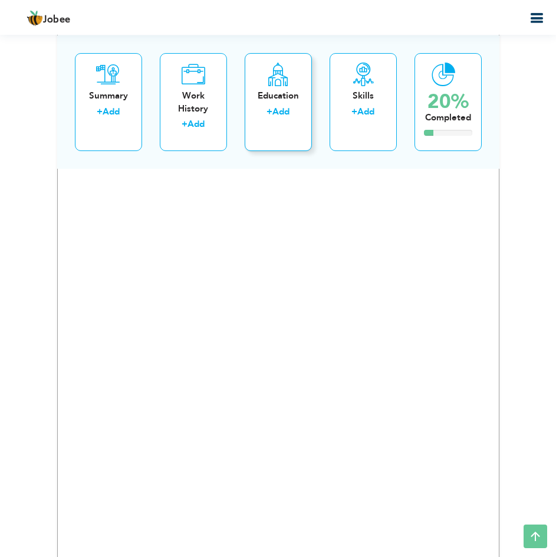
click at [281, 92] on div "Education" at bounding box center [278, 96] width 48 height 12
radio input "true"
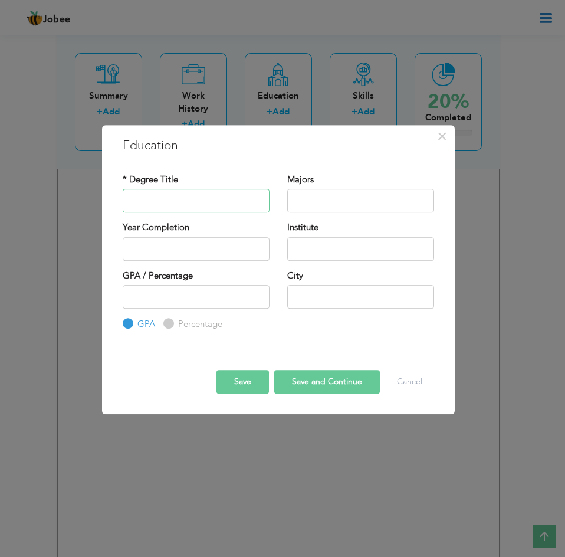
click at [205, 198] on input "text" at bounding box center [196, 201] width 147 height 24
click at [207, 203] on input "text" at bounding box center [196, 201] width 147 height 24
type input "MSc"
click at [314, 203] on input "text" at bounding box center [360, 201] width 147 height 24
type input "E"
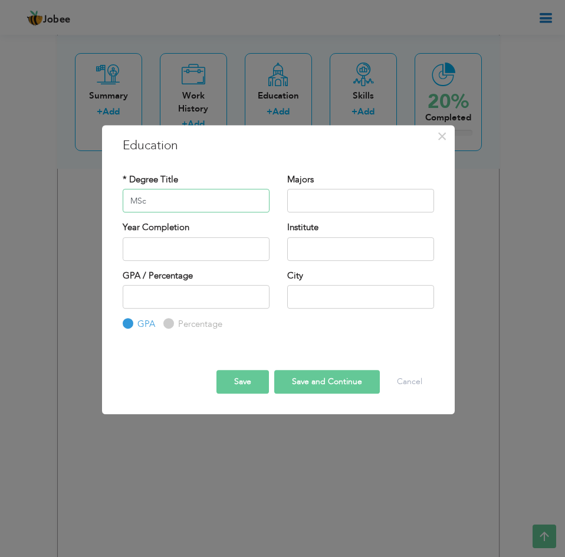
click at [233, 201] on input "MSc" at bounding box center [196, 201] width 147 height 24
type input "M"
type input "Graduation"
click at [316, 207] on input "text" at bounding box center [360, 201] width 147 height 24
type input "Mathematics"
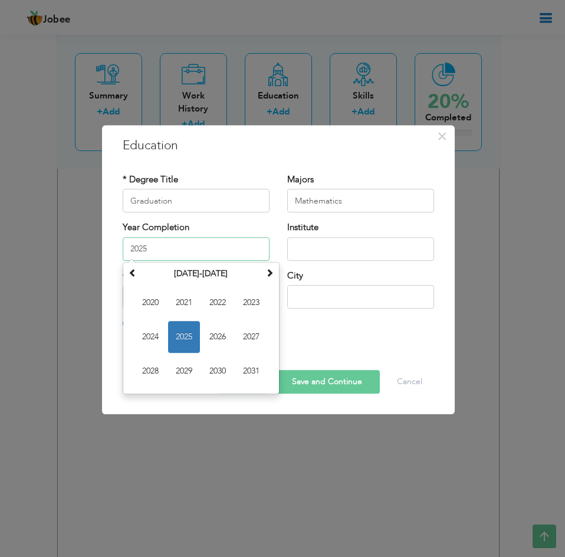
click at [246, 251] on input "2025" at bounding box center [196, 249] width 147 height 24
type input "2009"
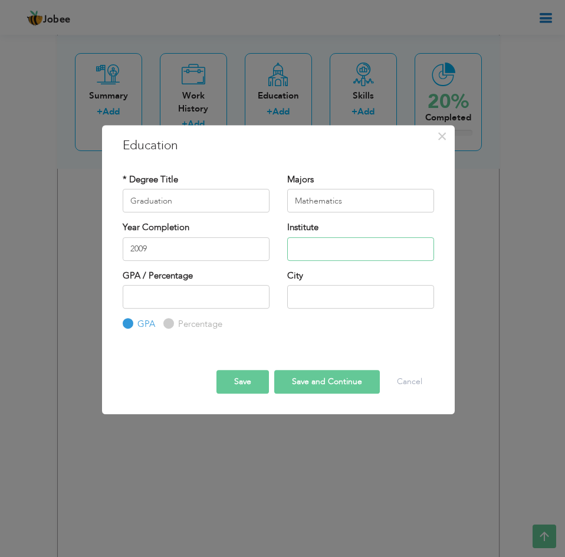
click at [316, 248] on input "text" at bounding box center [360, 249] width 147 height 24
type input "[PERSON_NAME] University Multan"
click at [188, 296] on input "number" at bounding box center [196, 297] width 147 height 24
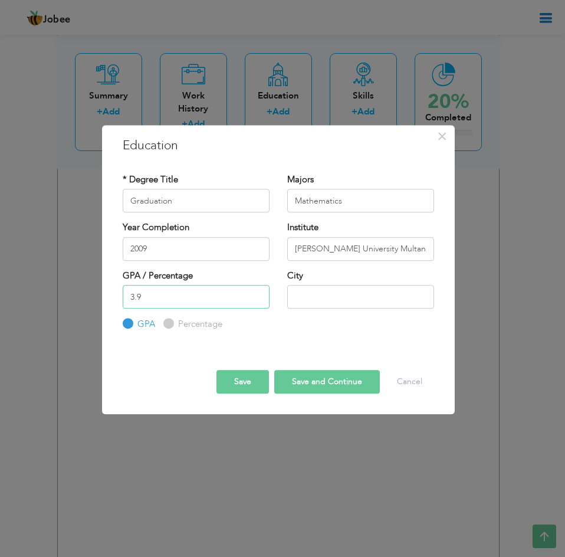
type input "3.9"
click at [329, 298] on input "text" at bounding box center [360, 297] width 147 height 24
type input "Multan"
click at [167, 325] on input "Percentage" at bounding box center [167, 324] width 8 height 8
radio input "true"
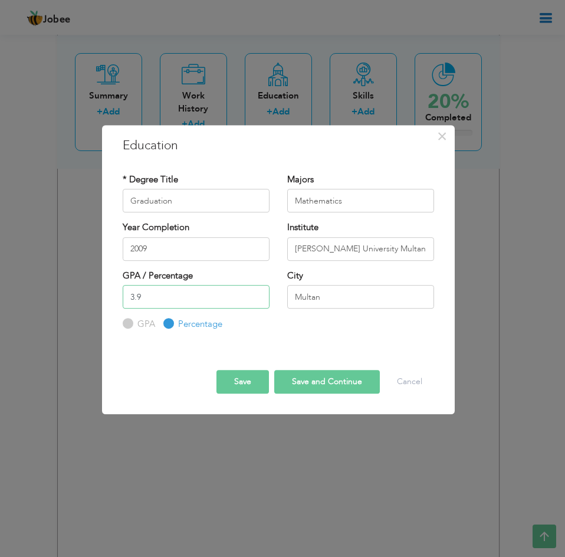
click at [175, 298] on input "3.9" at bounding box center [196, 297] width 147 height 24
type input "3"
type input "6"
click at [126, 326] on input "GPA" at bounding box center [127, 324] width 8 height 8
radio input "true"
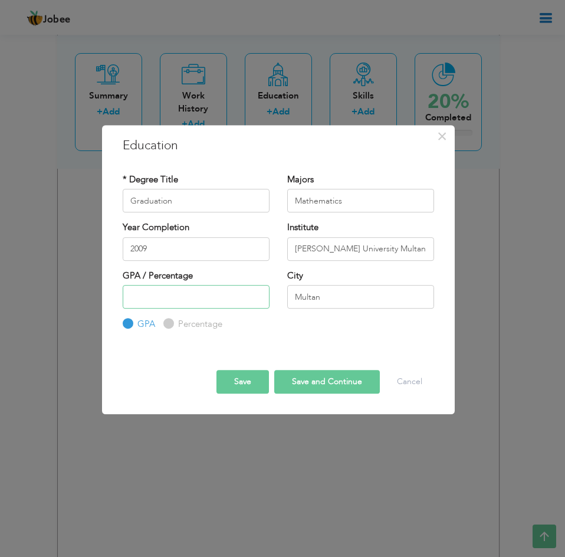
click at [151, 301] on input "number" at bounding box center [196, 297] width 147 height 24
type input "3.9"
click at [341, 382] on button "Save and Continue" at bounding box center [327, 382] width 106 height 24
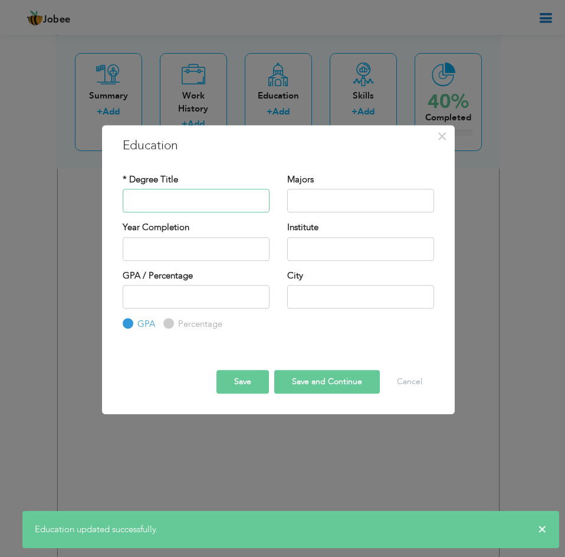
click at [220, 199] on input "text" at bounding box center [196, 201] width 147 height 24
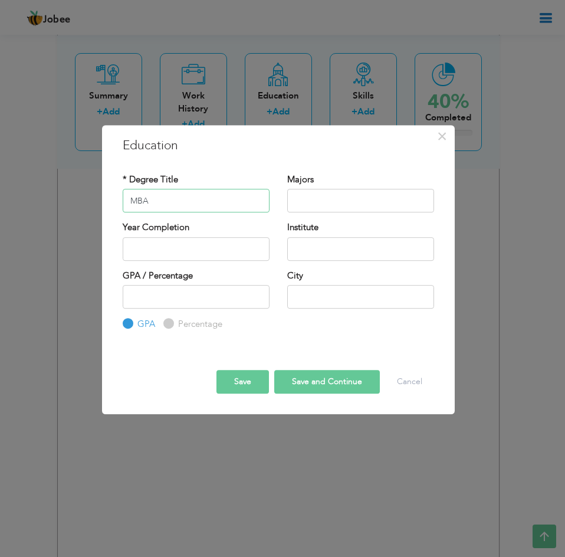
type input "MBA"
click at [328, 203] on input "text" at bounding box center [360, 201] width 147 height 24
type input "Marketing"
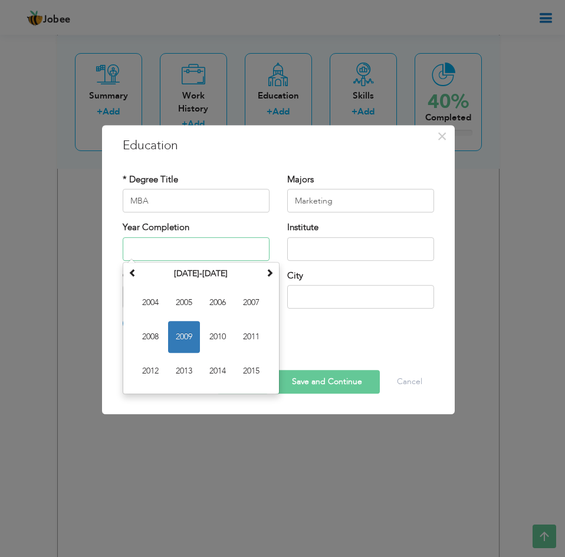
click at [223, 247] on input "text" at bounding box center [196, 249] width 147 height 24
type input "2011"
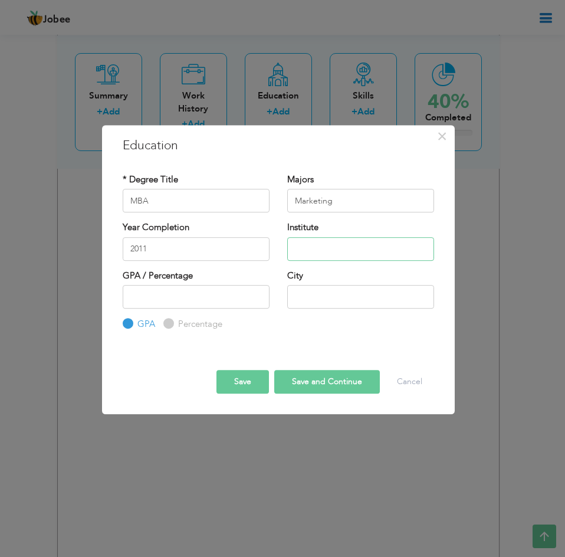
click at [318, 247] on input "text" at bounding box center [360, 249] width 147 height 24
type input "AIOU"
click at [219, 298] on input "number" at bounding box center [196, 297] width 147 height 24
type input "3.8"
click at [327, 294] on input "text" at bounding box center [360, 297] width 147 height 24
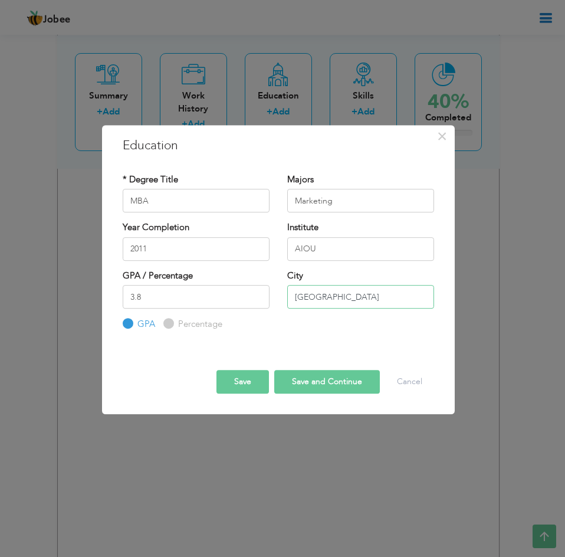
type input "[GEOGRAPHIC_DATA]"
click at [351, 385] on button "Save and Continue" at bounding box center [327, 382] width 106 height 24
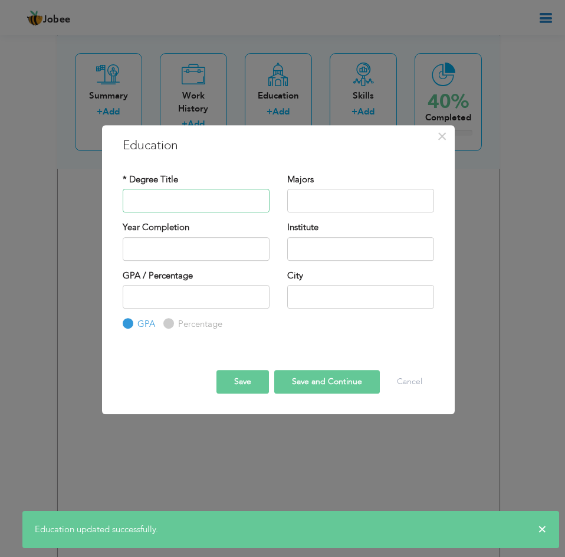
click at [180, 205] on input "text" at bounding box center [196, 201] width 147 height 24
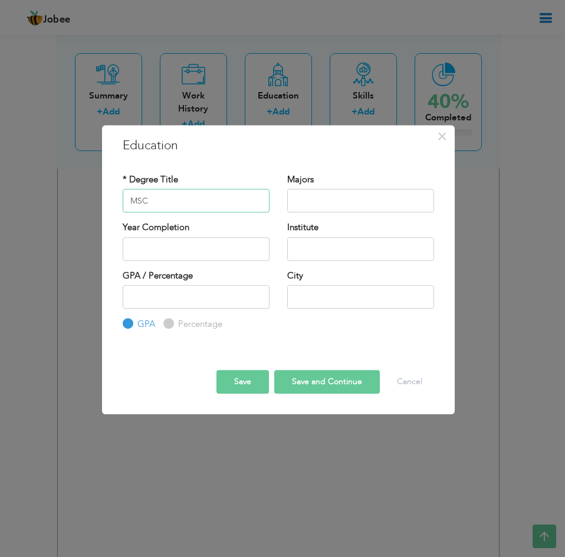
type input "MSC"
click at [317, 204] on input "text" at bounding box center [360, 201] width 147 height 24
type input "Economics"
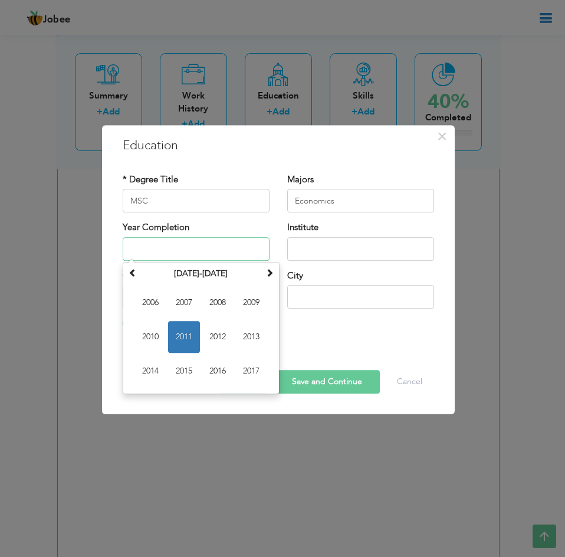
click at [208, 258] on input "text" at bounding box center [196, 249] width 147 height 24
type input "2012"
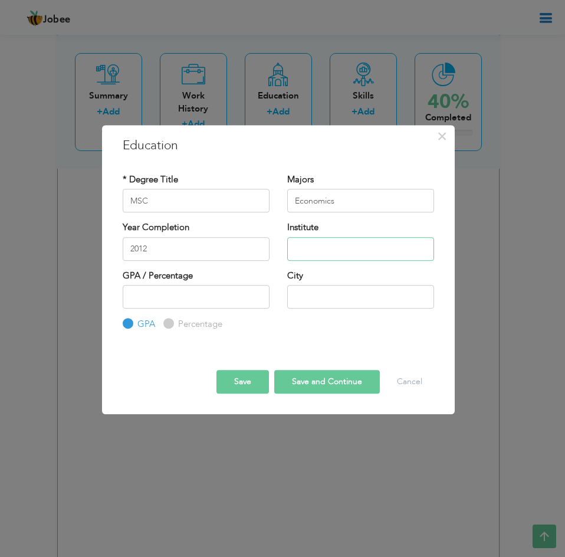
click at [319, 247] on input "text" at bounding box center [360, 249] width 147 height 24
type input "[PERSON_NAME] University"
click at [389, 291] on input "text" at bounding box center [360, 297] width 147 height 24
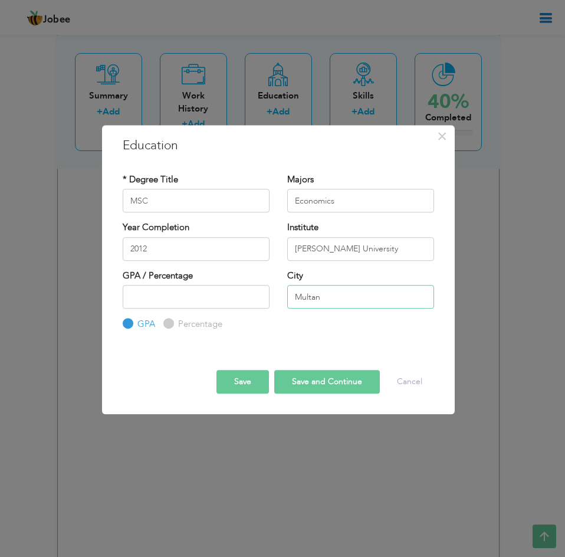
type input "Multan"
type input "1"
click at [257, 295] on input "1" at bounding box center [196, 297] width 147 height 24
click at [182, 296] on input "1" at bounding box center [196, 297] width 147 height 24
type input "3.4"
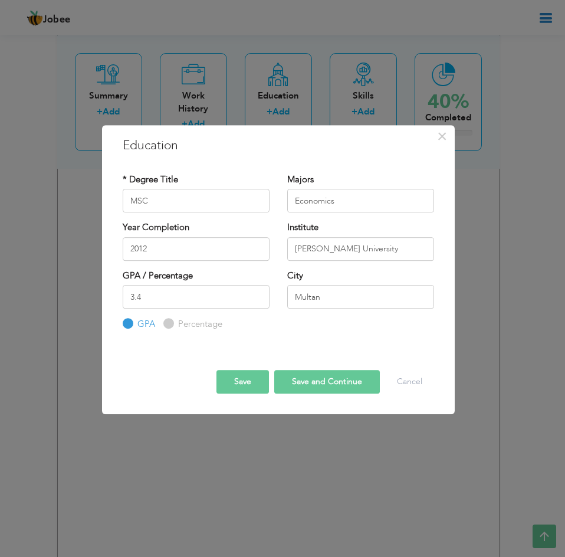
click at [321, 386] on button "Save and Continue" at bounding box center [327, 382] width 106 height 24
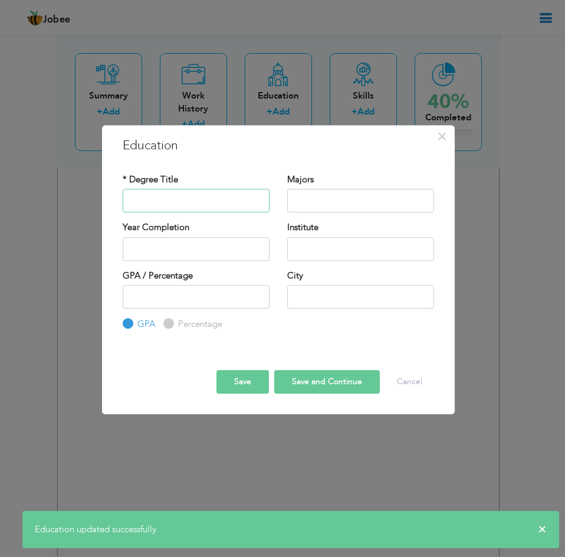
click at [180, 199] on input "text" at bounding box center [196, 201] width 147 height 24
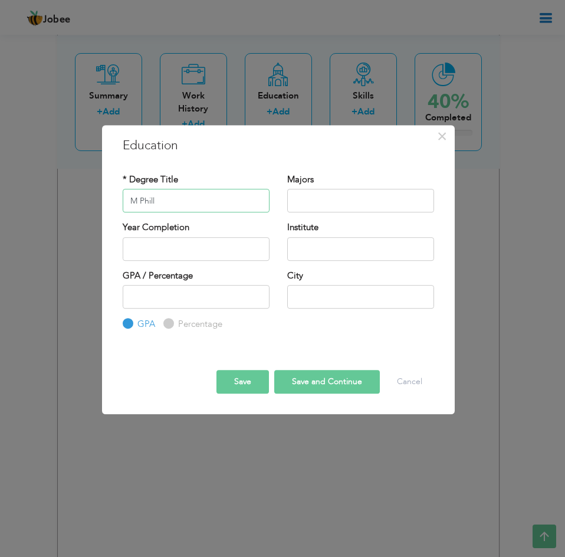
type input "M Phill"
click at [310, 199] on input "text" at bounding box center [360, 201] width 147 height 24
type input "Education Leadership and Management"
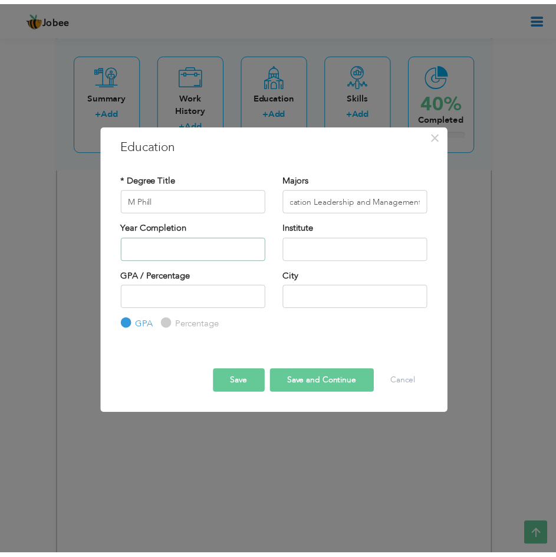
scroll to position [0, 0]
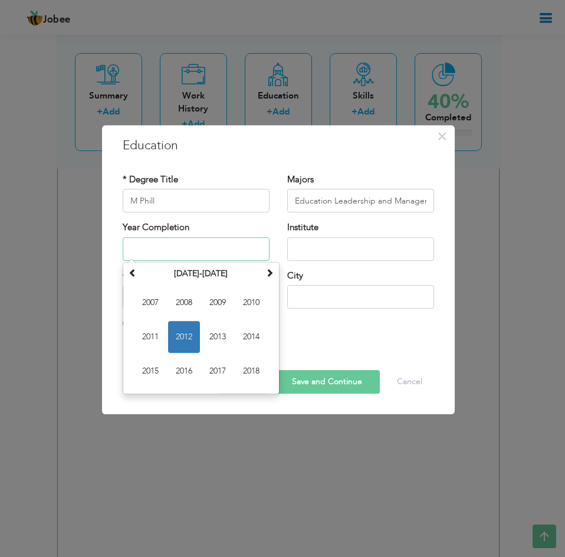
click at [206, 248] on input "text" at bounding box center [196, 249] width 147 height 24
click at [273, 274] on span at bounding box center [269, 272] width 8 height 8
click at [225, 369] on span "2027" at bounding box center [218, 371] width 32 height 32
click at [241, 252] on input "2027" at bounding box center [196, 249] width 147 height 24
type input "2"
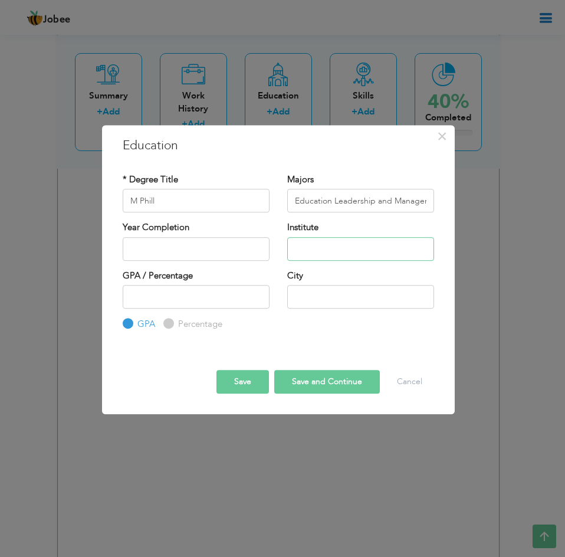
click at [350, 250] on input "text" at bounding box center [360, 249] width 147 height 24
click at [344, 291] on input "text" at bounding box center [360, 297] width 147 height 24
click at [335, 386] on button "Save and Continue" at bounding box center [327, 382] width 106 height 24
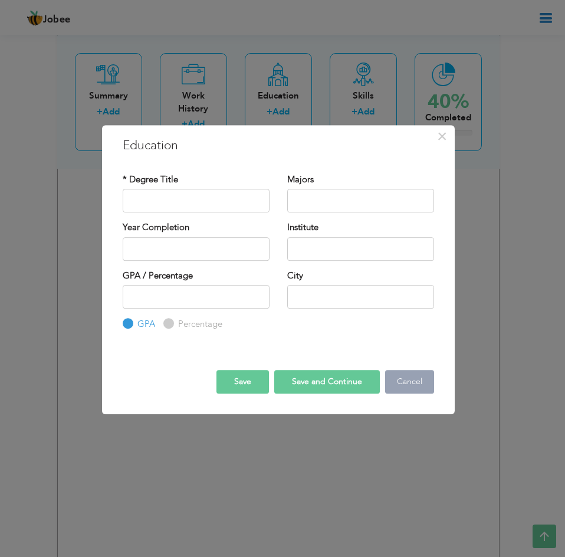
click at [409, 386] on button "Cancel" at bounding box center [409, 382] width 49 height 24
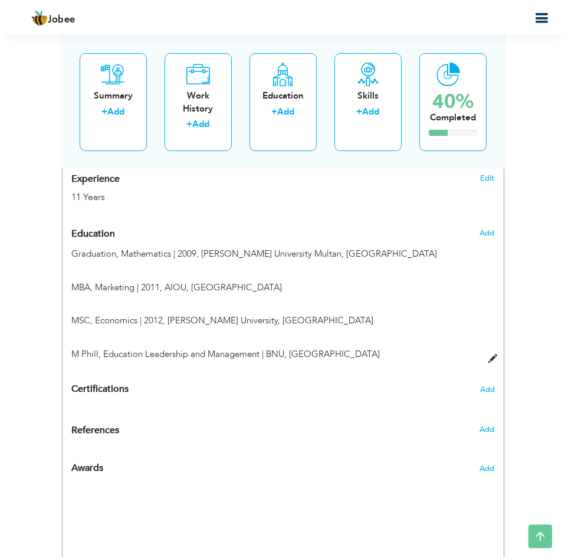
scroll to position [548, 0]
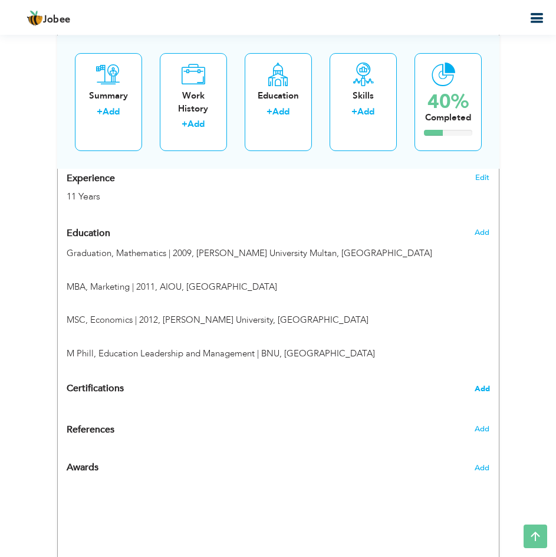
click at [481, 390] on span "Add" at bounding box center [482, 389] width 15 height 8
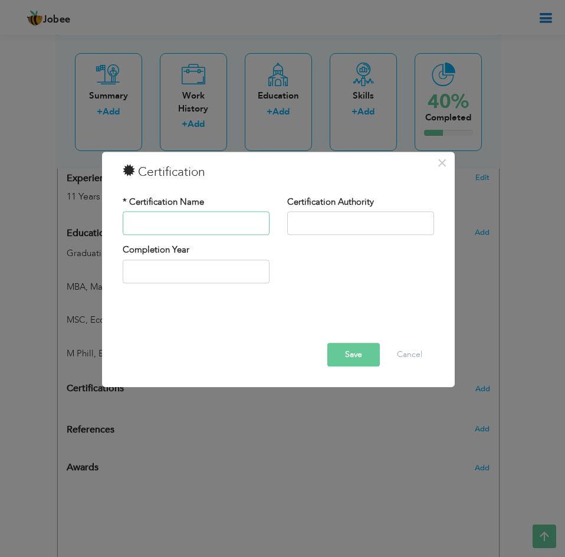
click at [183, 225] on input "text" at bounding box center [196, 224] width 147 height 24
click at [318, 227] on input "text" at bounding box center [360, 224] width 147 height 24
click at [239, 228] on input "Cambridge Training" at bounding box center [196, 224] width 147 height 24
click at [213, 222] on input "Cambridge" at bounding box center [196, 224] width 147 height 24
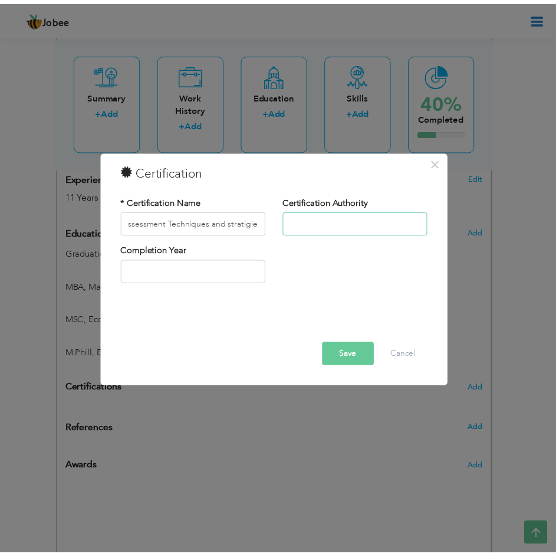
scroll to position [0, 0]
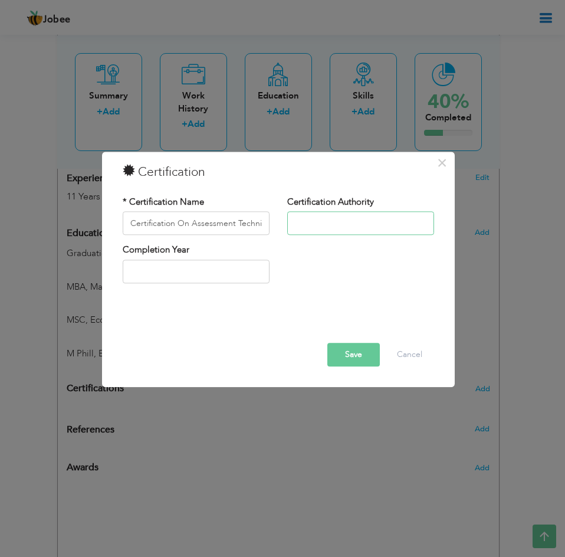
click at [318, 222] on input "text" at bounding box center [360, 224] width 147 height 24
click at [233, 224] on input "Certification On Assessment Techniques and stratigies" at bounding box center [196, 224] width 147 height 24
click at [327, 224] on input "text" at bounding box center [360, 224] width 147 height 24
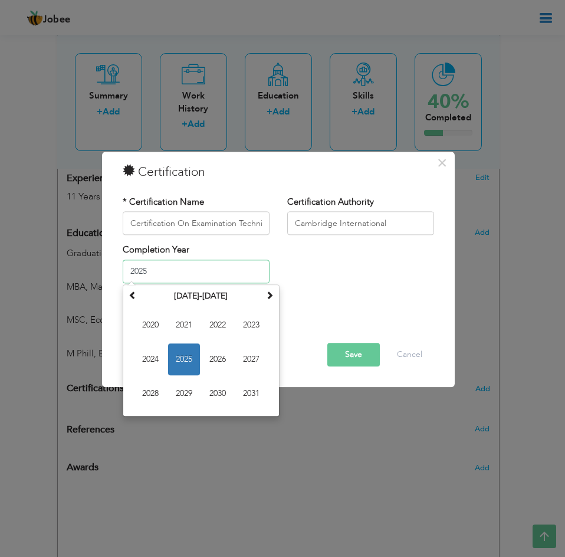
click at [230, 274] on input "2025" at bounding box center [196, 271] width 147 height 24
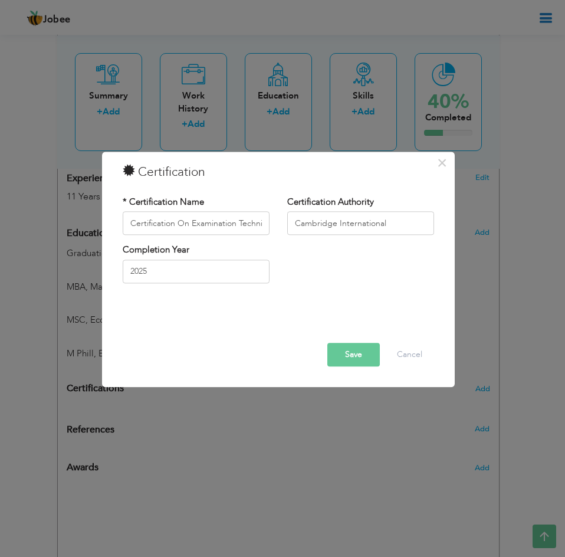
click at [348, 348] on button "Save" at bounding box center [353, 355] width 52 height 24
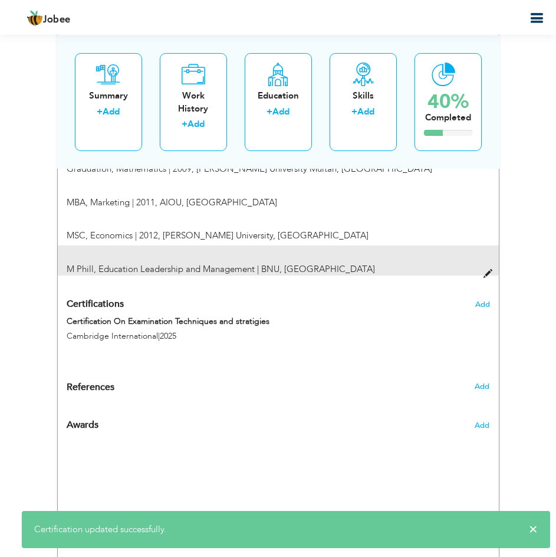
scroll to position [635, 0]
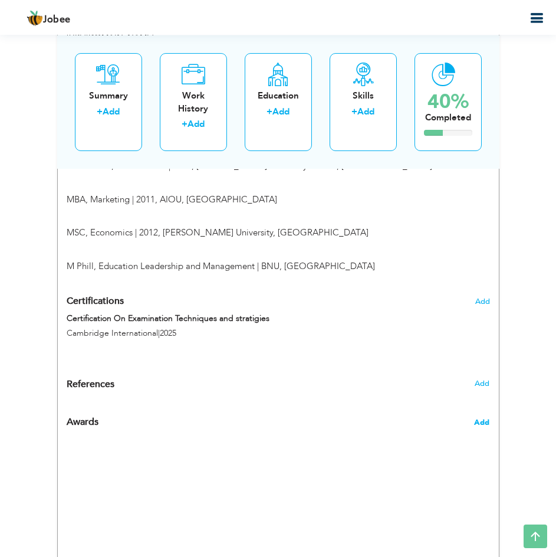
click at [484, 423] on span "Add" at bounding box center [481, 422] width 15 height 11
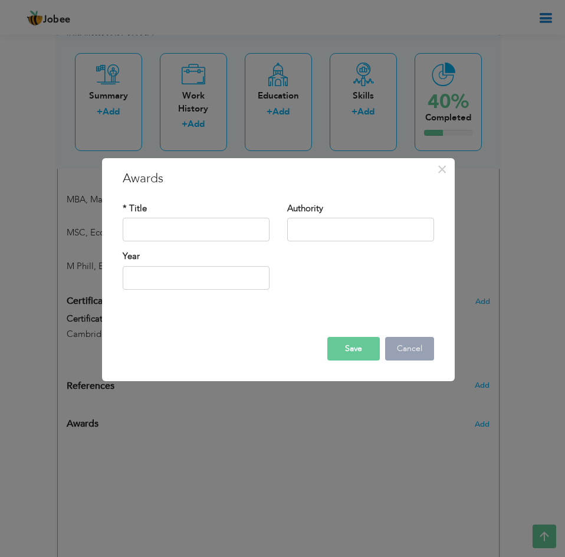
click at [410, 349] on button "Cancel" at bounding box center [409, 349] width 49 height 24
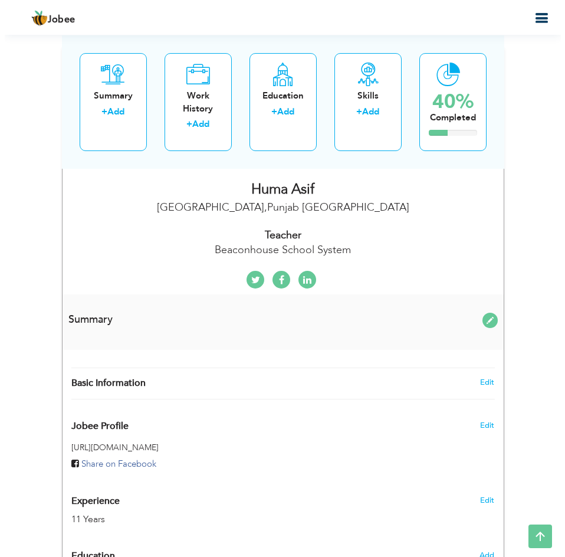
scroll to position [237, 0]
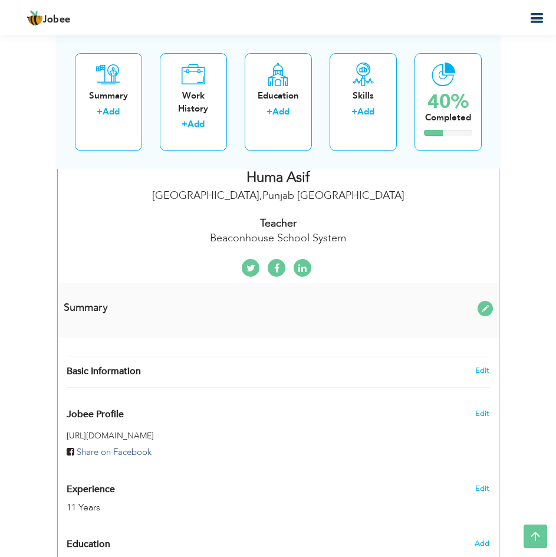
click at [111, 315] on div "Summary" at bounding box center [278, 310] width 441 height 56
click at [478, 309] on span at bounding box center [485, 308] width 15 height 15
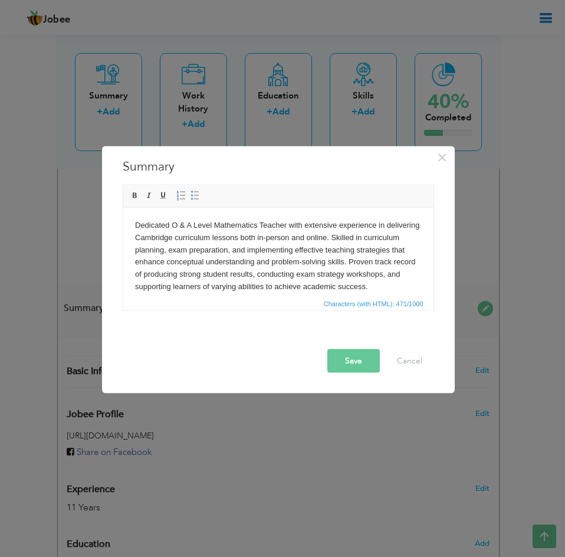
scroll to position [7, 0]
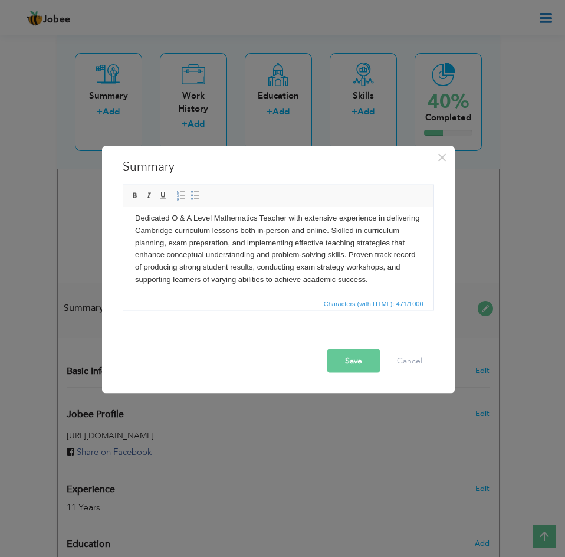
click at [349, 363] on button "Save" at bounding box center [353, 361] width 52 height 24
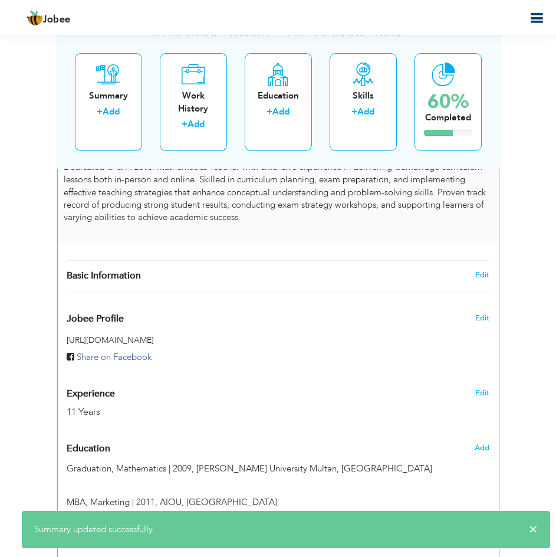
scroll to position [401, 0]
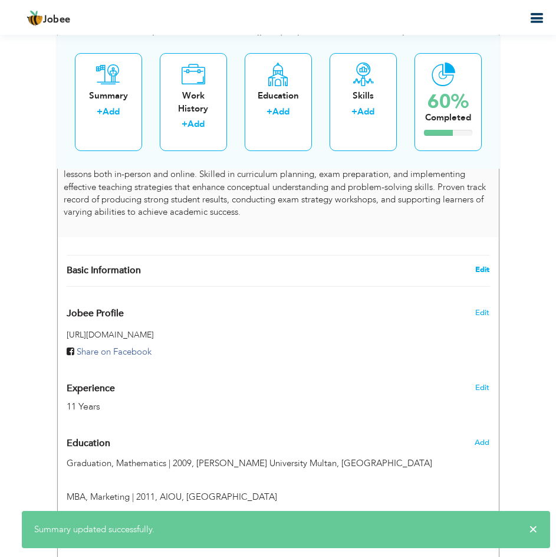
click at [485, 270] on link "Edit" at bounding box center [482, 269] width 14 height 11
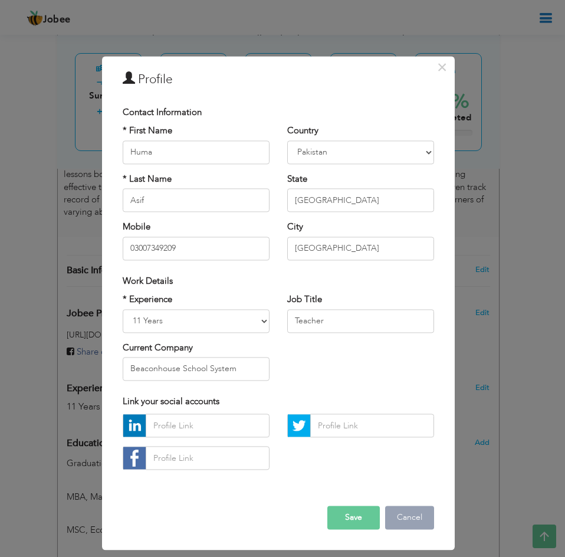
click at [417, 520] on button "Cancel" at bounding box center [409, 518] width 49 height 24
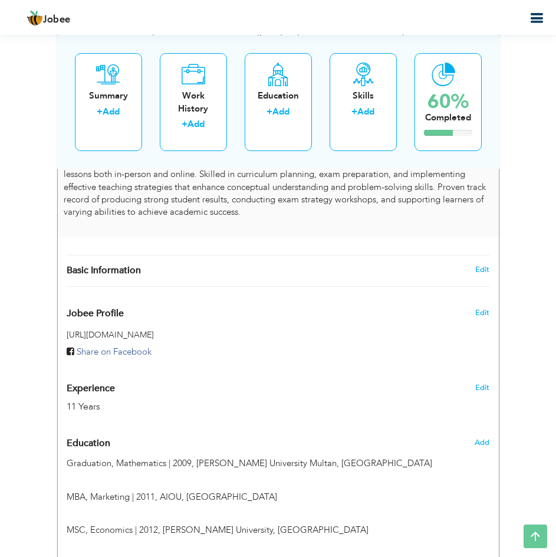
scroll to position [420, 0]
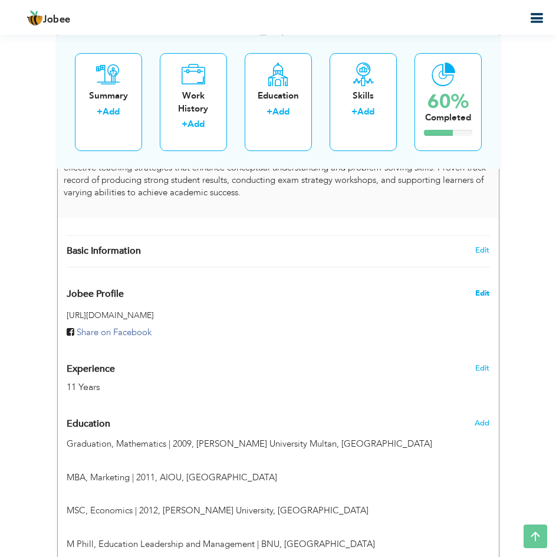
click at [487, 294] on span "Edit" at bounding box center [482, 293] width 14 height 11
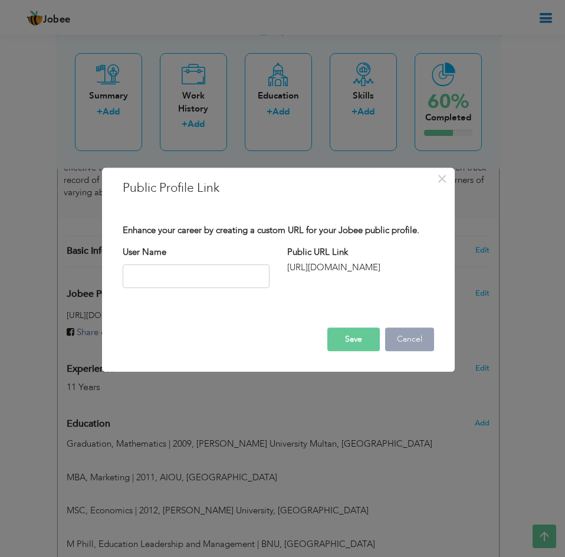
click at [425, 336] on button "Cancel" at bounding box center [409, 339] width 49 height 24
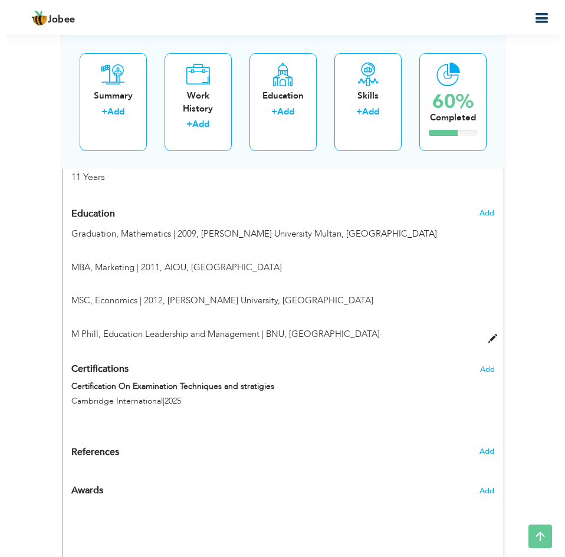
scroll to position [631, 0]
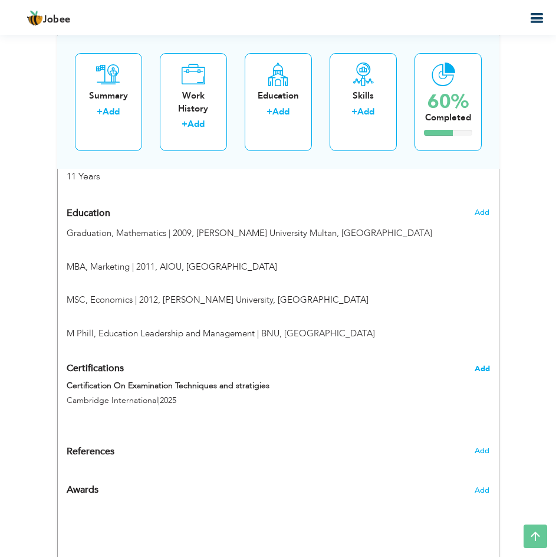
click at [482, 369] on span "Add" at bounding box center [482, 368] width 15 height 8
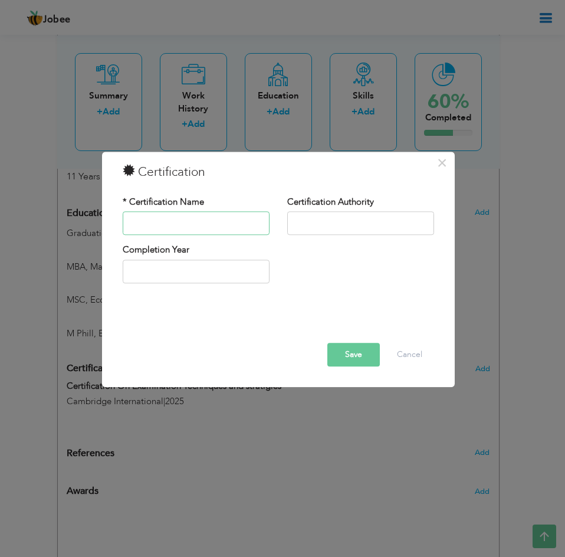
click at [215, 212] on input "text" at bounding box center [196, 224] width 147 height 24
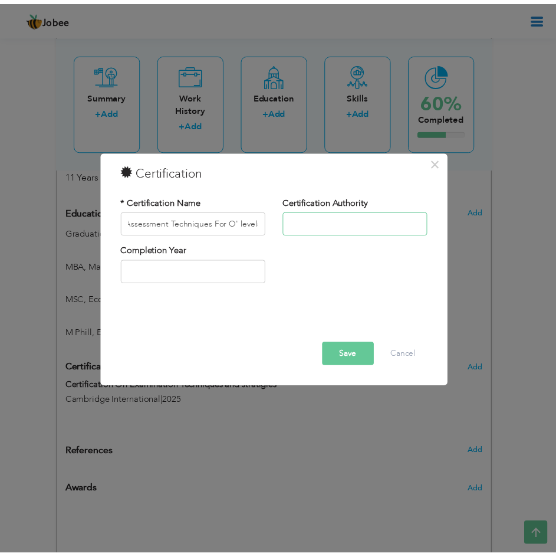
scroll to position [0, 0]
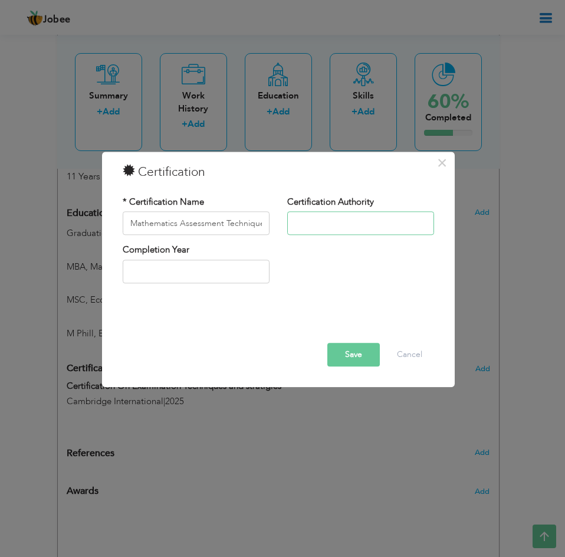
click at [327, 225] on input "text" at bounding box center [360, 224] width 147 height 24
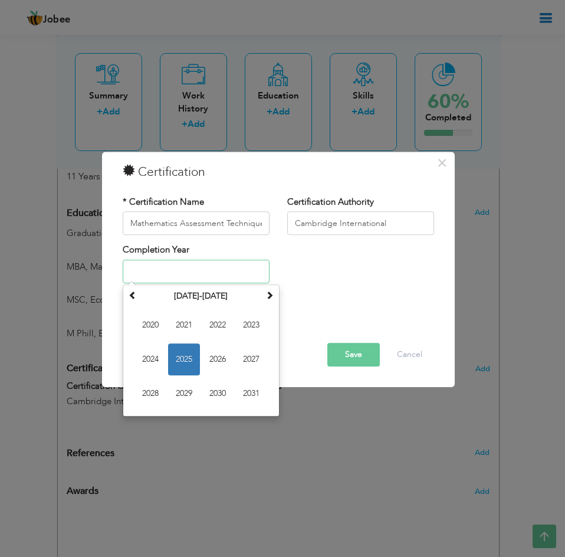
click at [244, 272] on input "text" at bounding box center [196, 271] width 147 height 24
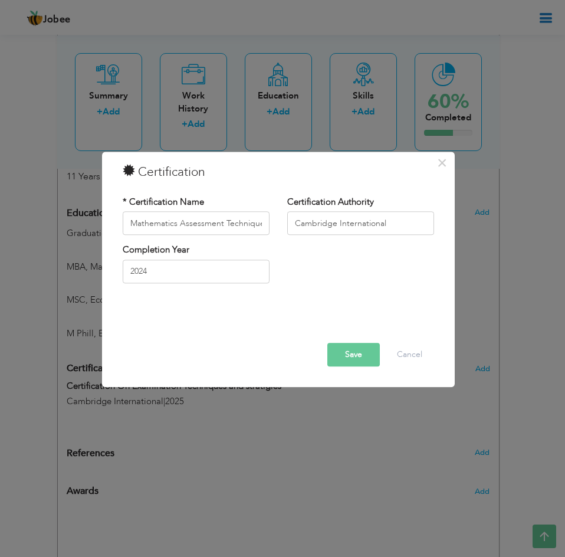
click at [351, 362] on button "Save" at bounding box center [353, 355] width 52 height 24
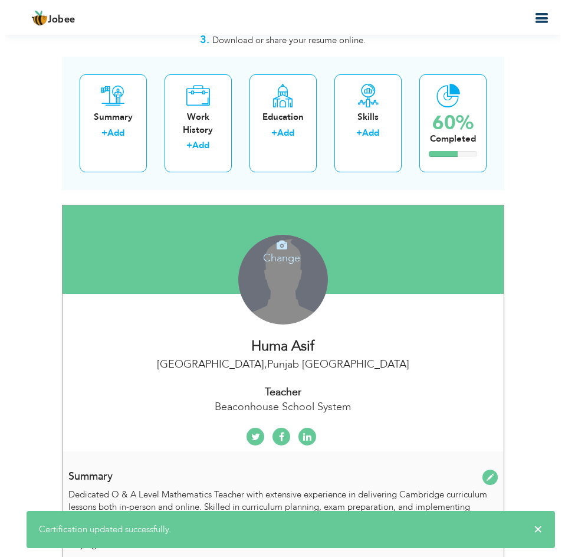
scroll to position [68, 0]
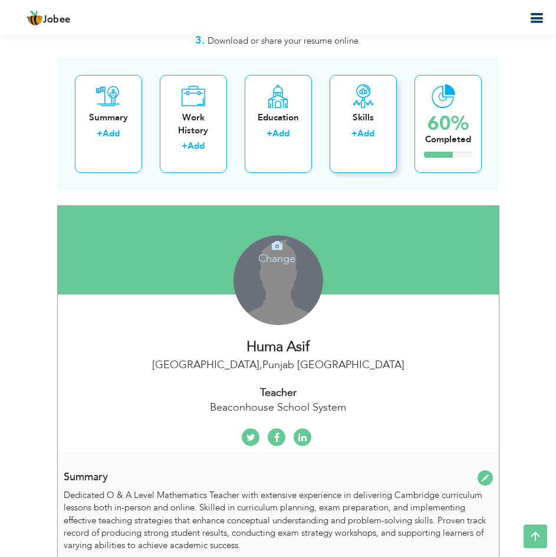
click at [374, 134] on link "Add" at bounding box center [365, 133] width 17 height 12
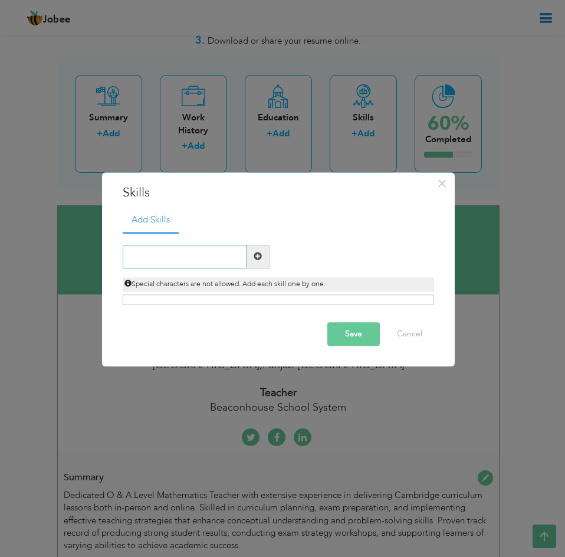
click at [209, 254] on input "text" at bounding box center [185, 257] width 124 height 24
click at [360, 333] on button "Save" at bounding box center [353, 335] width 52 height 24
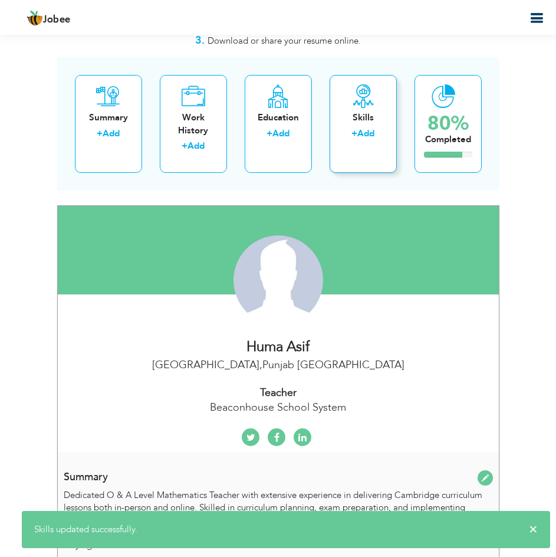
click at [369, 132] on link "Add" at bounding box center [365, 133] width 17 height 12
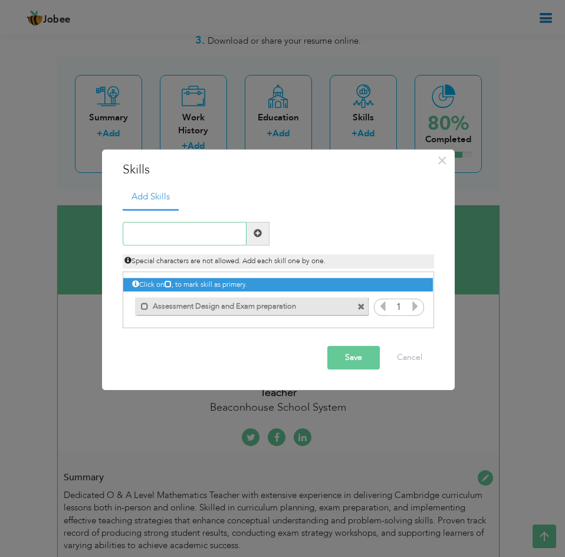
click at [188, 234] on input "text" at bounding box center [185, 234] width 124 height 24
click at [186, 236] on input "Curriculum Planing" at bounding box center [185, 234] width 124 height 24
click at [363, 362] on button "Save" at bounding box center [353, 358] width 52 height 24
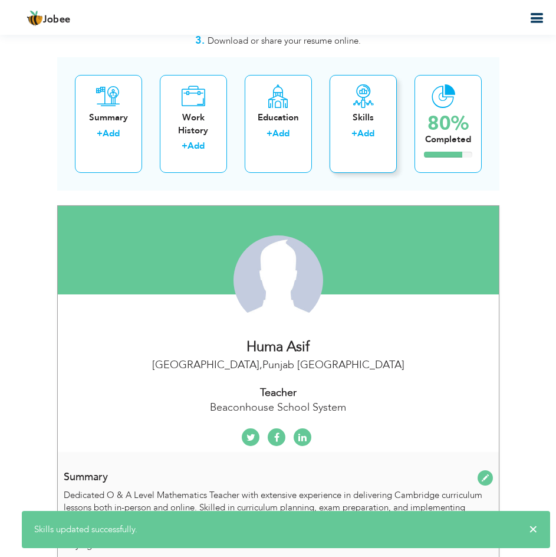
click at [372, 137] on link "Add" at bounding box center [365, 133] width 17 height 12
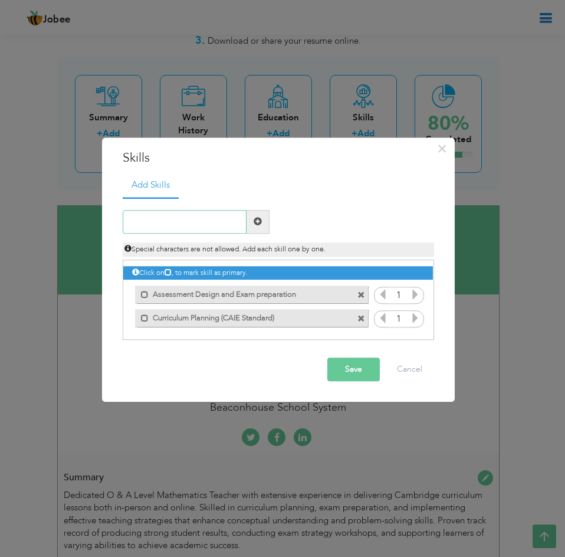
click at [211, 218] on input "text" at bounding box center [185, 222] width 124 height 24
click at [357, 370] on button "Save" at bounding box center [353, 369] width 52 height 24
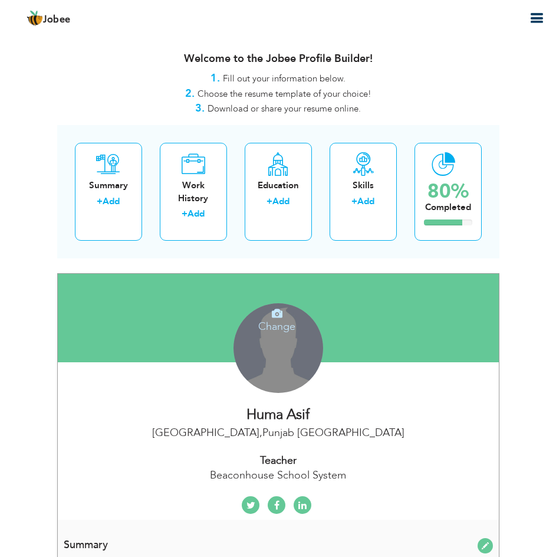
click at [274, 362] on div "Change Remove" at bounding box center [279, 348] width 90 height 90
click at [279, 320] on h4 "Change" at bounding box center [277, 318] width 84 height 28
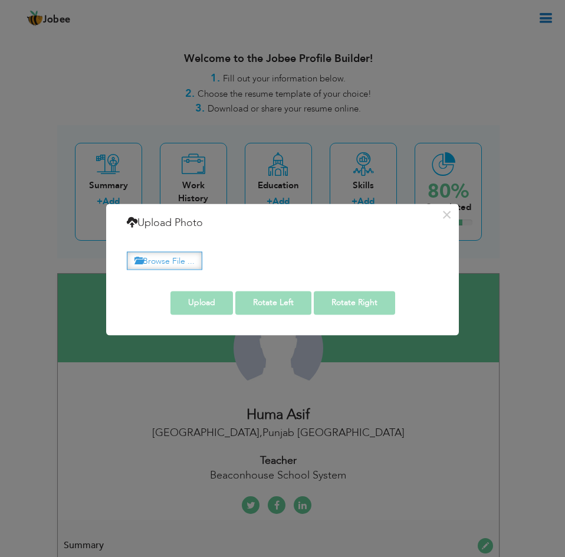
click at [179, 260] on label "Browse File ..." at bounding box center [164, 260] width 75 height 18
click at [0, 0] on input "Browse File ..." at bounding box center [0, 0] width 0 height 0
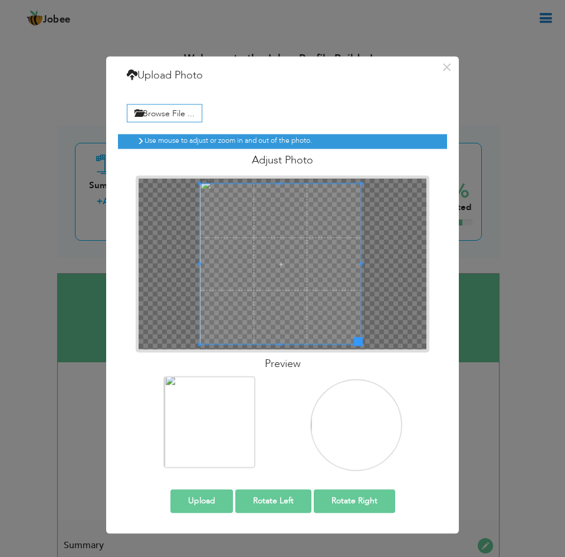
click at [189, 176] on div at bounding box center [283, 263] width 294 height 177
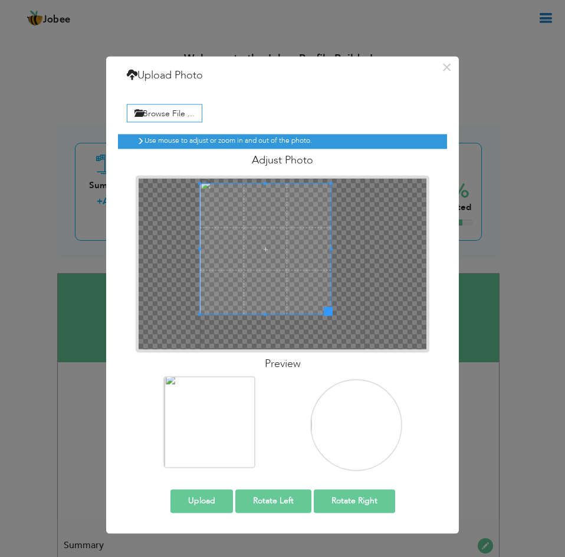
click at [329, 313] on span at bounding box center [328, 311] width 9 height 9
click at [208, 499] on button "Upload" at bounding box center [201, 501] width 63 height 24
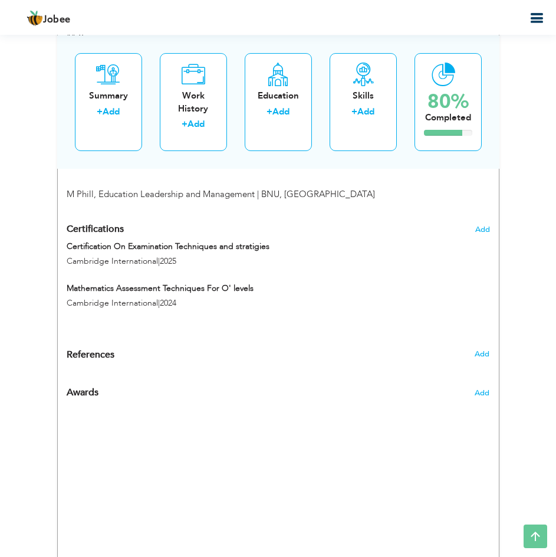
scroll to position [770, 0]
click at [484, 356] on span "Add" at bounding box center [481, 354] width 15 height 11
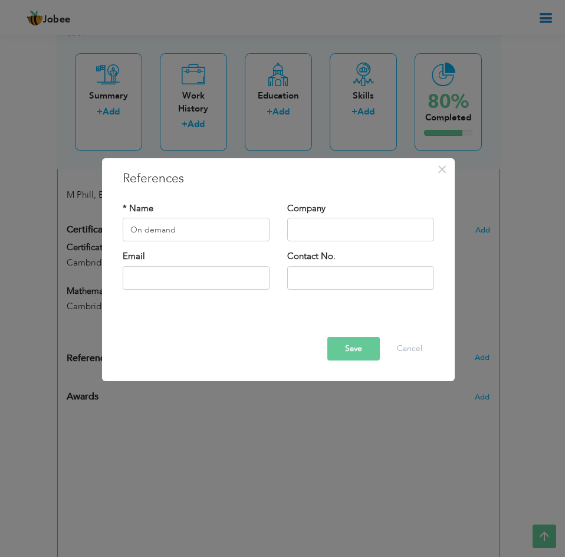
click at [351, 346] on button "Save" at bounding box center [353, 349] width 52 height 24
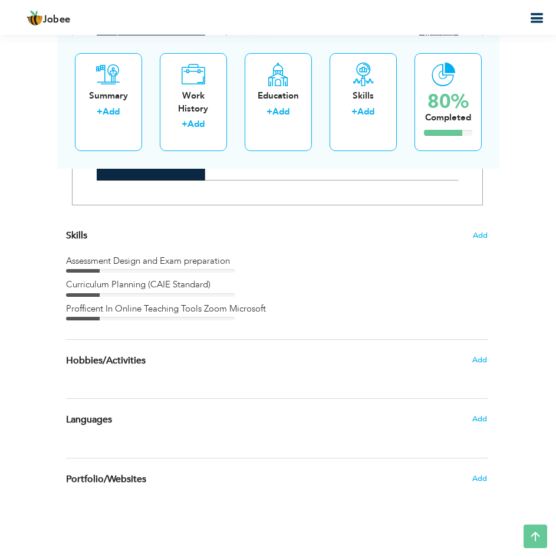
scroll to position [3889, 0]
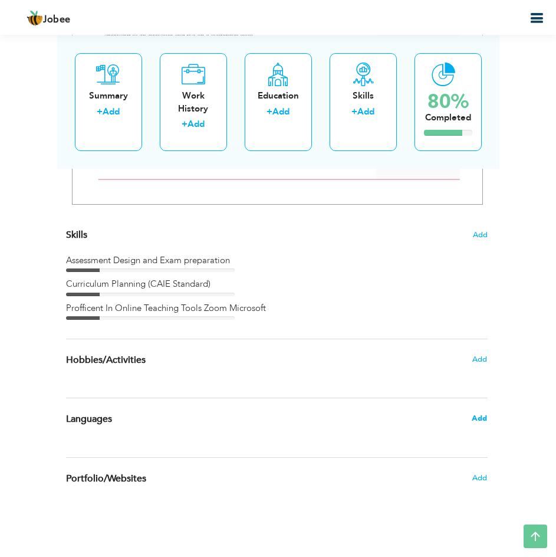
click at [478, 419] on span "Add" at bounding box center [479, 418] width 15 height 11
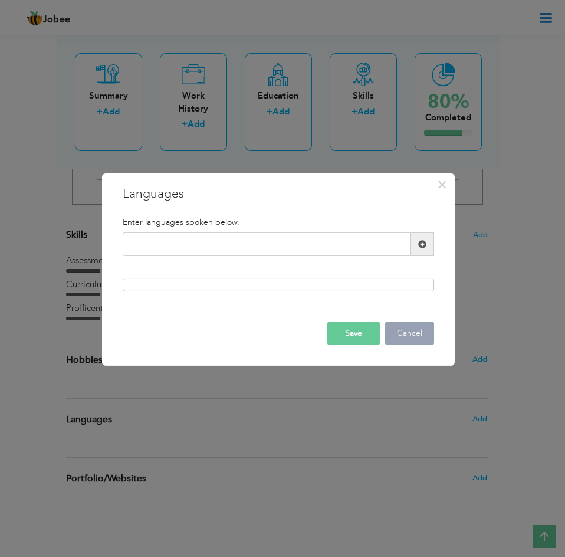
click at [416, 329] on button "Cancel" at bounding box center [409, 333] width 49 height 24
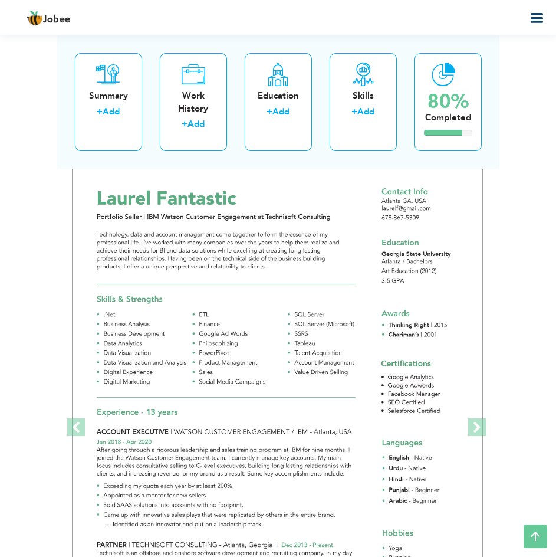
scroll to position [3401, 0]
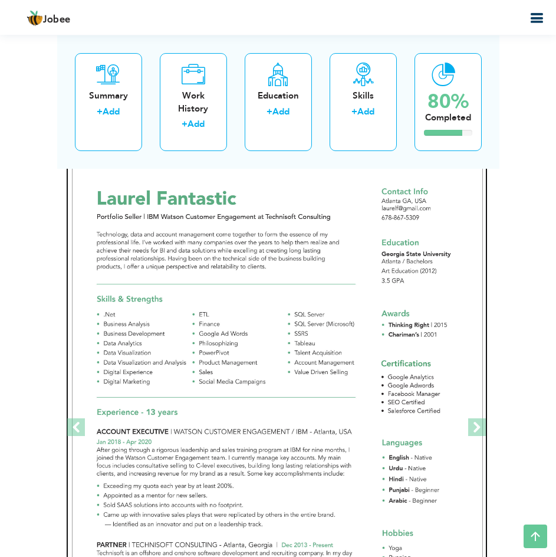
click at [343, 362] on img at bounding box center [277, 426] width 411 height 531
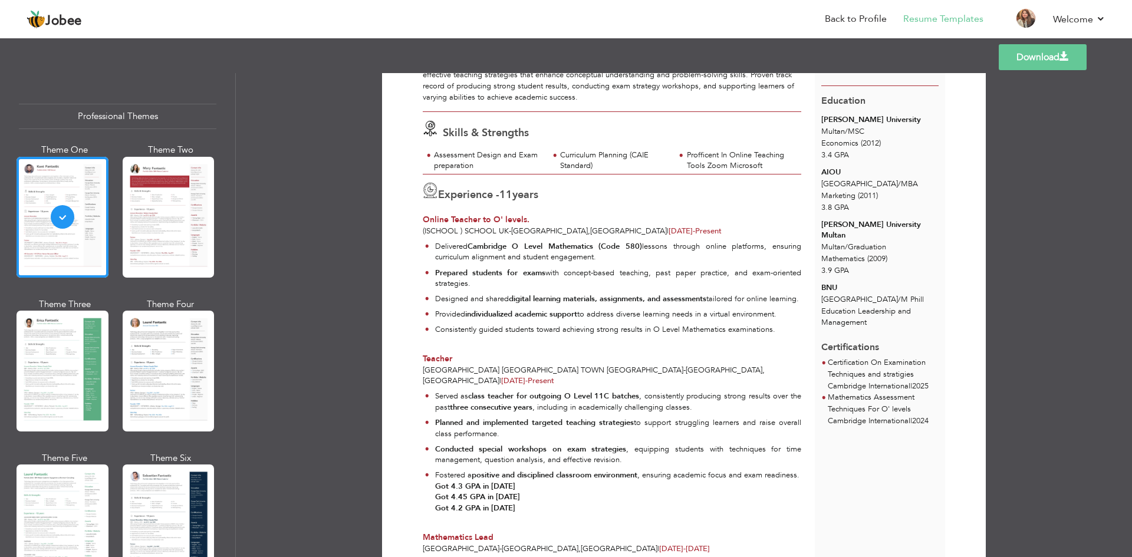
scroll to position [129, 0]
click at [63, 392] on div at bounding box center [63, 371] width 92 height 121
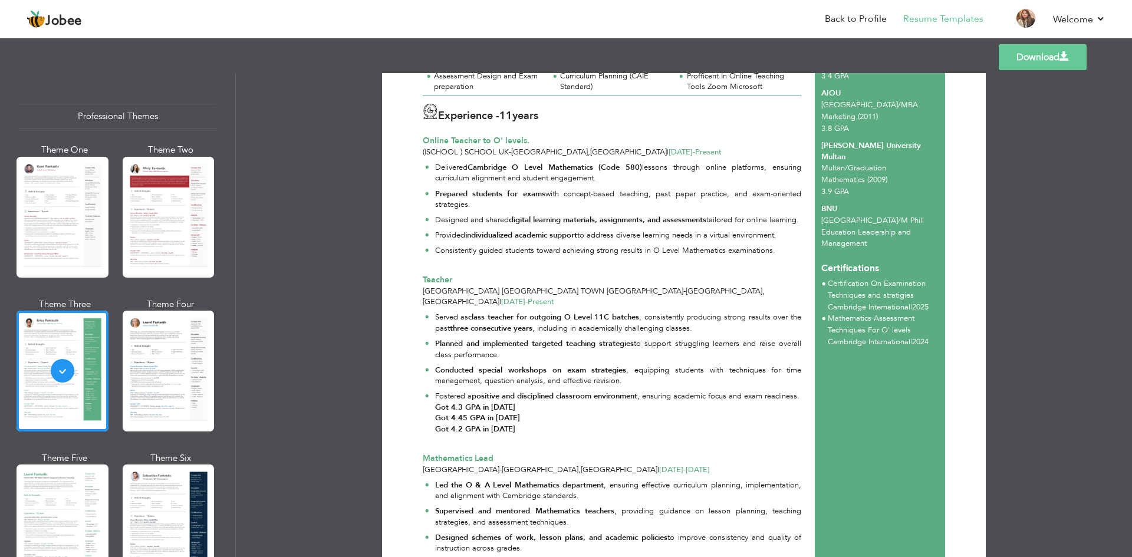
scroll to position [112, 0]
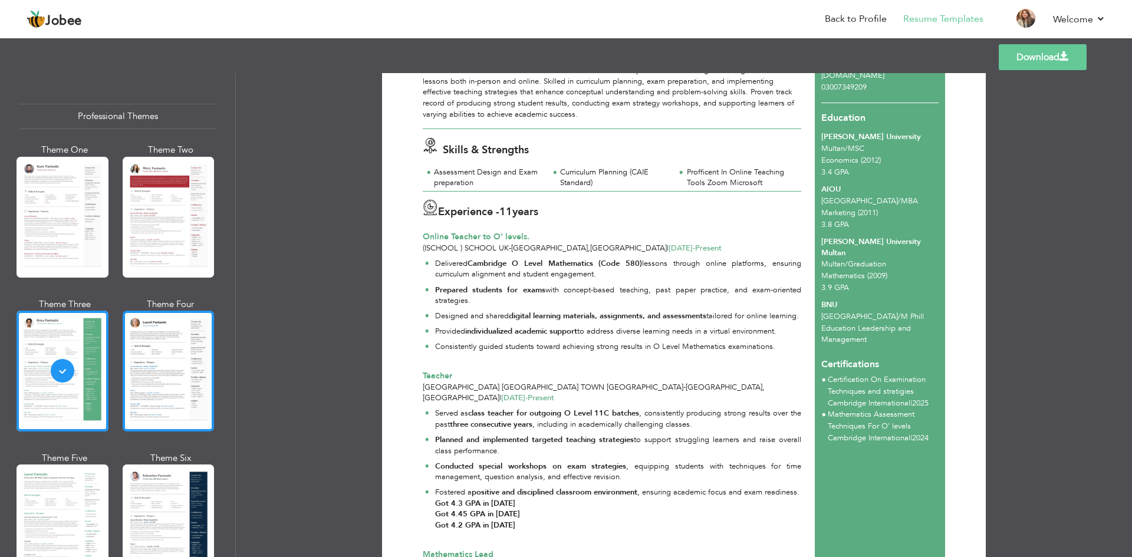
click at [166, 356] on div at bounding box center [169, 371] width 92 height 121
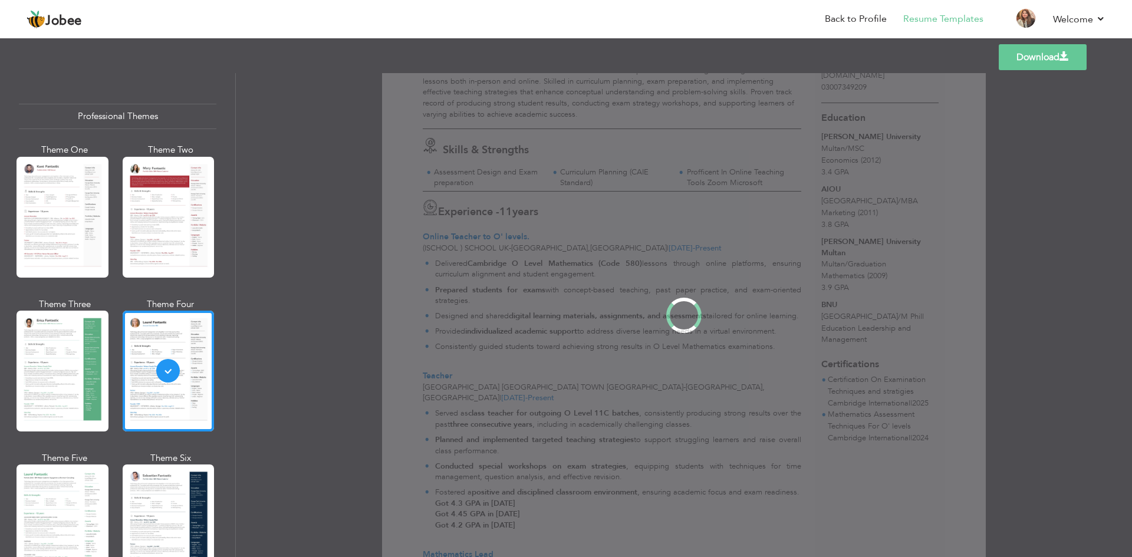
scroll to position [0, 0]
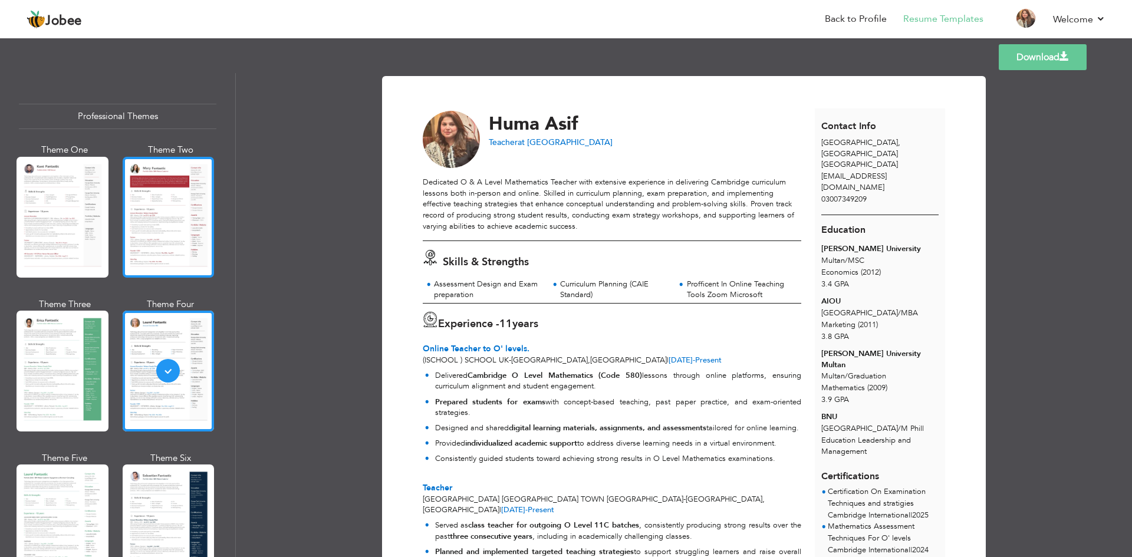
click at [180, 229] on div at bounding box center [169, 217] width 92 height 121
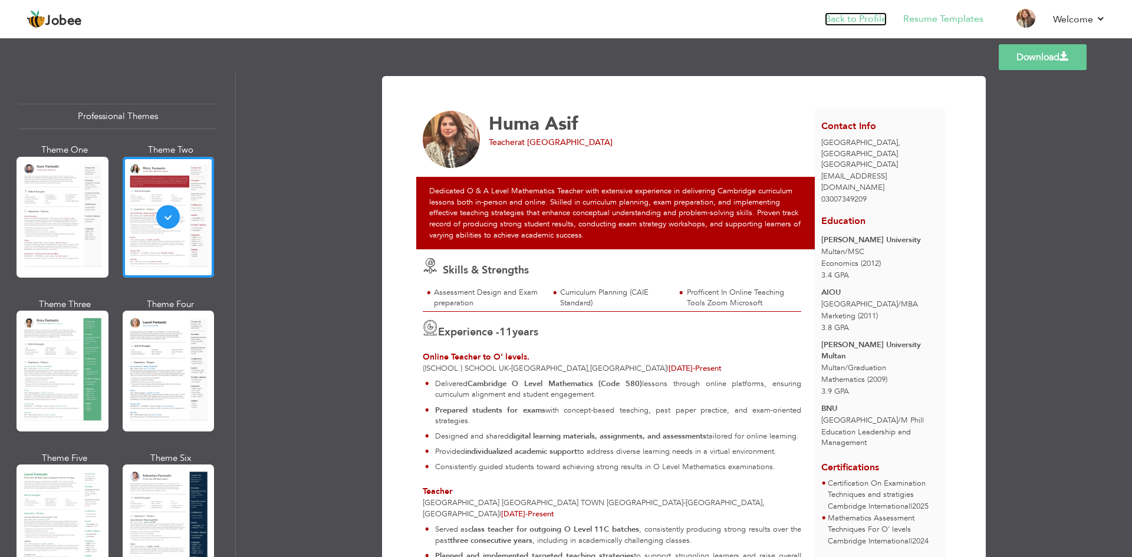
click at [564, 22] on link "Back to Profile" at bounding box center [856, 19] width 62 height 14
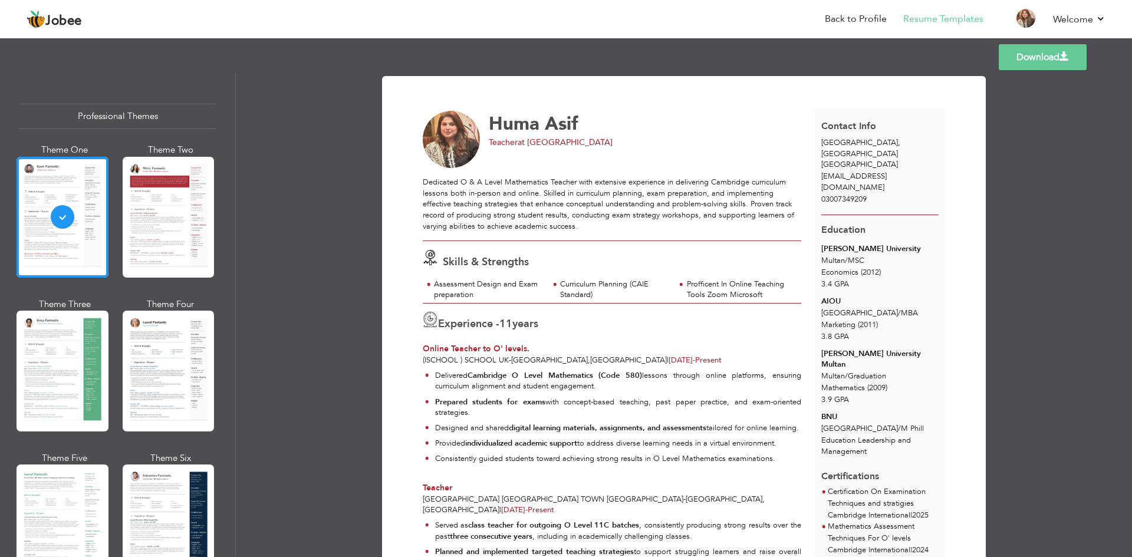
click at [1027, 53] on link "Download" at bounding box center [1043, 57] width 88 height 26
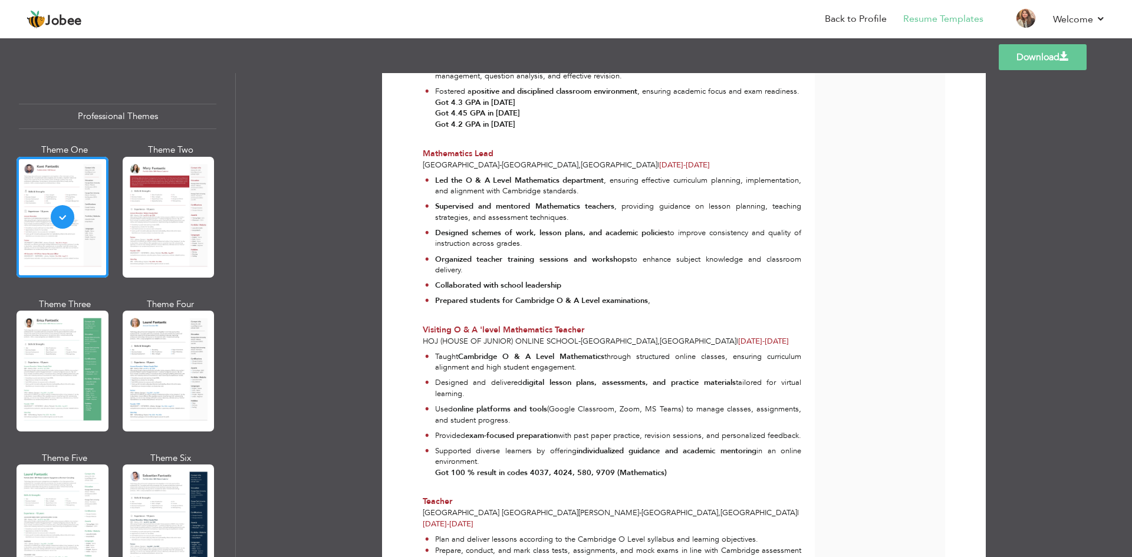
scroll to position [511, 0]
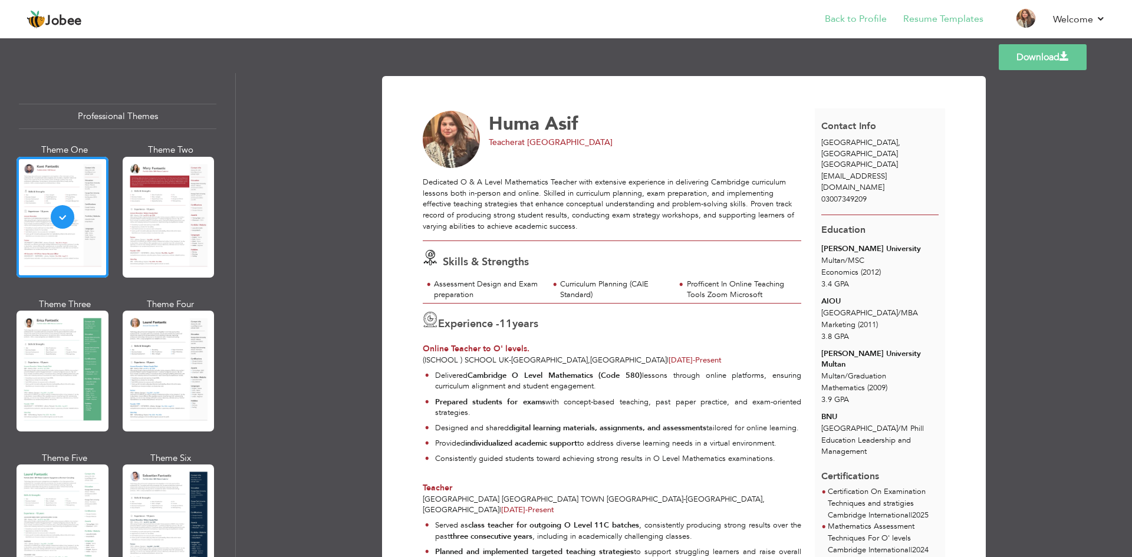
click at [853, 27] on li "Back to Profile" at bounding box center [848, 20] width 78 height 32
click at [850, 14] on link "Back to Profile" at bounding box center [856, 19] width 62 height 14
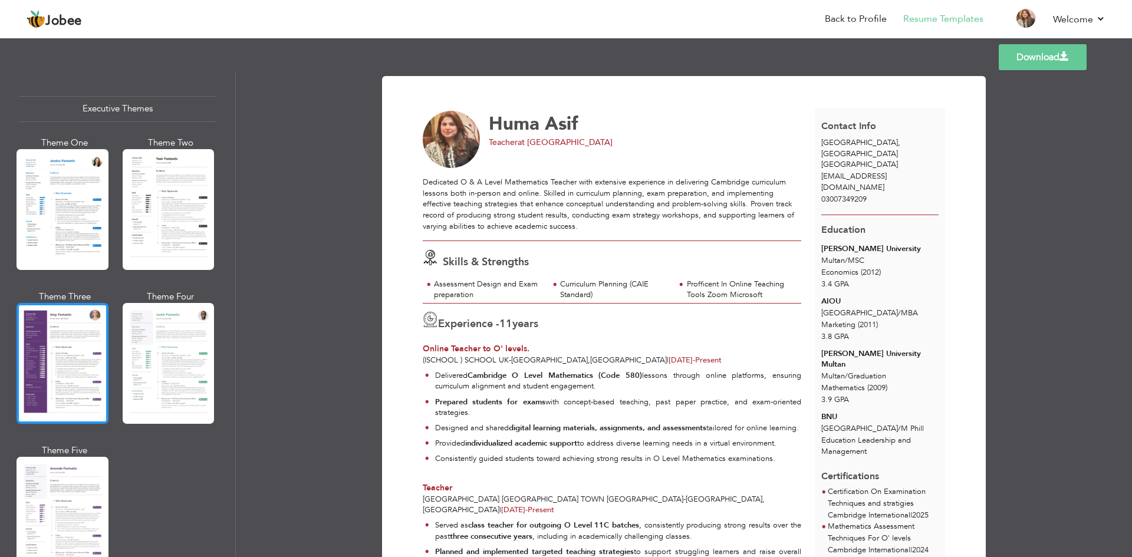
scroll to position [875, 0]
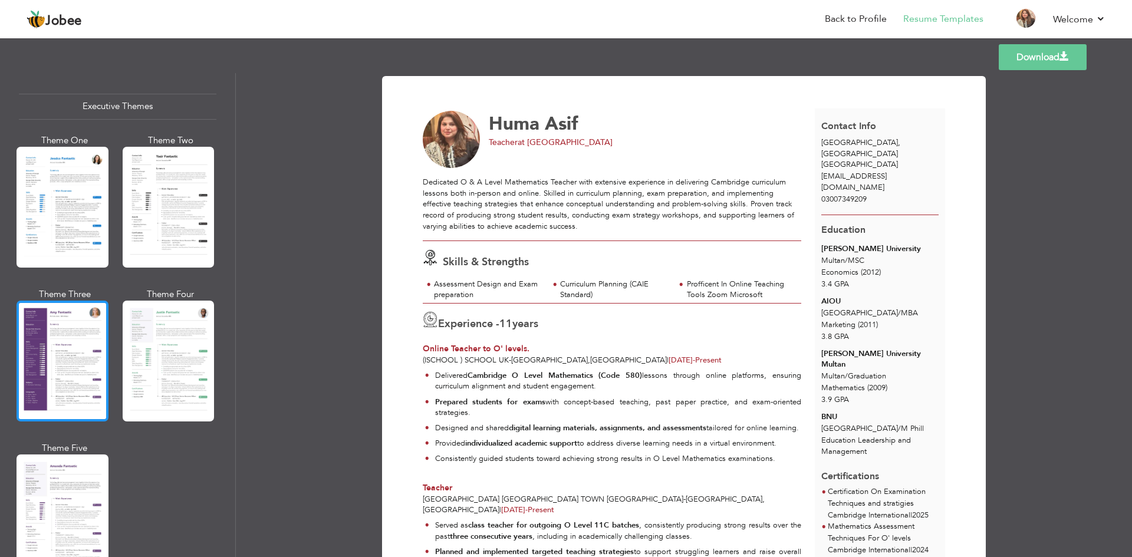
click at [73, 374] on div at bounding box center [63, 361] width 92 height 121
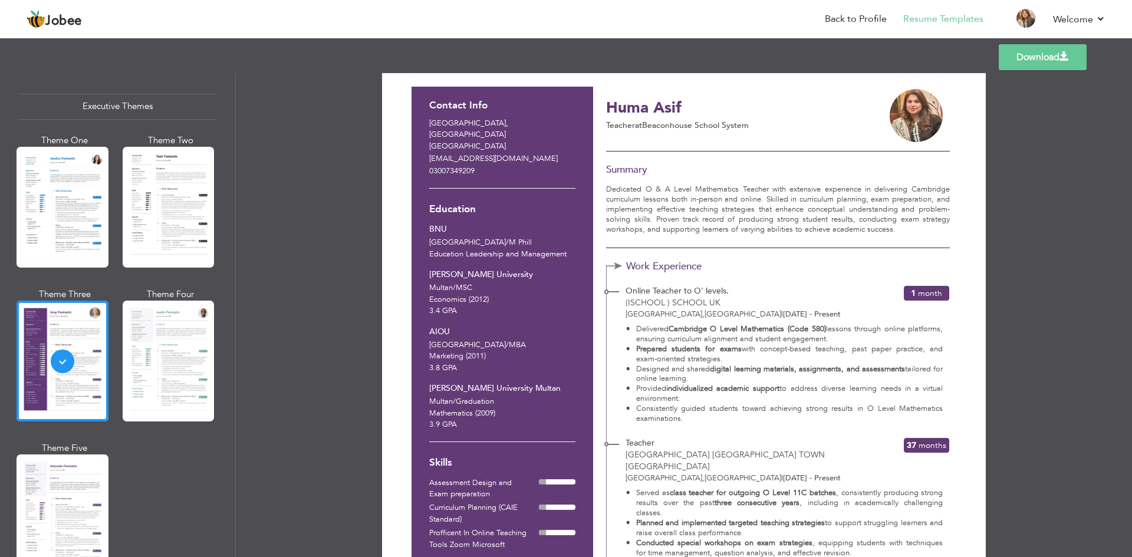
scroll to position [0, 0]
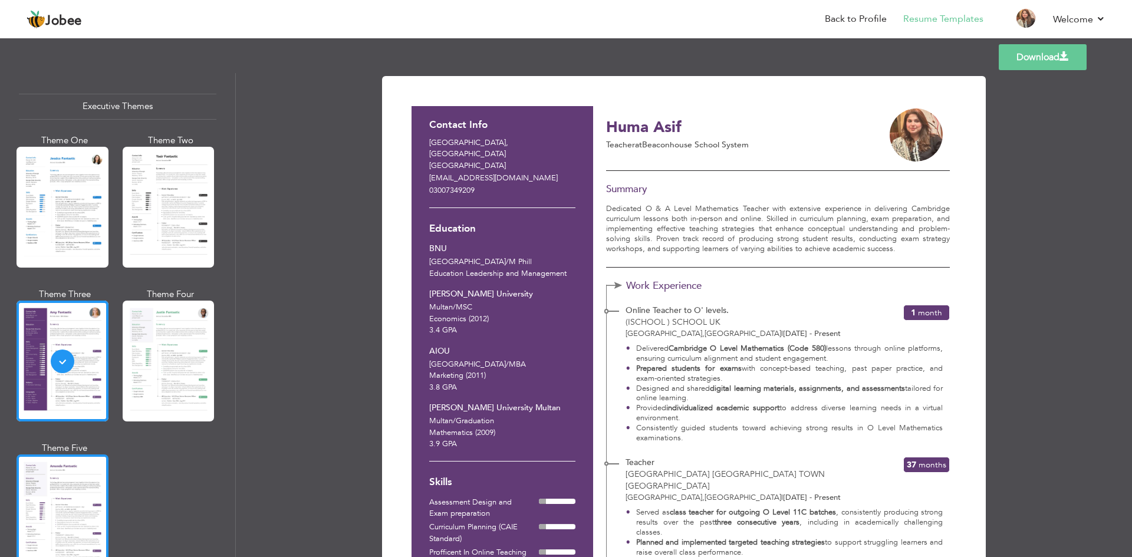
click at [38, 505] on div at bounding box center [63, 515] width 92 height 121
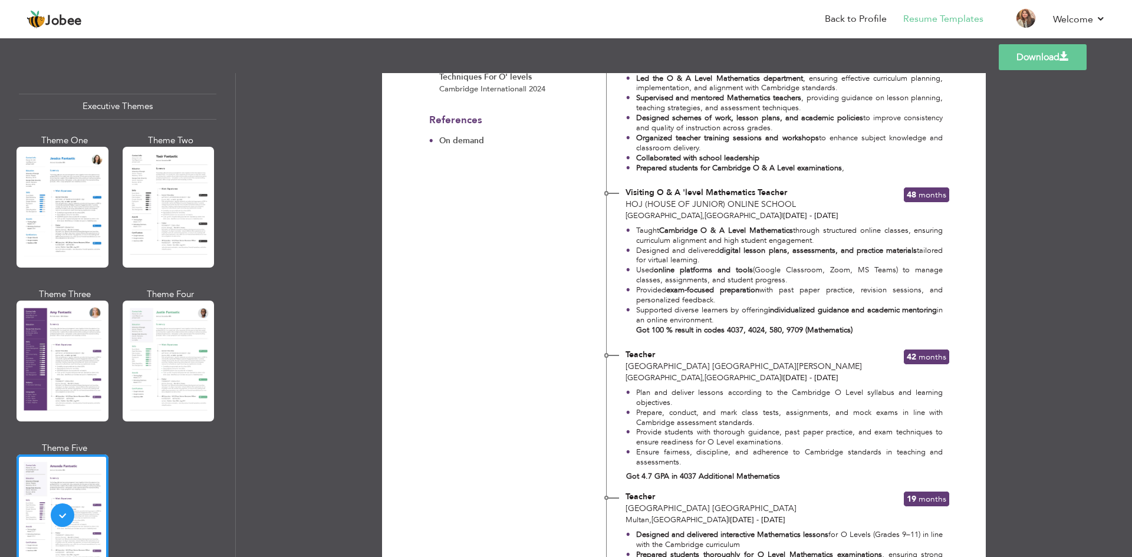
scroll to position [803, 0]
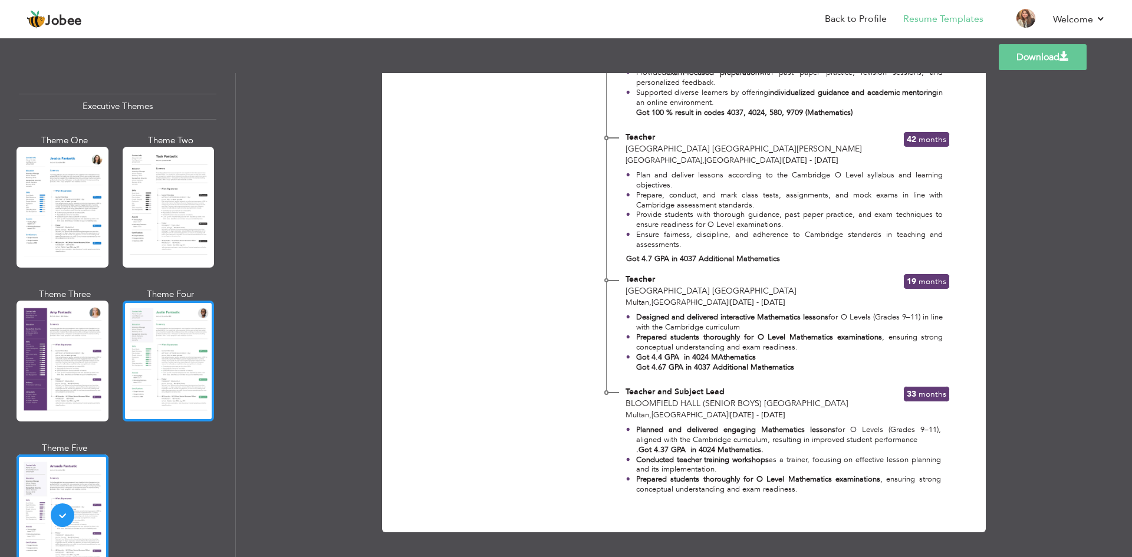
click at [133, 393] on div at bounding box center [169, 361] width 92 height 121
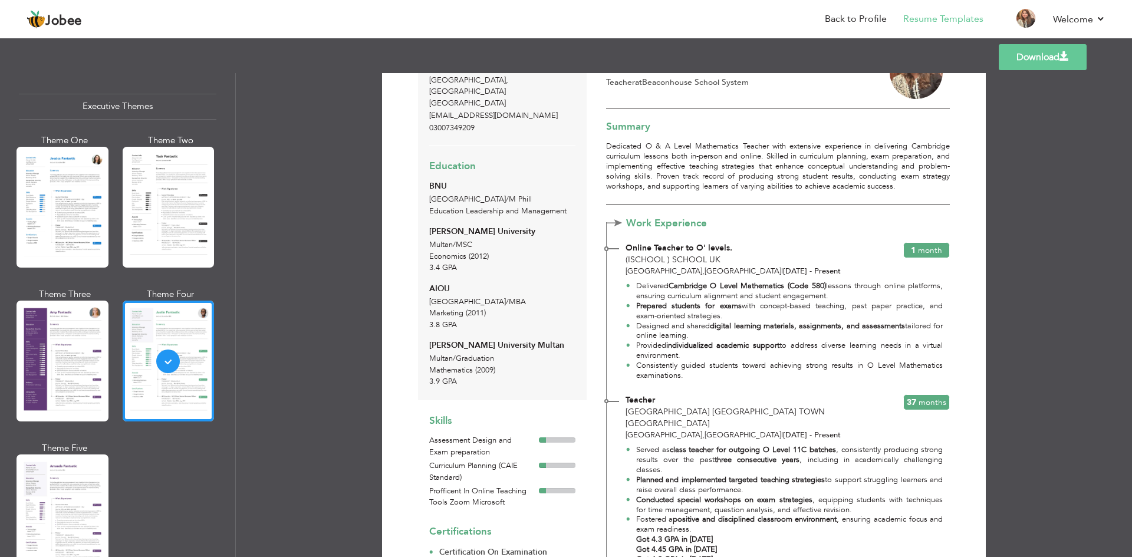
scroll to position [0, 0]
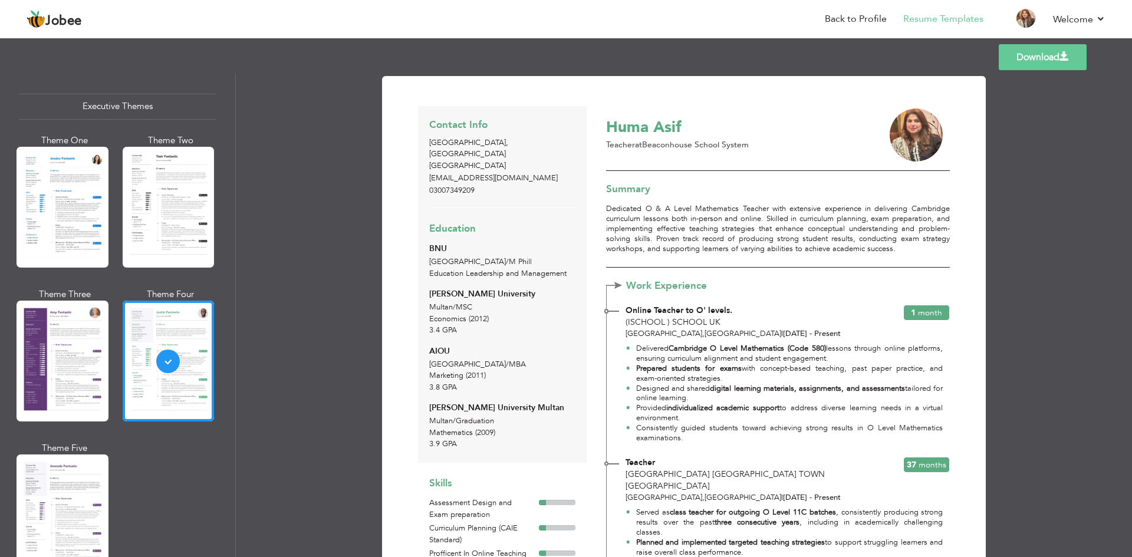
click at [1018, 61] on link "Download" at bounding box center [1043, 57] width 88 height 26
click at [40, 507] on div at bounding box center [63, 515] width 92 height 121
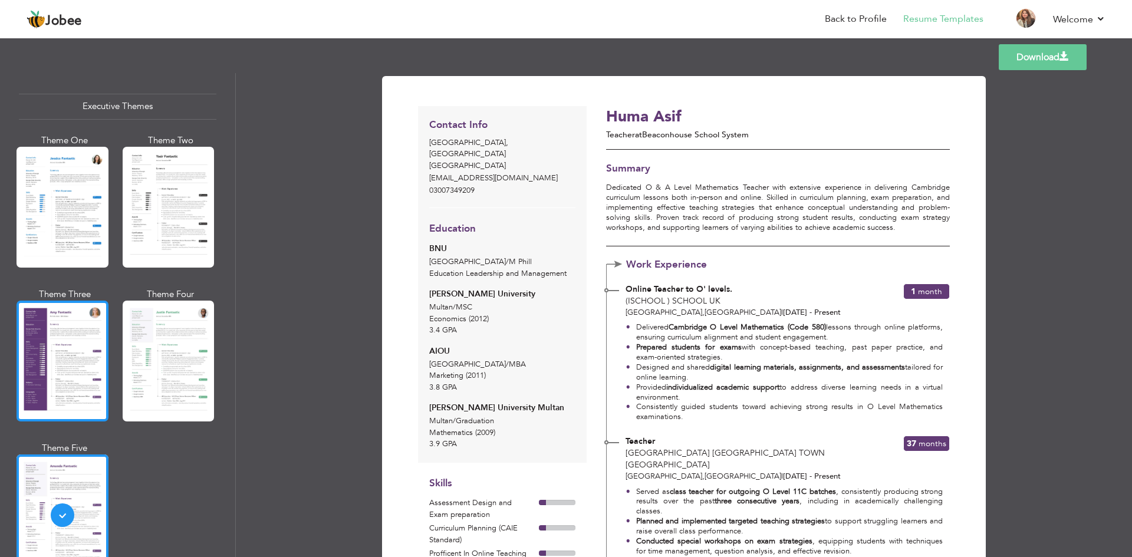
click at [67, 313] on div at bounding box center [63, 361] width 92 height 121
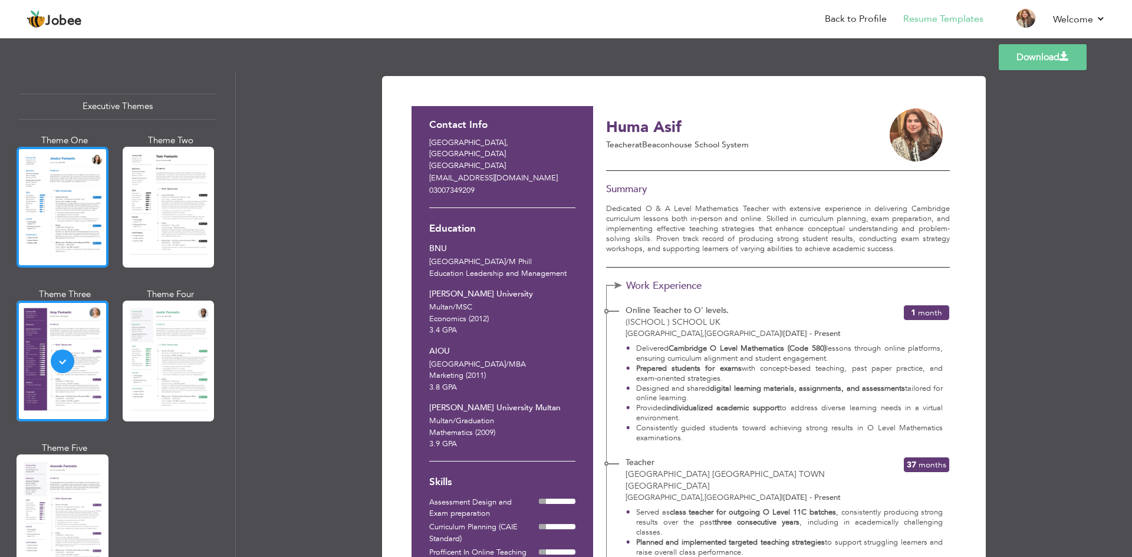
click at [31, 168] on div at bounding box center [63, 207] width 92 height 121
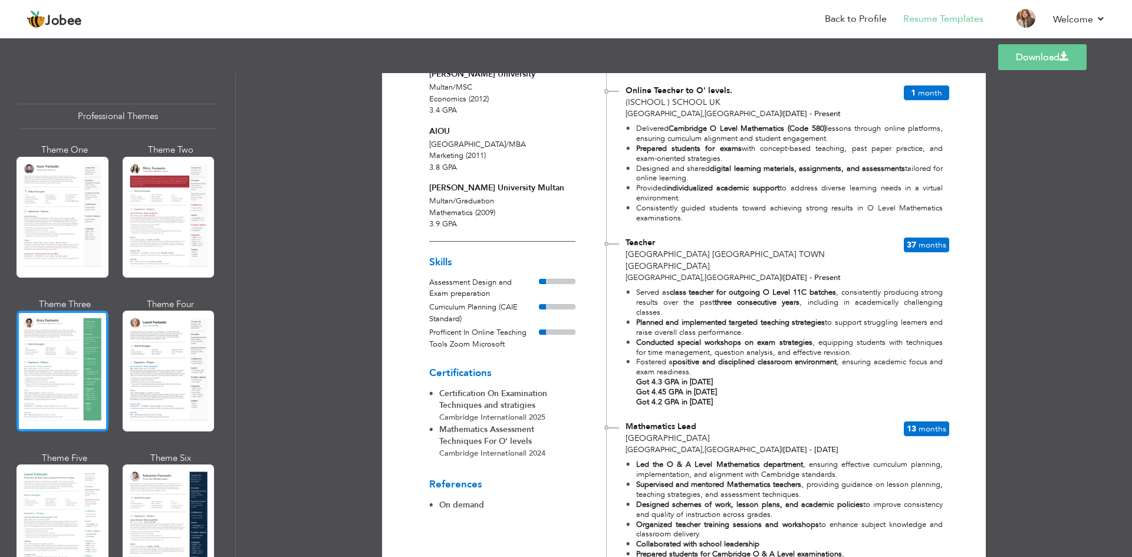
click at [70, 359] on div at bounding box center [63, 371] width 92 height 121
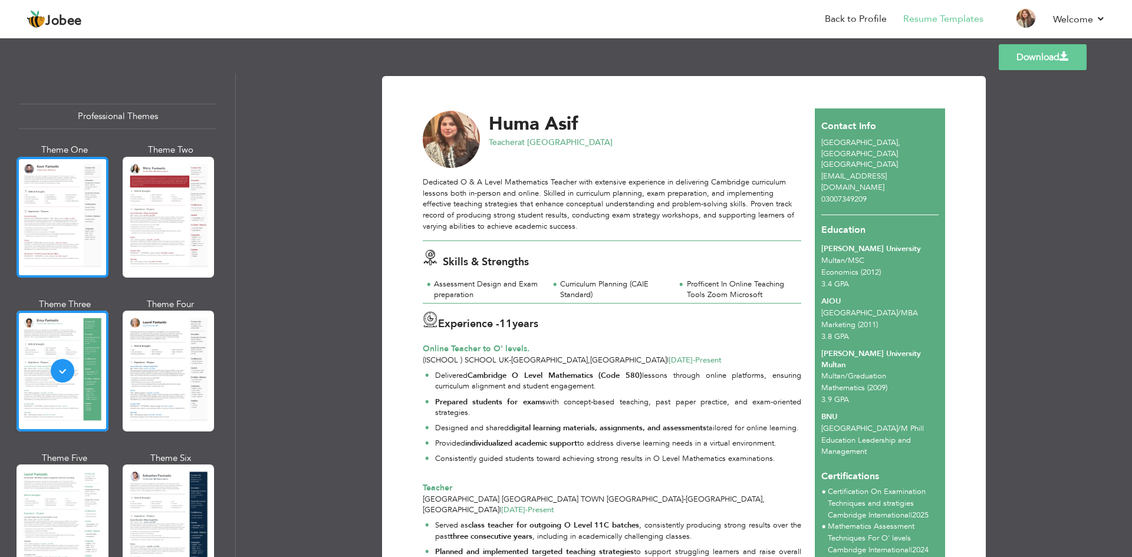
click at [38, 201] on div at bounding box center [63, 217] width 92 height 121
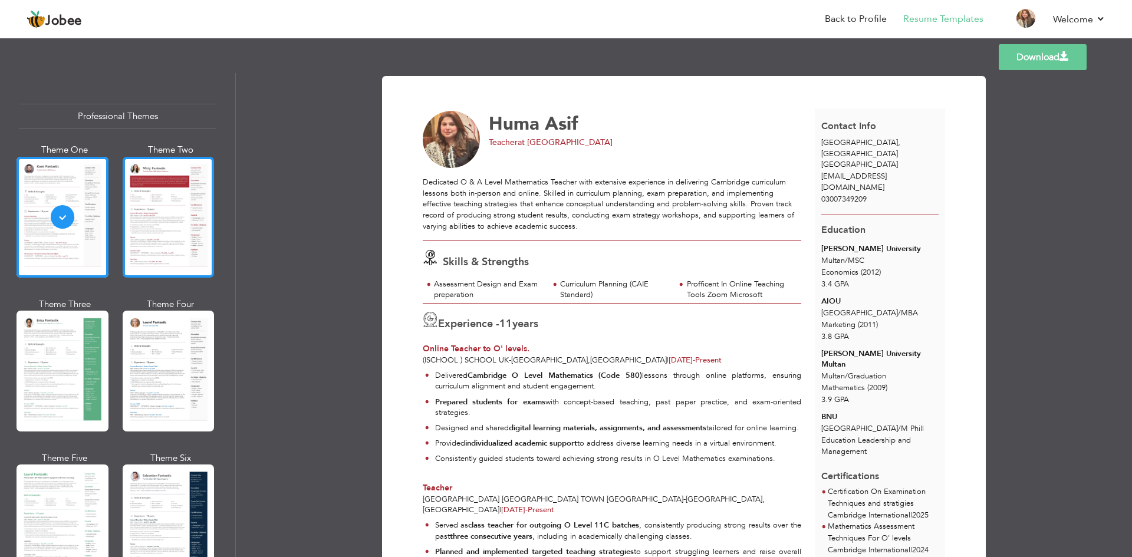
click at [136, 231] on div at bounding box center [169, 217] width 92 height 121
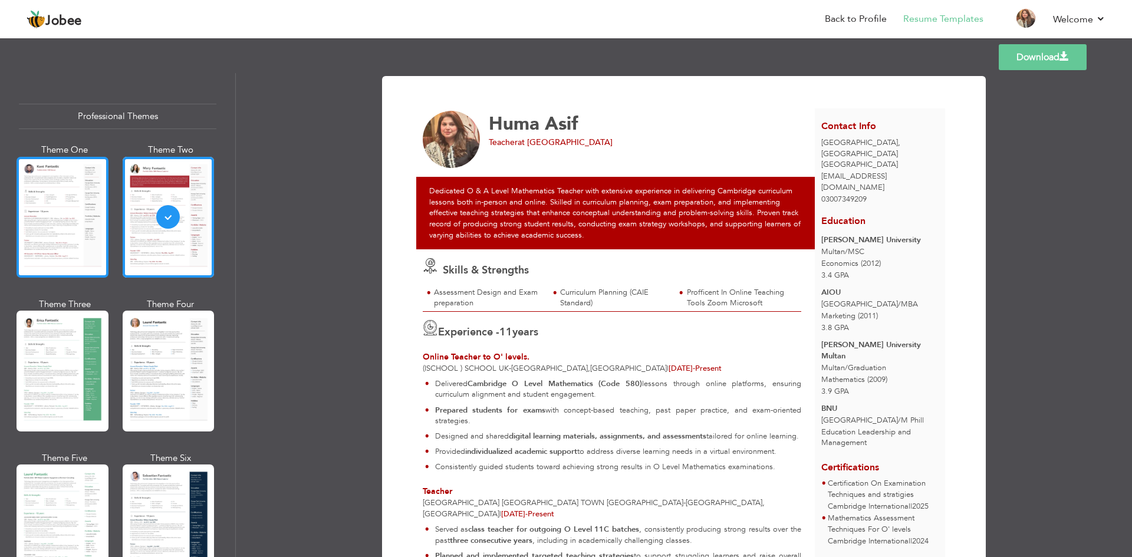
click at [41, 216] on div at bounding box center [63, 217] width 92 height 121
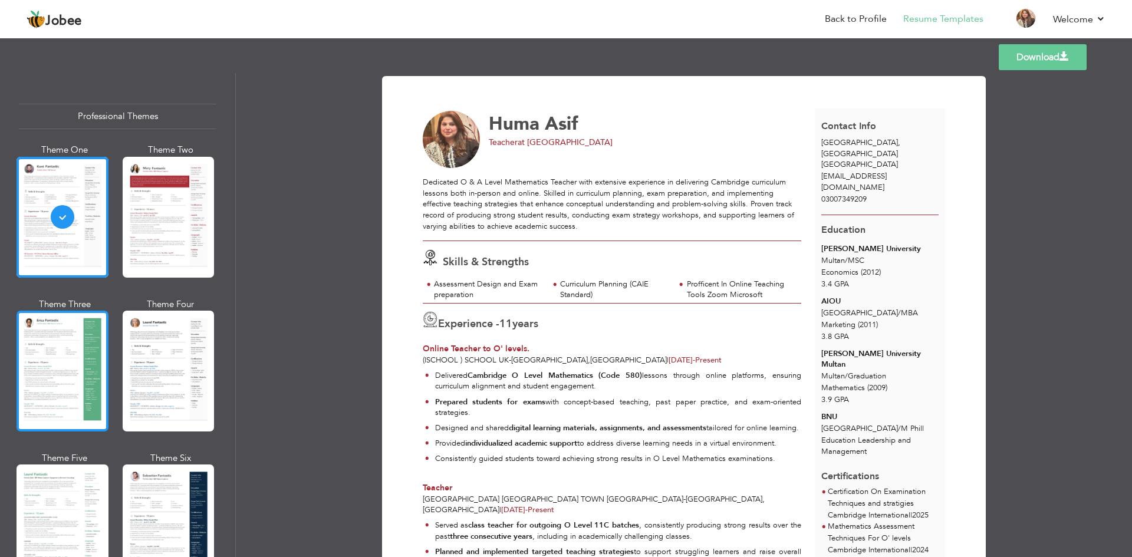
click at [62, 394] on div at bounding box center [63, 371] width 92 height 121
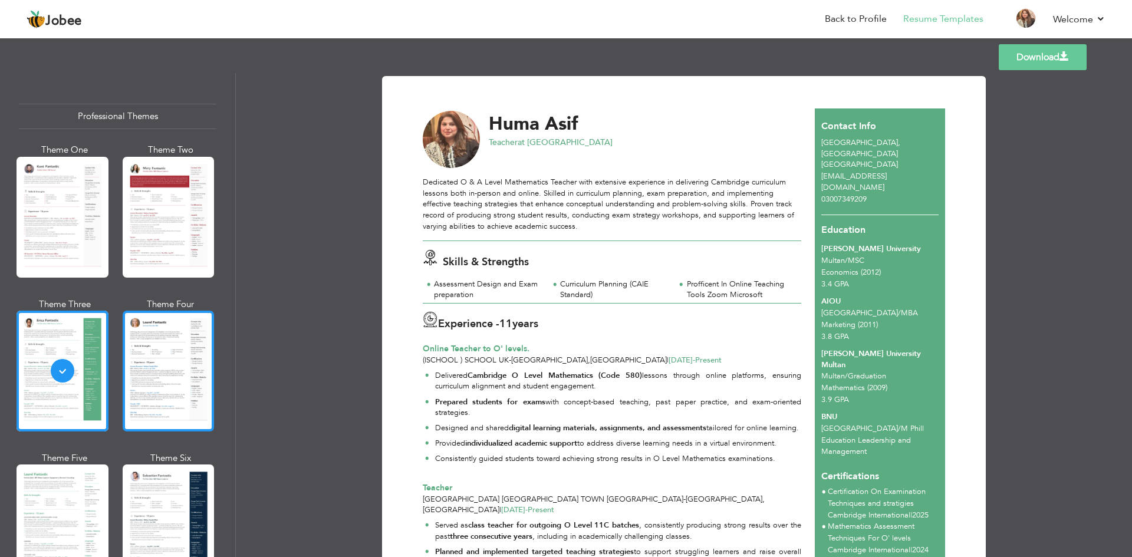
click at [164, 381] on div at bounding box center [169, 371] width 92 height 121
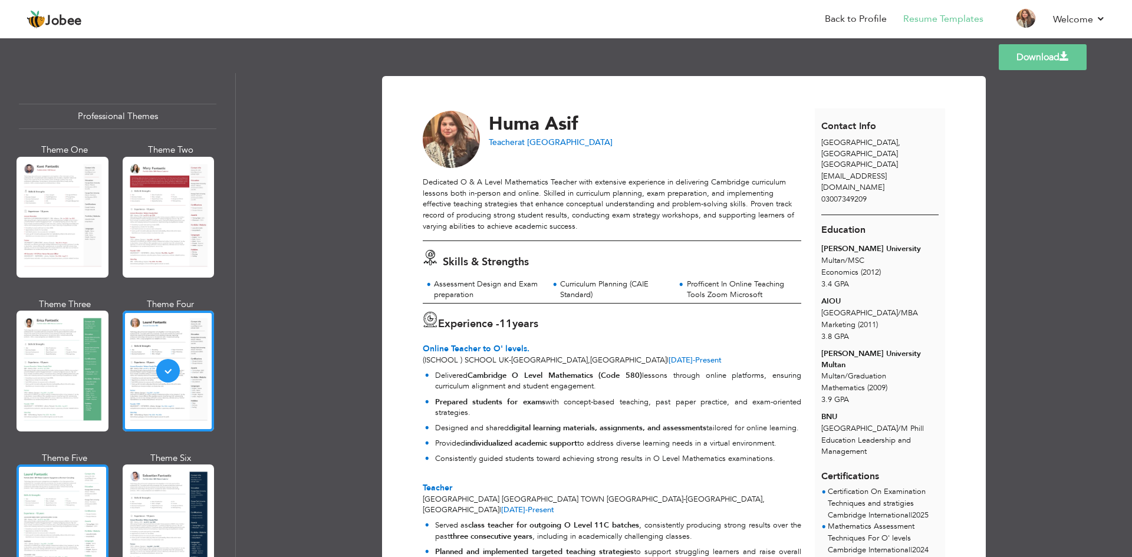
click at [62, 494] on div at bounding box center [63, 525] width 92 height 121
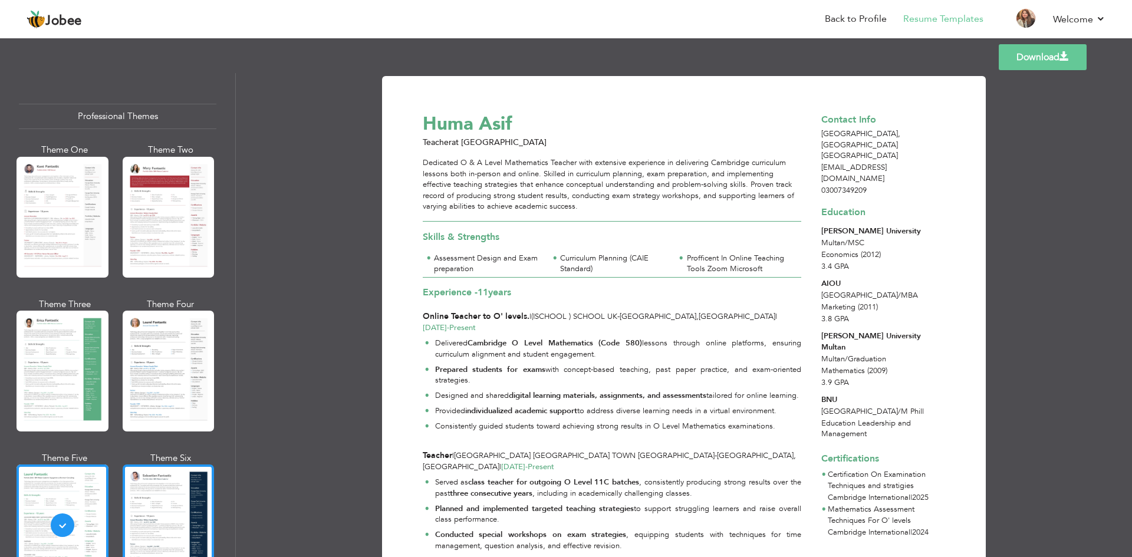
click at [175, 501] on div at bounding box center [169, 525] width 92 height 121
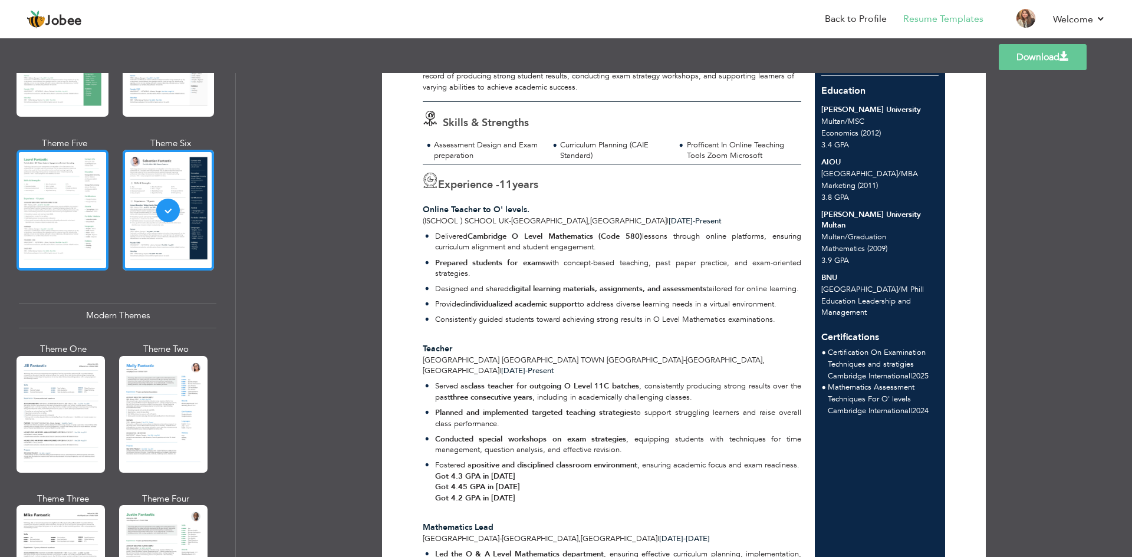
scroll to position [316, 0]
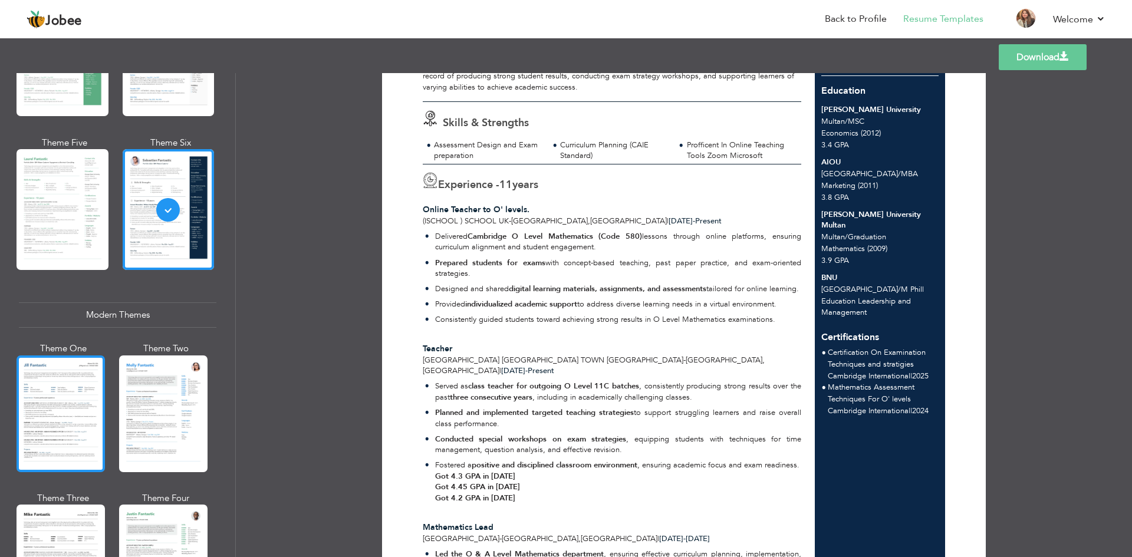
click at [78, 427] on div at bounding box center [61, 414] width 88 height 117
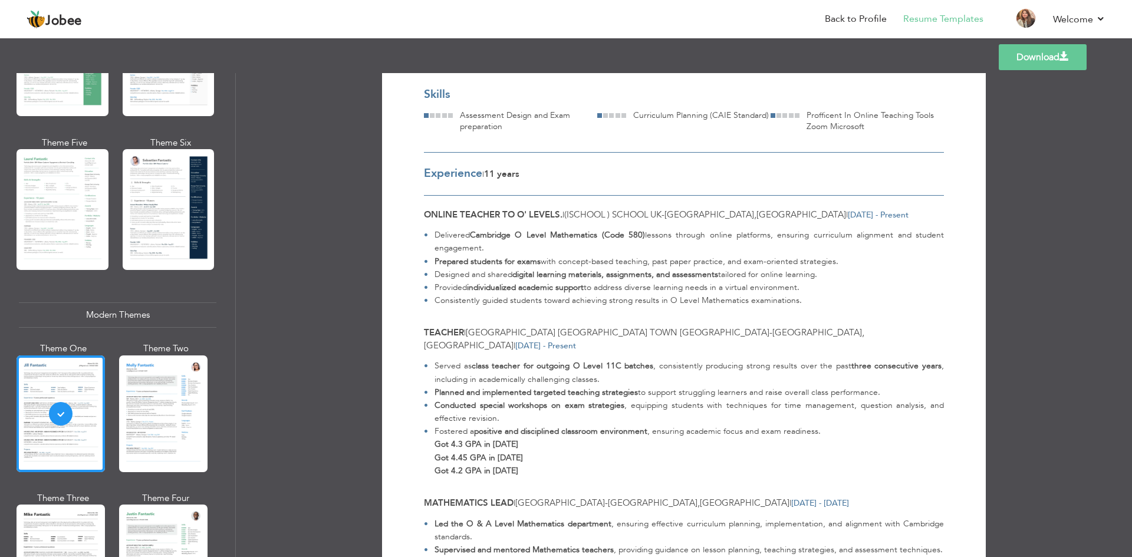
scroll to position [171, 0]
click at [179, 402] on div at bounding box center [163, 414] width 88 height 117
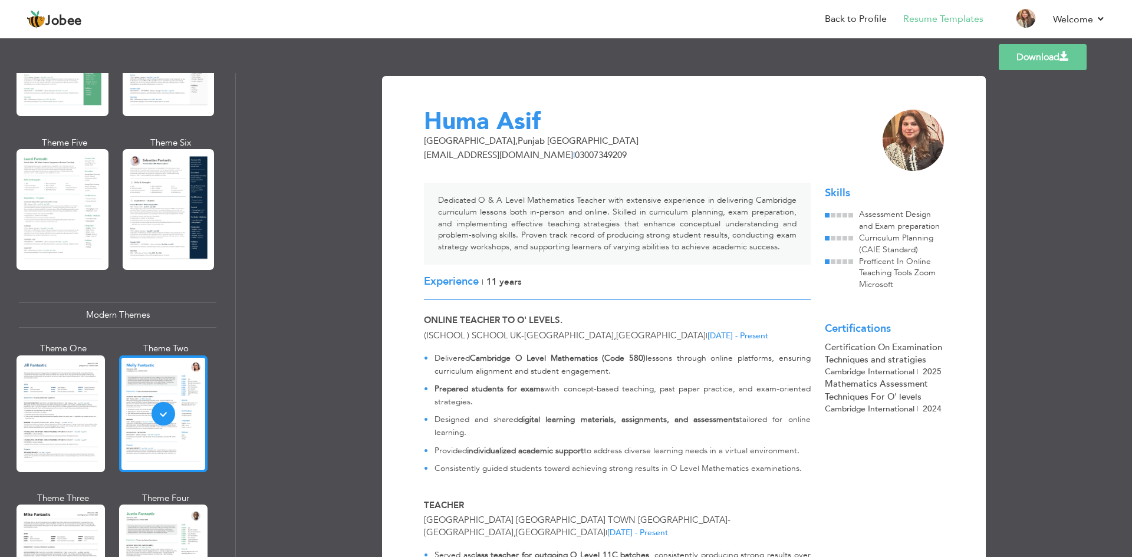
scroll to position [458, 0]
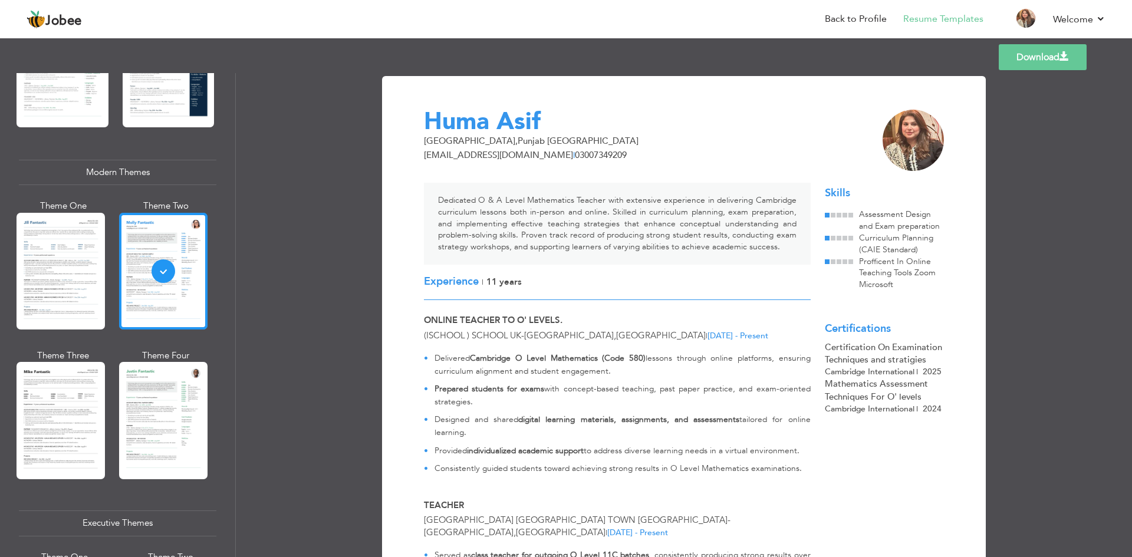
click at [162, 441] on div at bounding box center [163, 420] width 88 height 117
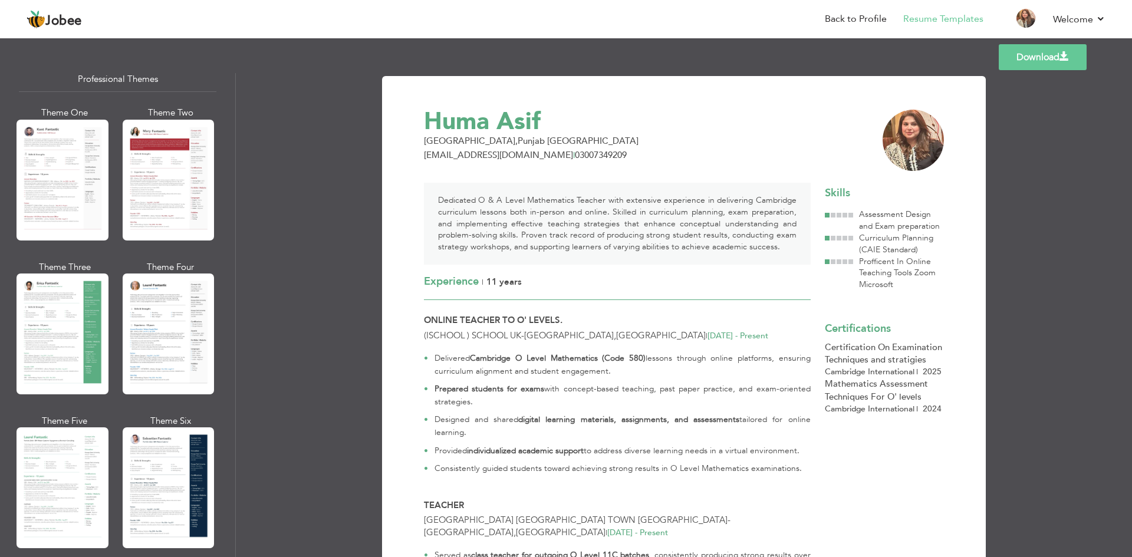
scroll to position [0, 0]
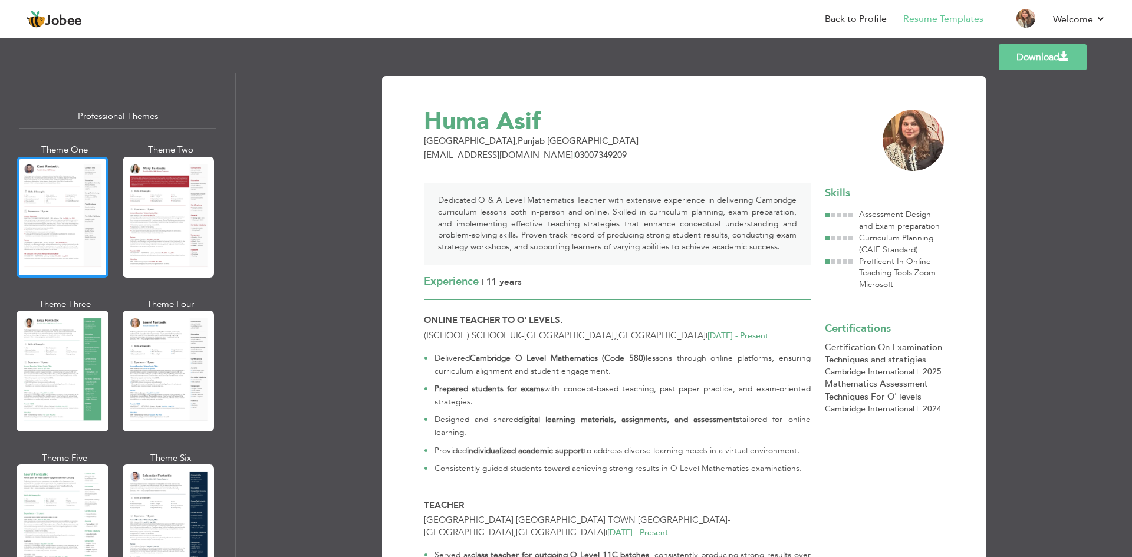
click at [47, 215] on div at bounding box center [63, 217] width 92 height 121
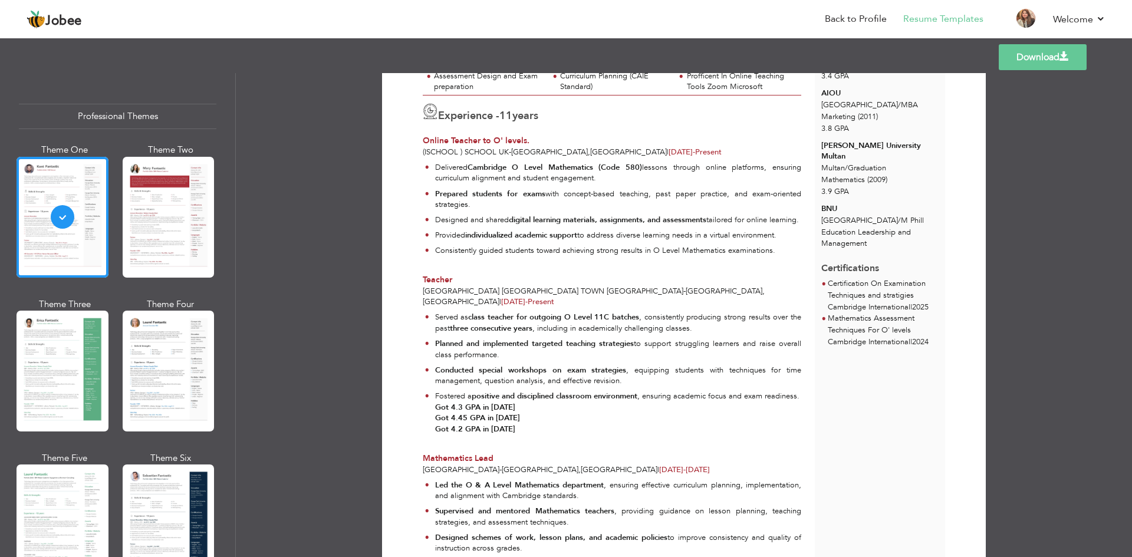
scroll to position [209, 0]
click at [29, 362] on div at bounding box center [63, 371] width 92 height 121
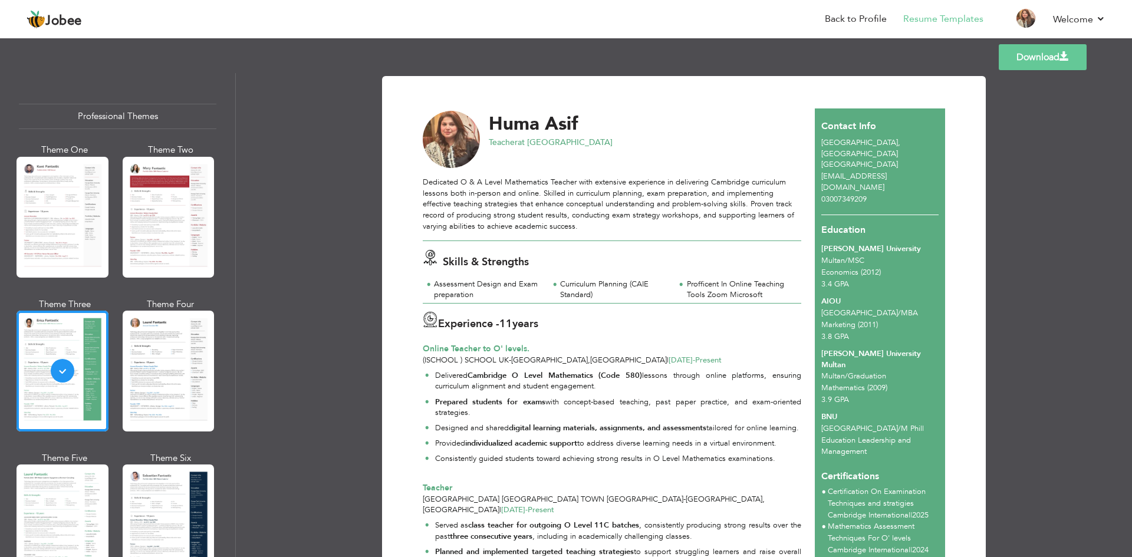
click at [1029, 60] on link "Download" at bounding box center [1043, 57] width 88 height 26
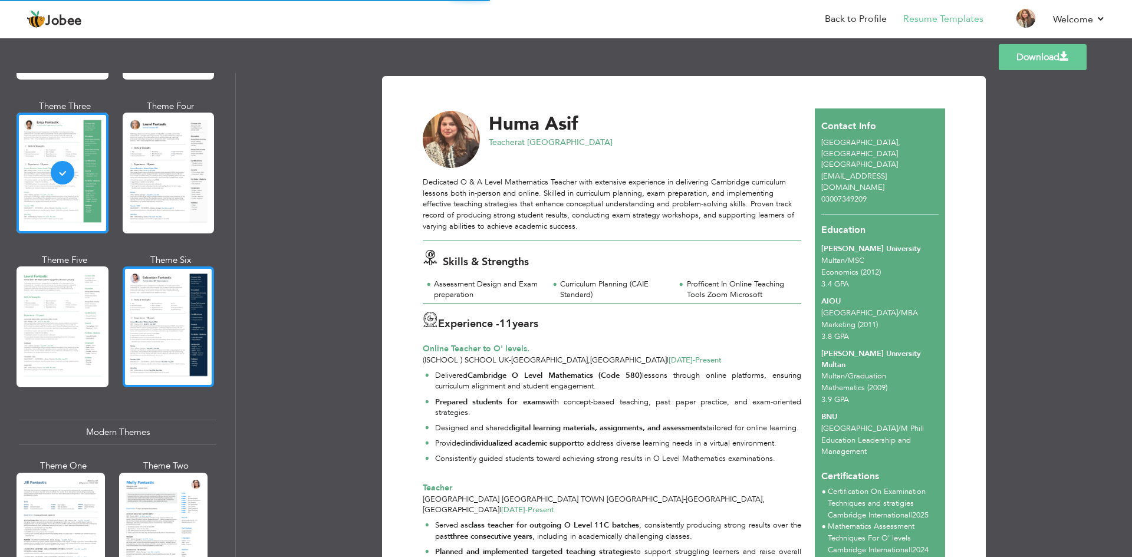
scroll to position [203, 0]
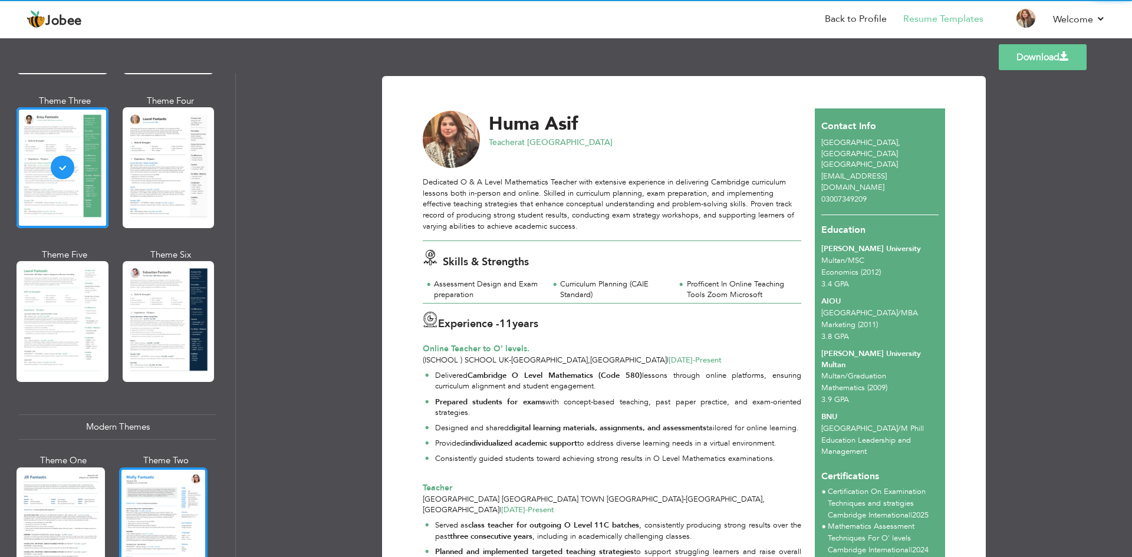
click at [134, 505] on div at bounding box center [163, 526] width 88 height 117
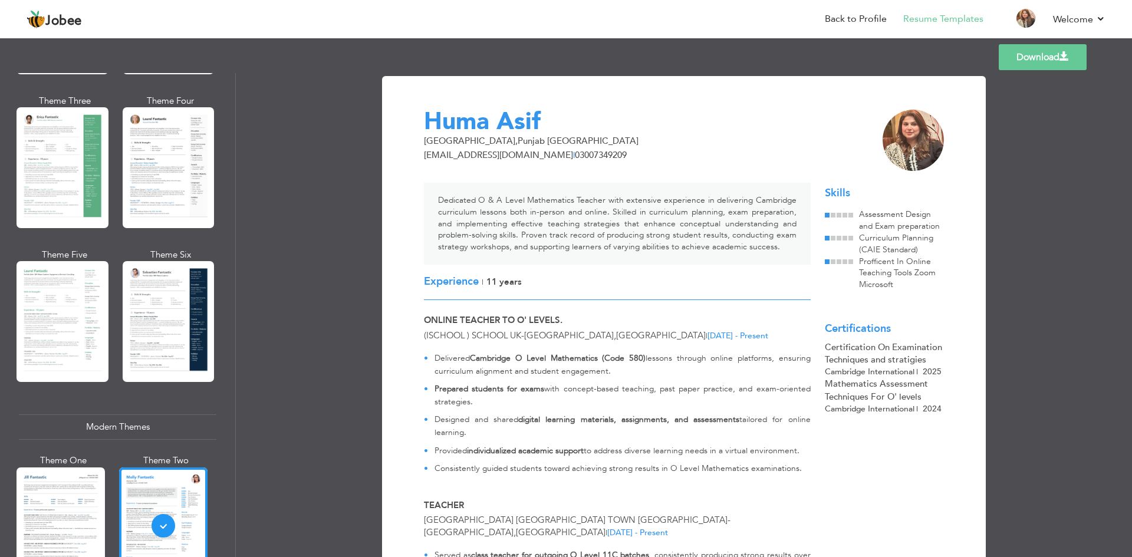
click at [673, 402] on p "Prepared students for exams with concept-based teaching, past paper practice, a…" at bounding box center [623, 396] width 376 height 26
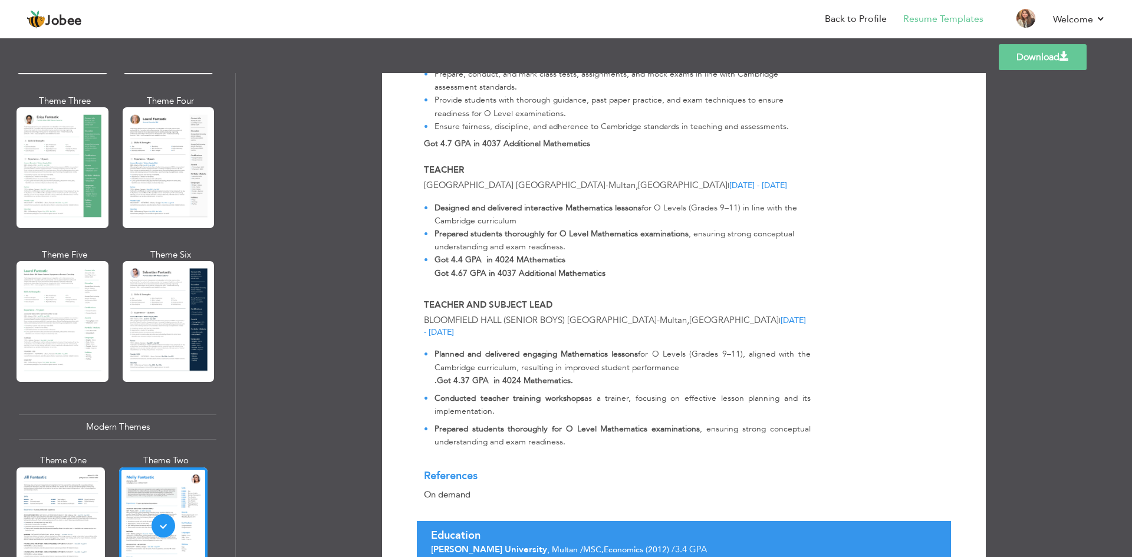
scroll to position [1253, 0]
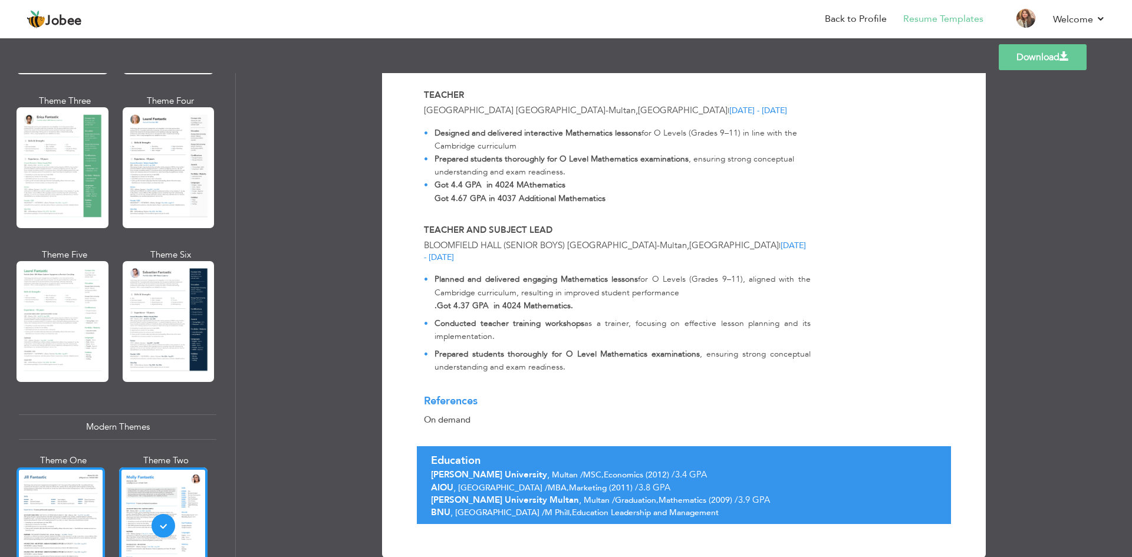
click at [95, 498] on div at bounding box center [61, 526] width 88 height 117
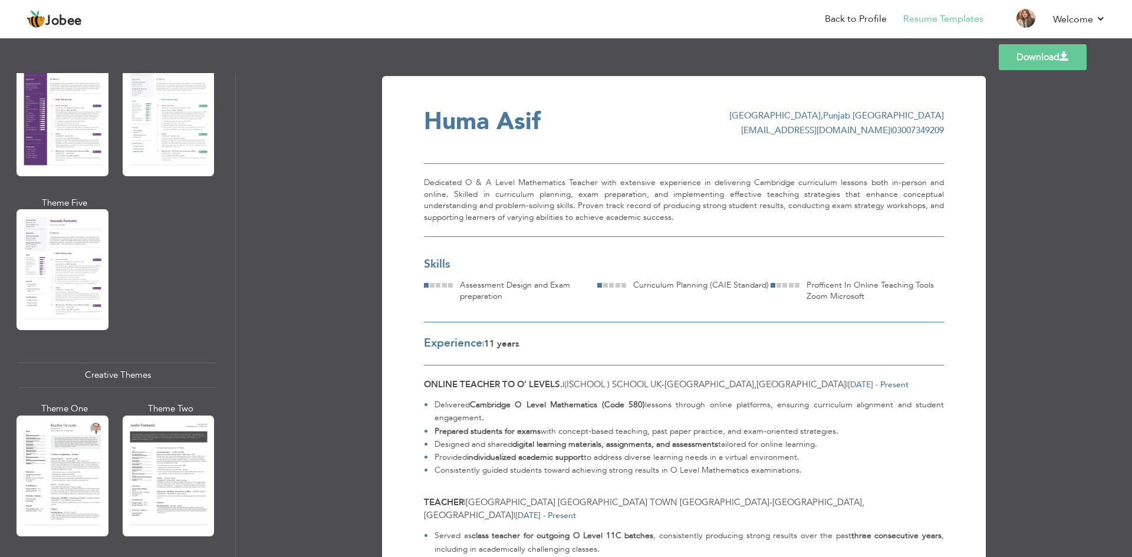
scroll to position [1118, 0]
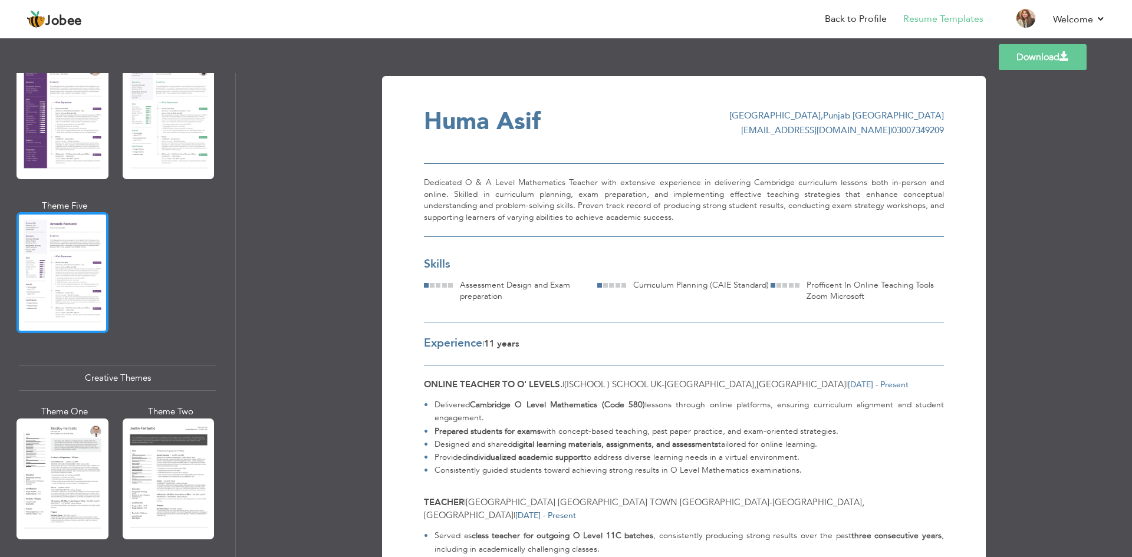
click at [53, 277] on div at bounding box center [63, 272] width 92 height 121
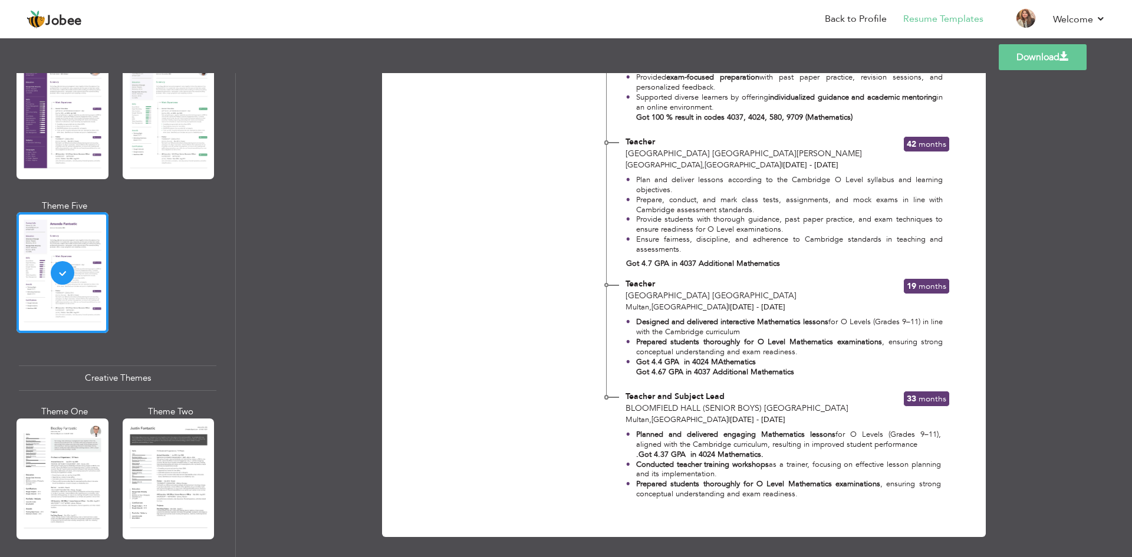
scroll to position [803, 0]
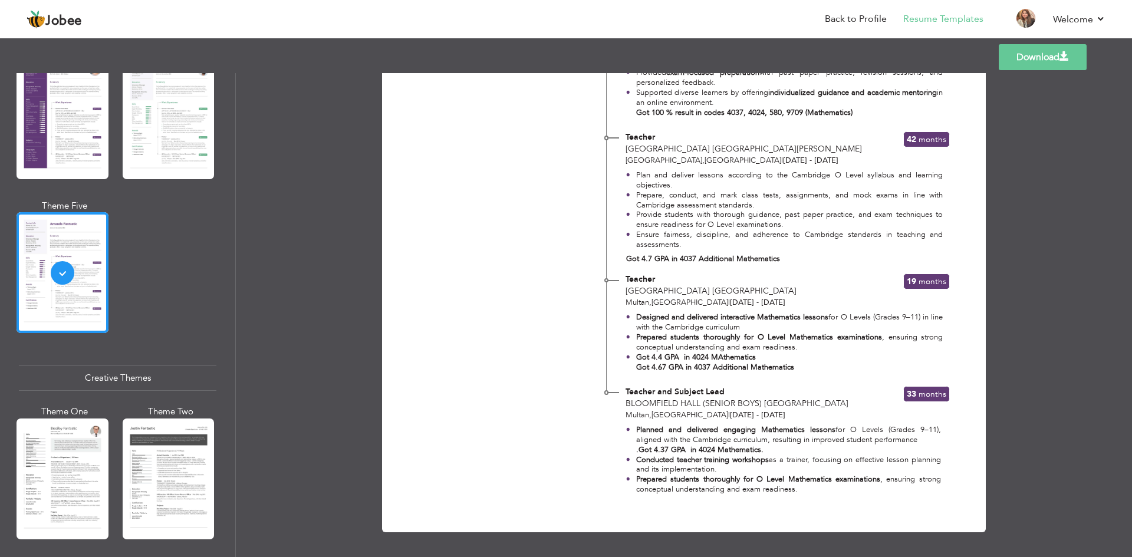
click at [1034, 62] on link "Download" at bounding box center [1043, 57] width 88 height 26
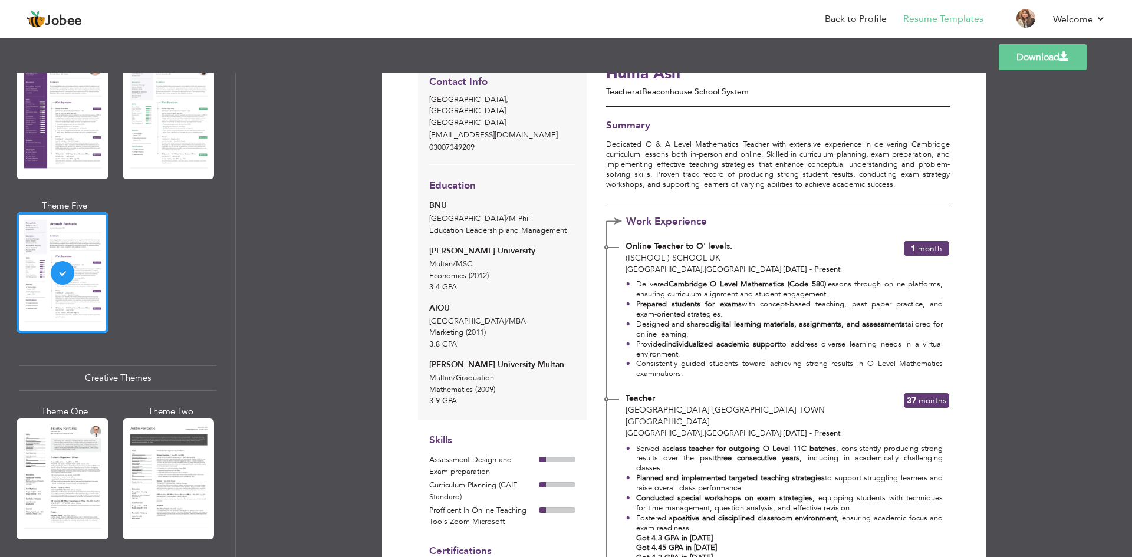
scroll to position [0, 0]
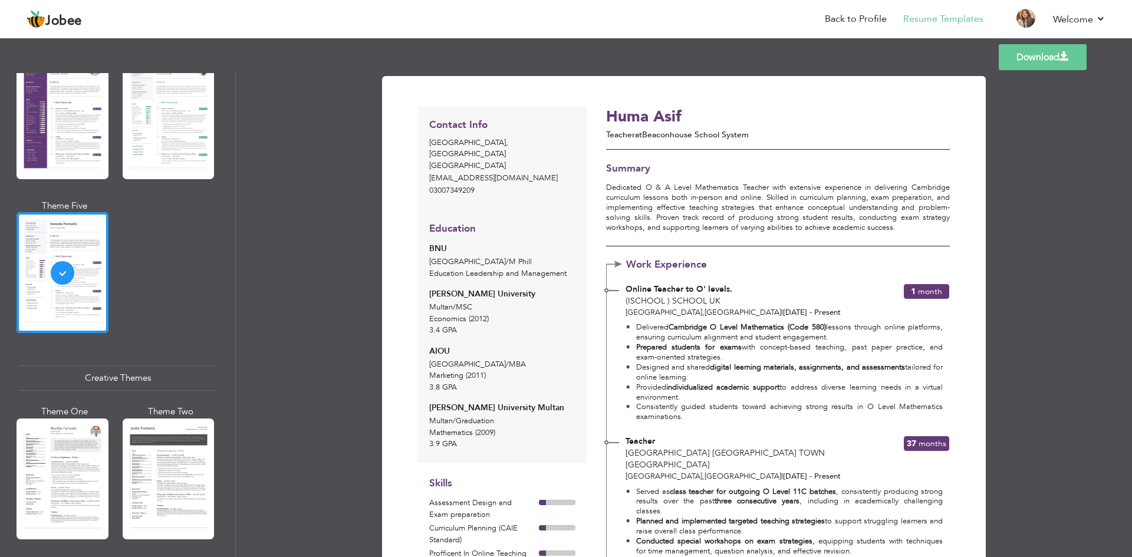
click at [757, 116] on h3 "Huma Asif" at bounding box center [735, 118] width 258 height 18
